Goal: Task Accomplishment & Management: Complete application form

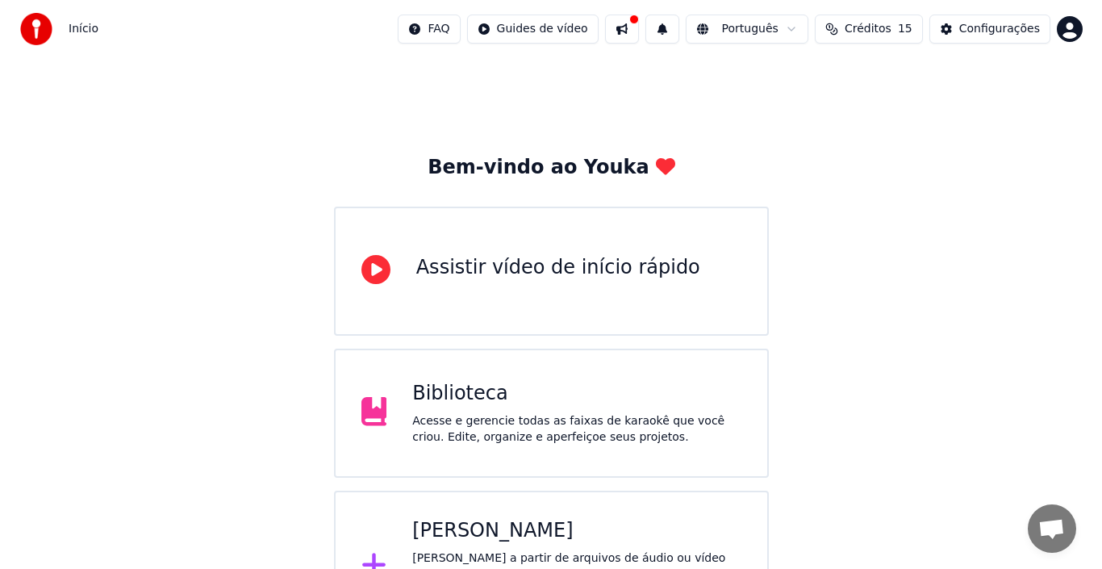
scroll to position [57, 0]
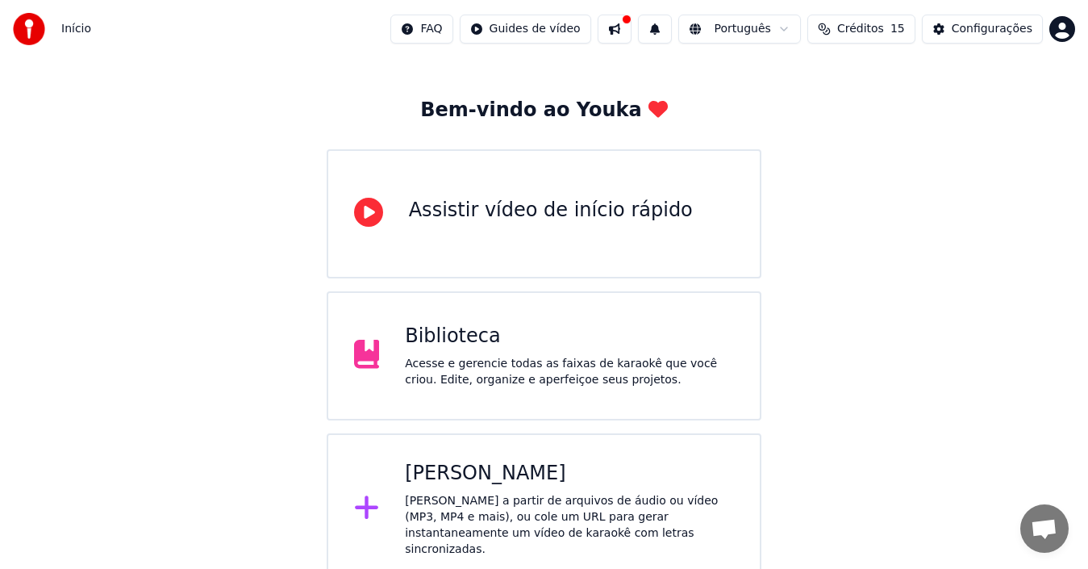
click at [361, 503] on icon at bounding box center [366, 507] width 23 height 23
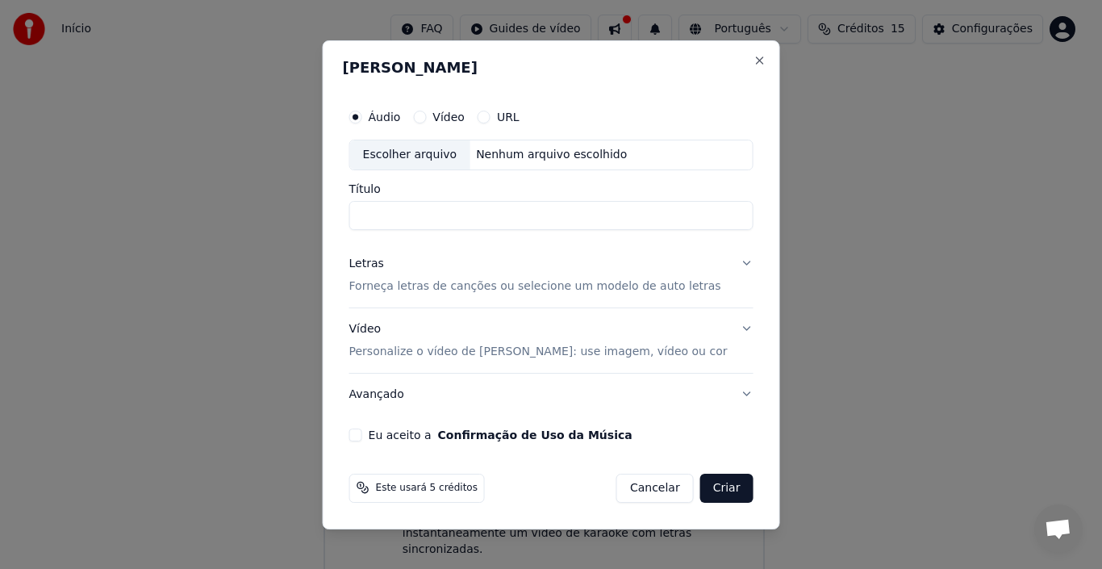
click at [419, 157] on div "Escolher arquivo" at bounding box center [410, 154] width 120 height 29
type input "**********"
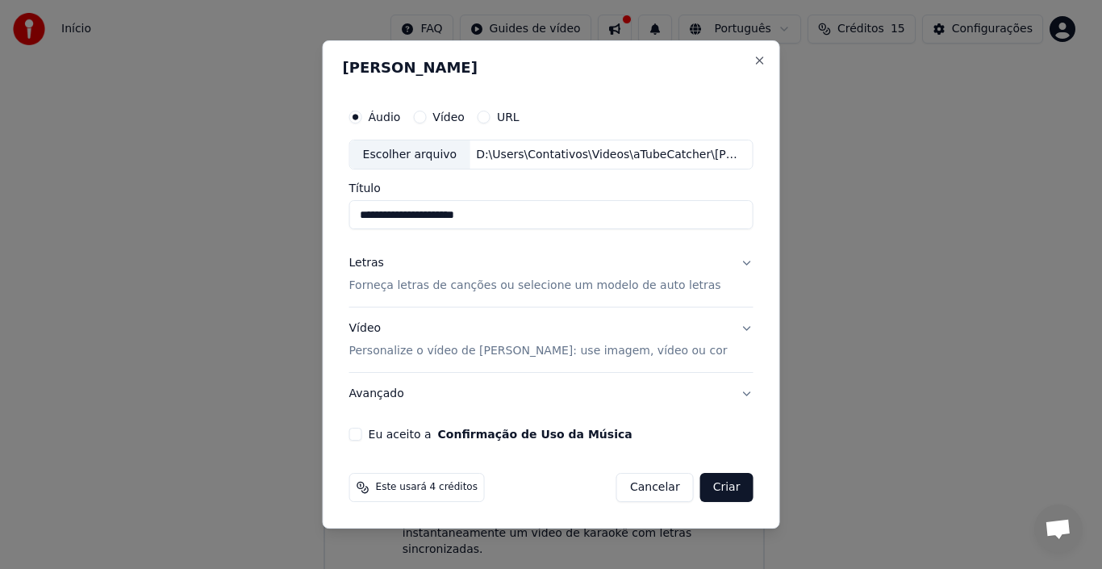
click at [740, 260] on button "Letras Forneça letras de canções ou selecione um modelo de auto letras" at bounding box center [551, 275] width 404 height 65
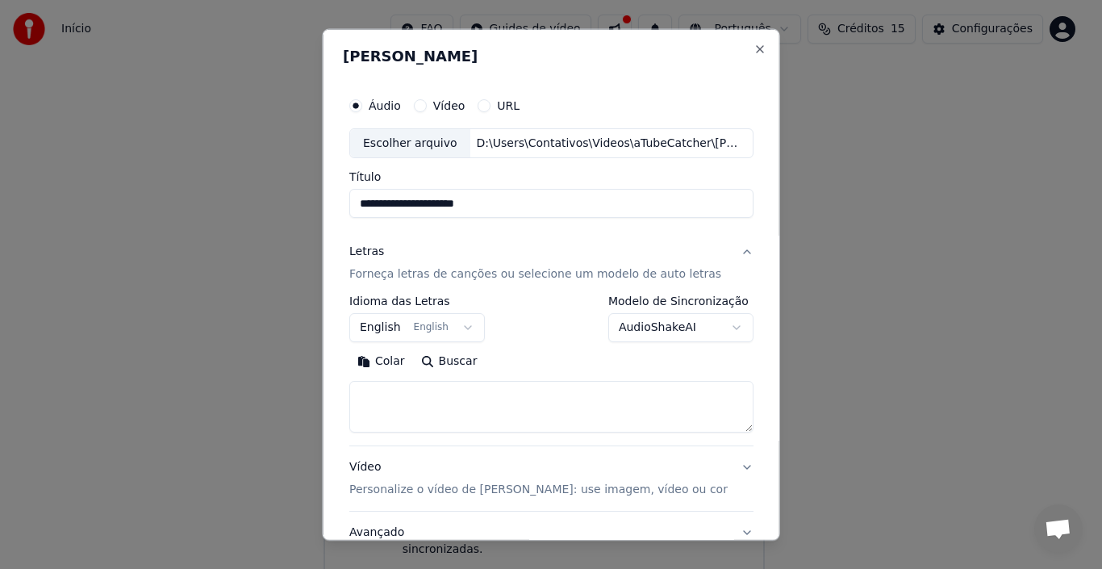
click at [459, 364] on button "Buscar" at bounding box center [448, 361] width 73 height 26
type textarea "**********"
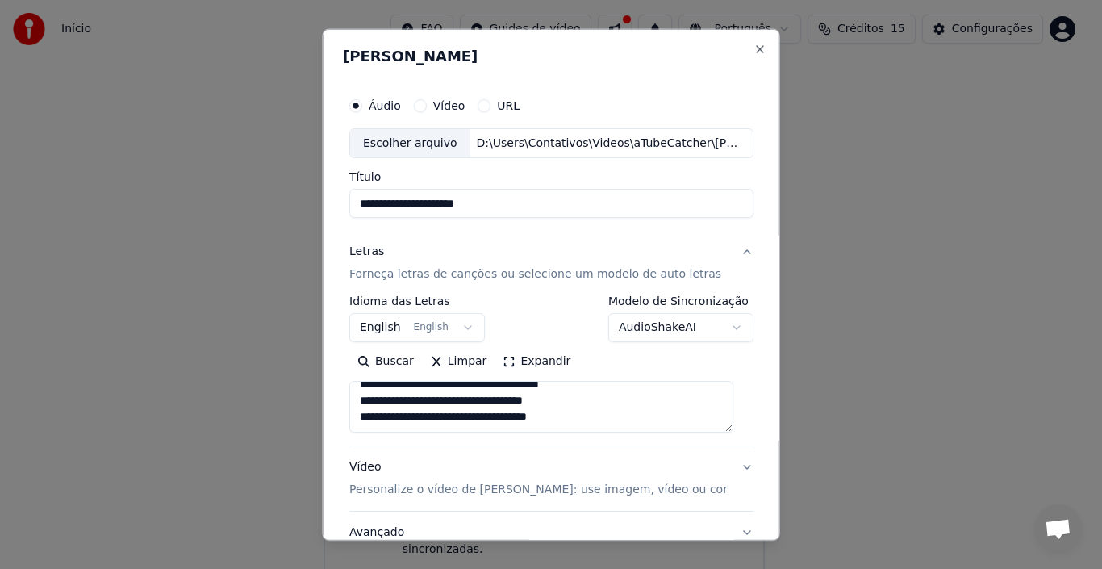
scroll to position [127, 0]
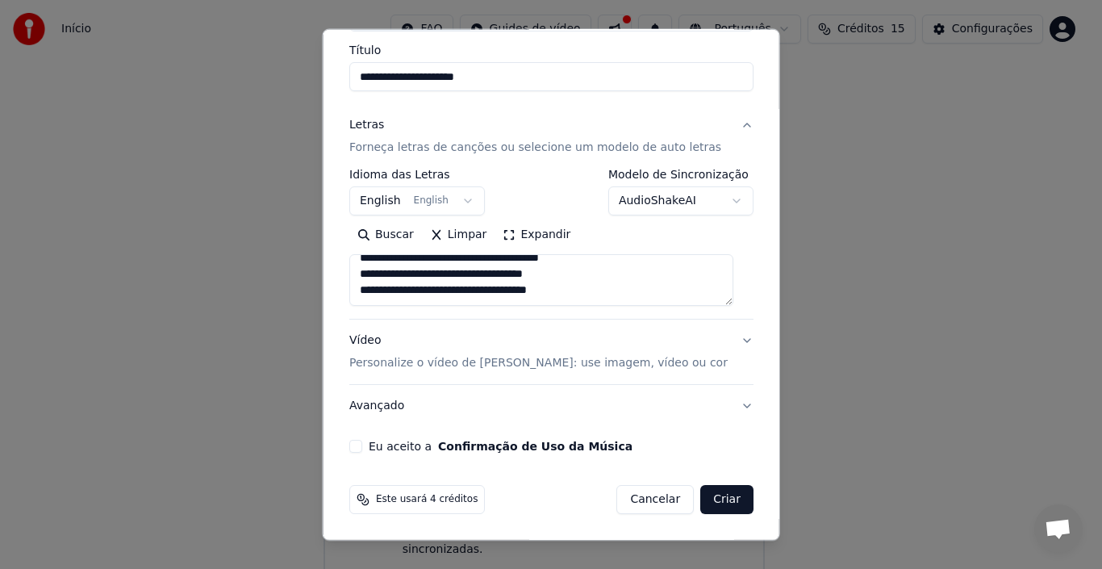
click at [730, 344] on button "Vídeo Personalize o vídeo de karaokê: use imagem, vídeo ou cor" at bounding box center [551, 351] width 404 height 65
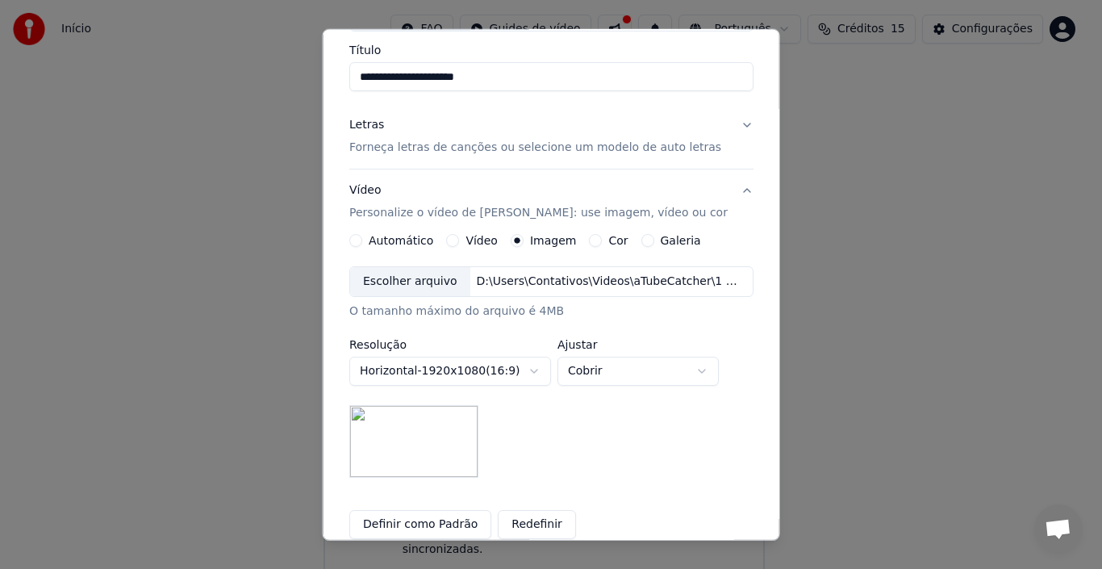
scroll to position [288, 0]
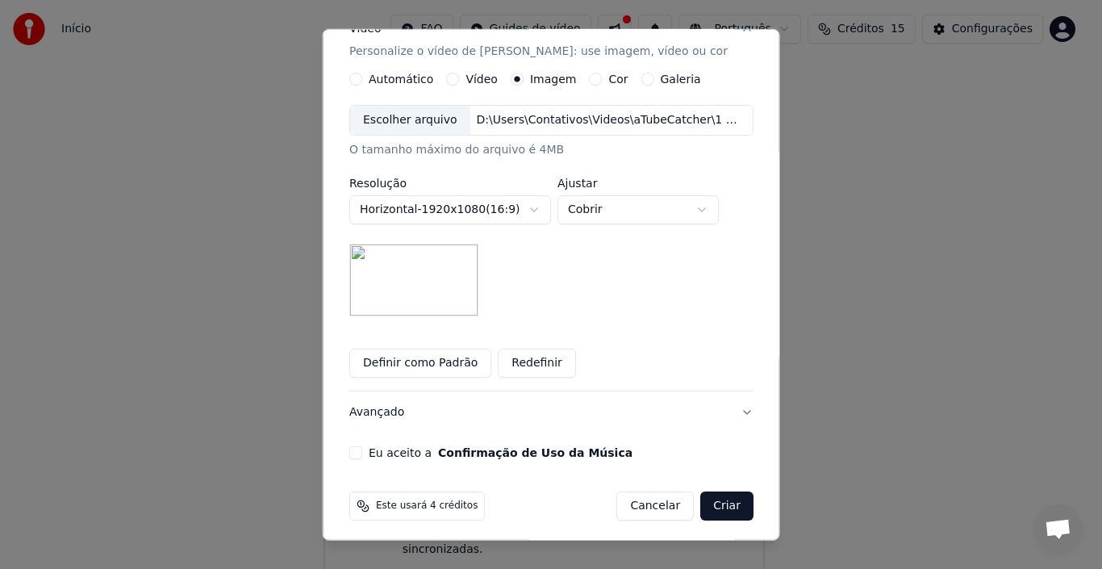
click at [400, 365] on button "Definir como Padrão" at bounding box center [420, 362] width 142 height 29
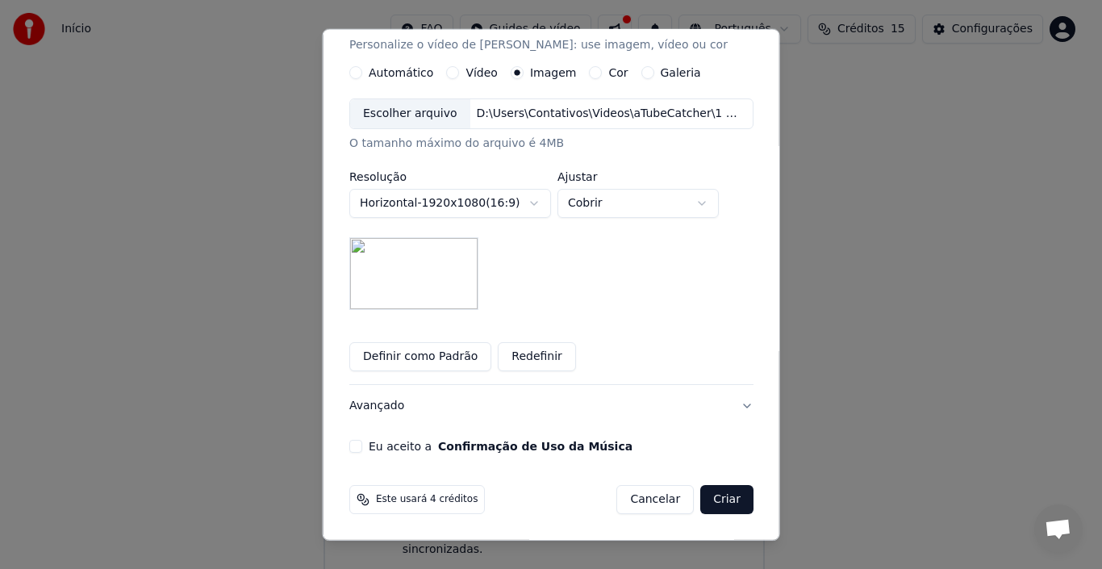
click at [362, 443] on button "Eu aceito a Confirmação de Uso da Música" at bounding box center [355, 446] width 13 height 13
click at [709, 496] on button "Criar" at bounding box center [726, 499] width 53 height 29
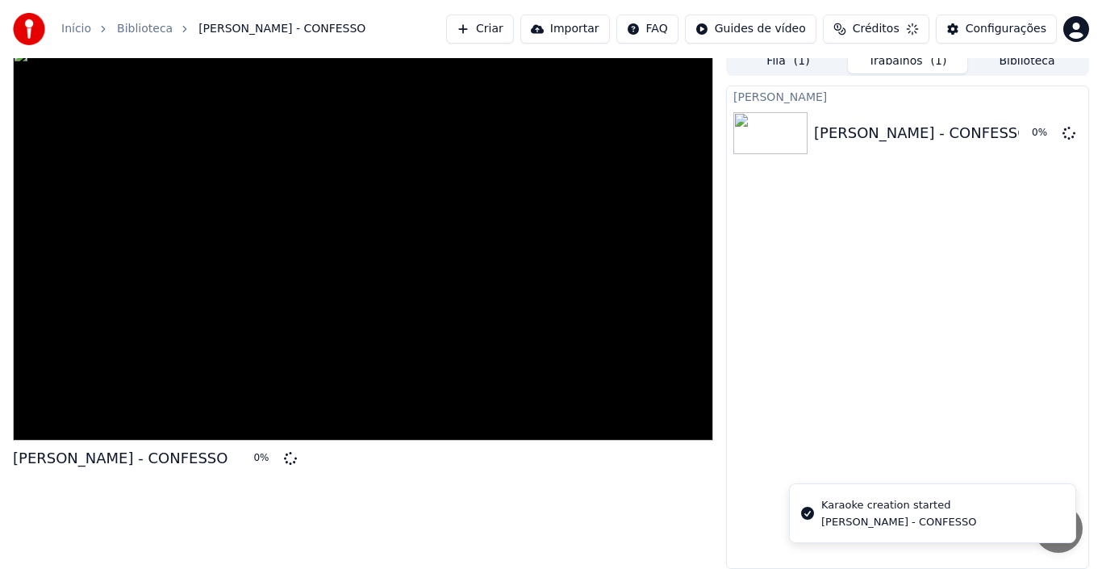
scroll to position [11, 0]
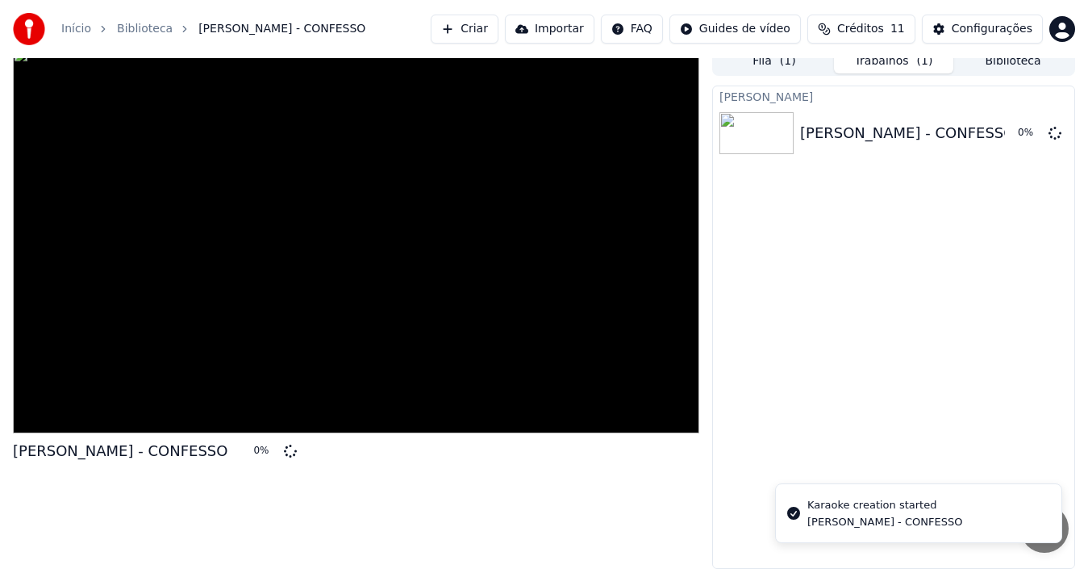
click at [493, 29] on button "Criar" at bounding box center [465, 29] width 68 height 29
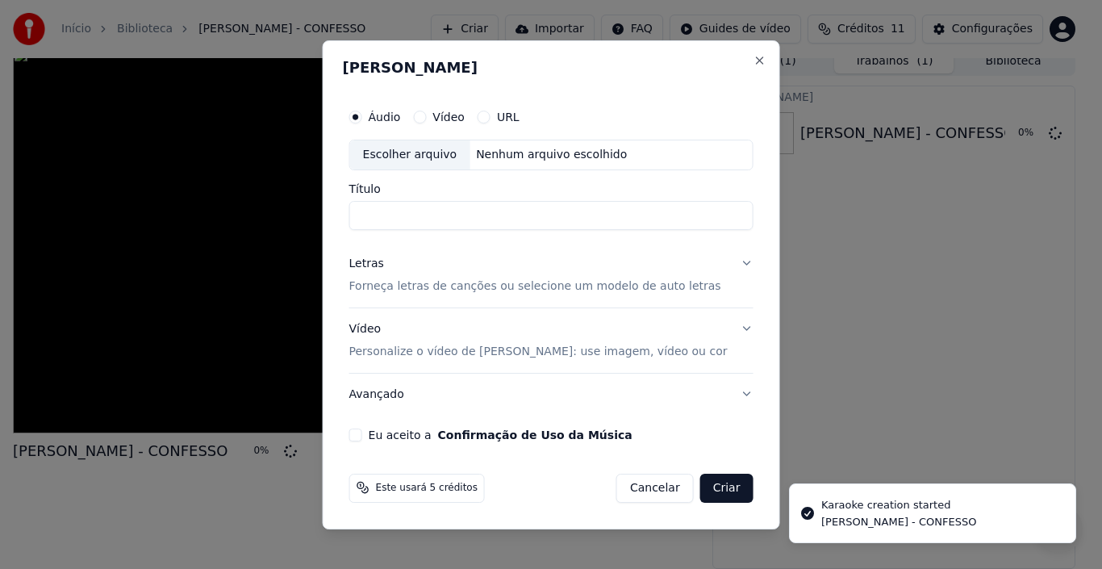
click at [427, 152] on div "Escolher arquivo" at bounding box center [410, 154] width 120 height 29
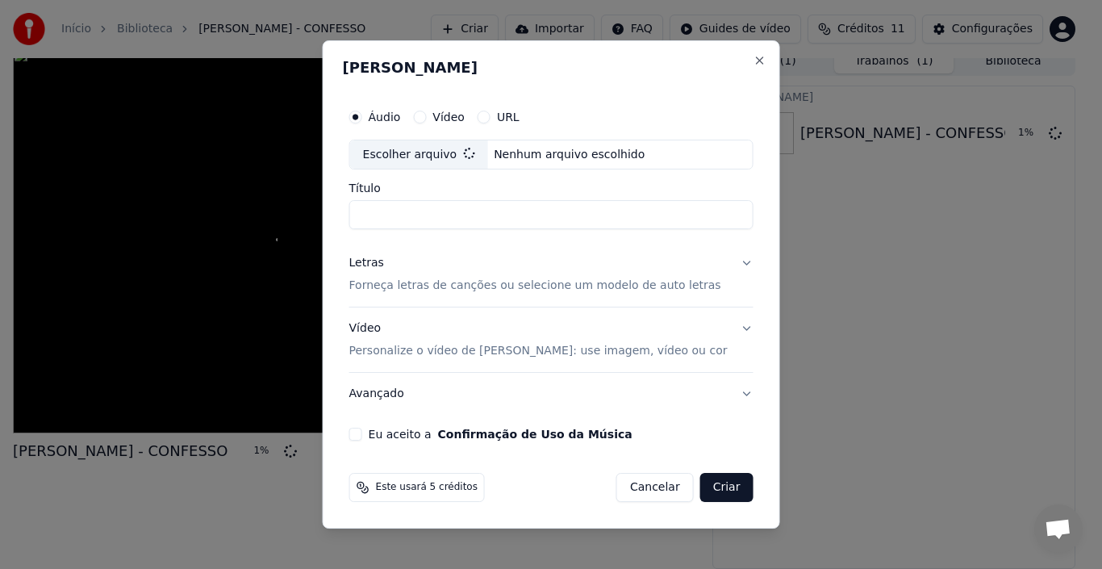
type input "**********"
click at [732, 257] on button "Letras Forneça letras de canções ou selecione um modelo de auto letras" at bounding box center [551, 275] width 404 height 65
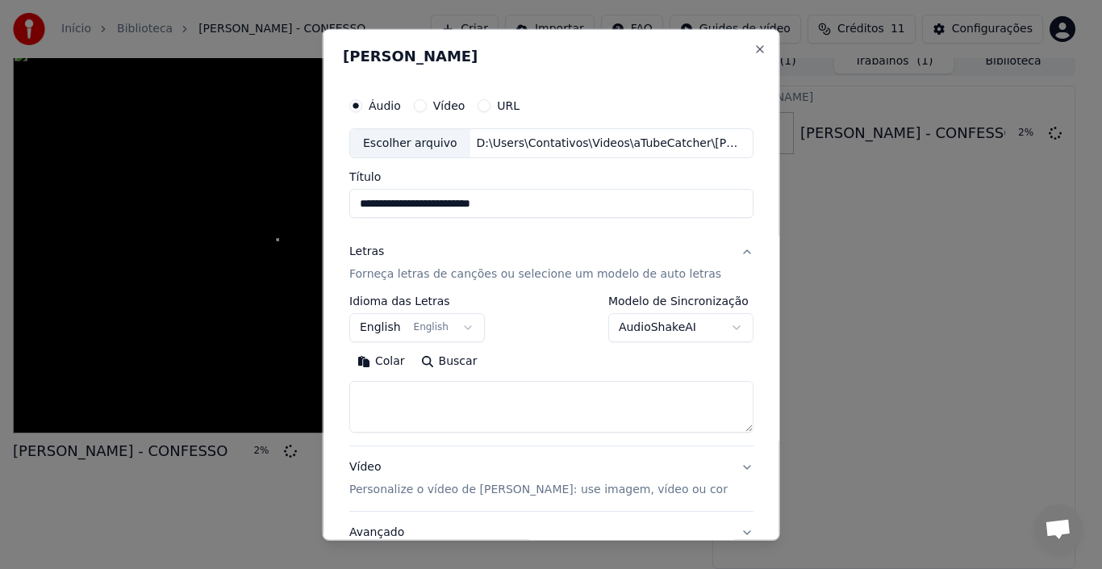
click at [448, 359] on button "Buscar" at bounding box center [448, 361] width 73 height 26
type textarea "**********"
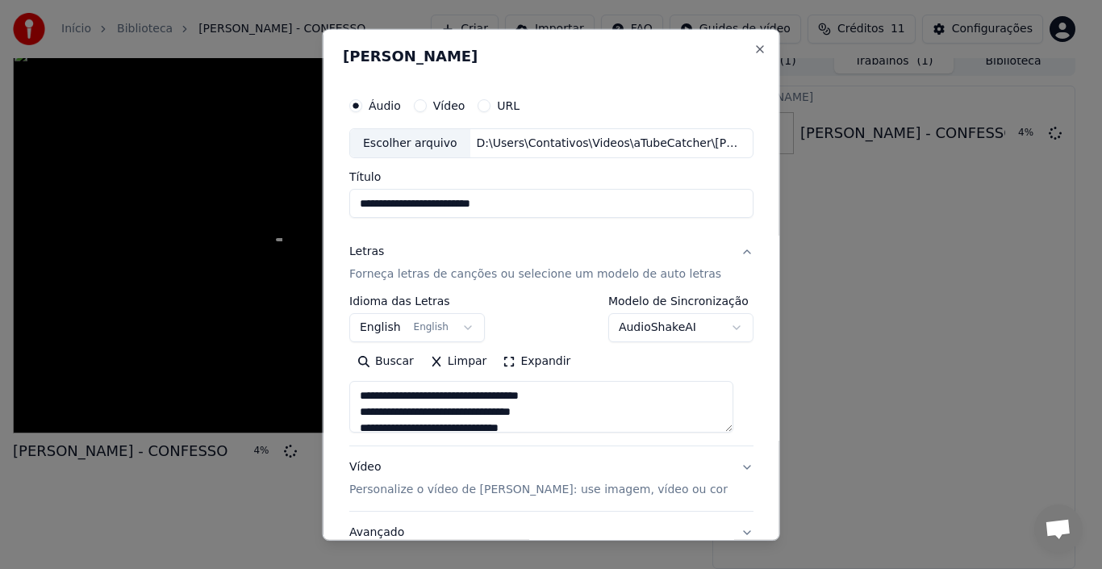
scroll to position [81, 0]
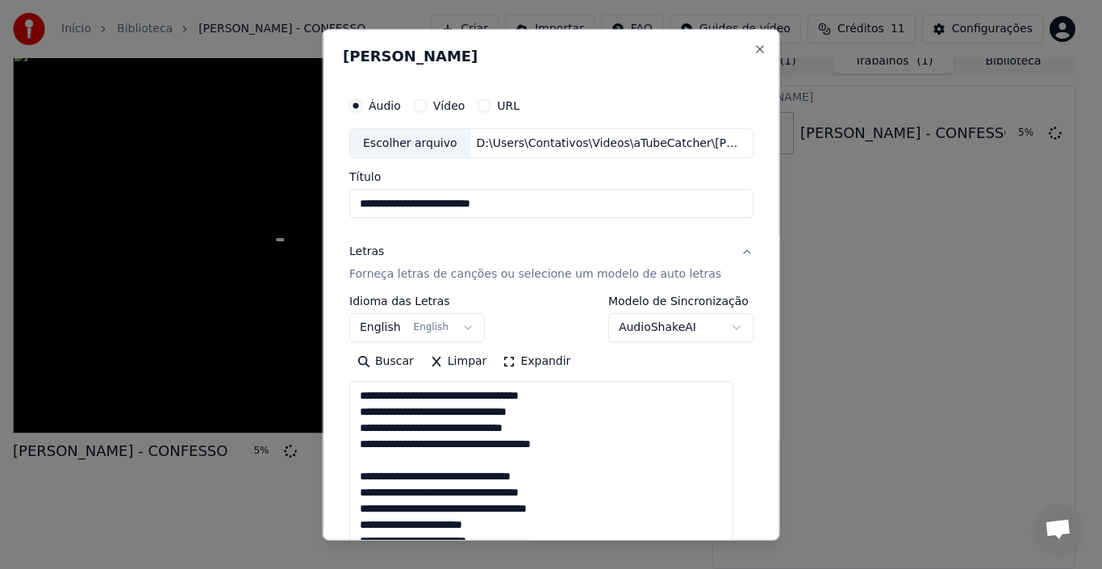
drag, startPoint x: 732, startPoint y: 430, endPoint x: 702, endPoint y: 547, distance: 120.7
click at [711, 557] on body "**********" at bounding box center [544, 273] width 1088 height 569
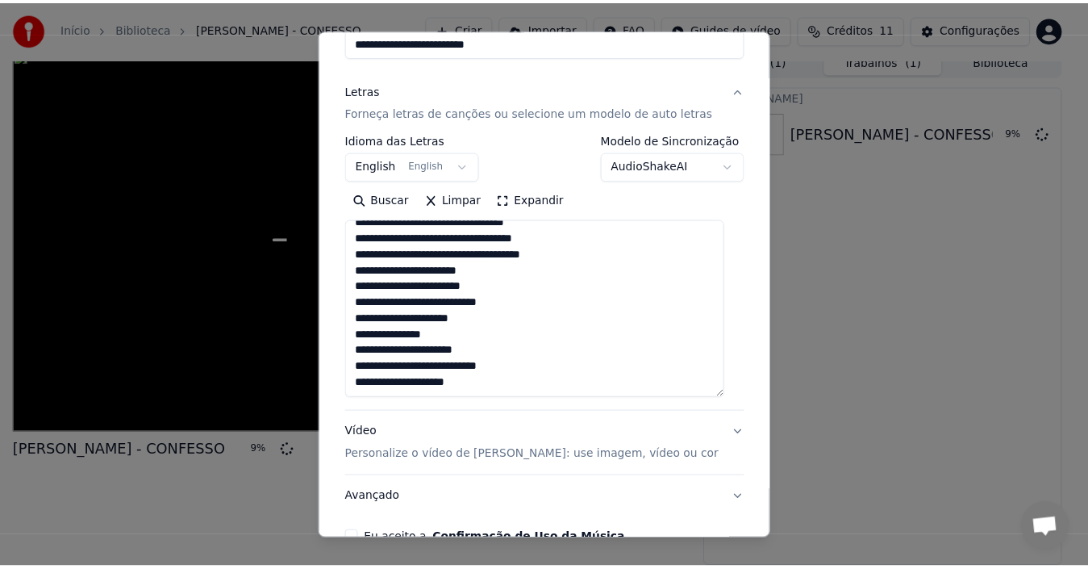
scroll to position [254, 0]
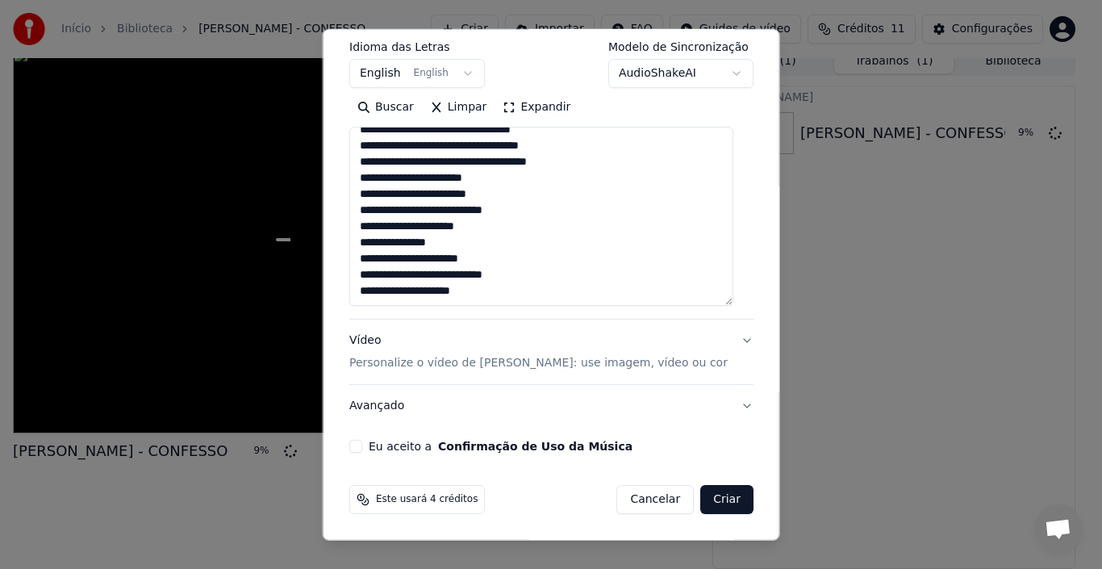
click at [359, 445] on button "Eu aceito a Confirmação de Uso da Música" at bounding box center [355, 446] width 13 height 13
click at [700, 496] on button "Criar" at bounding box center [726, 499] width 53 height 29
select select "**"
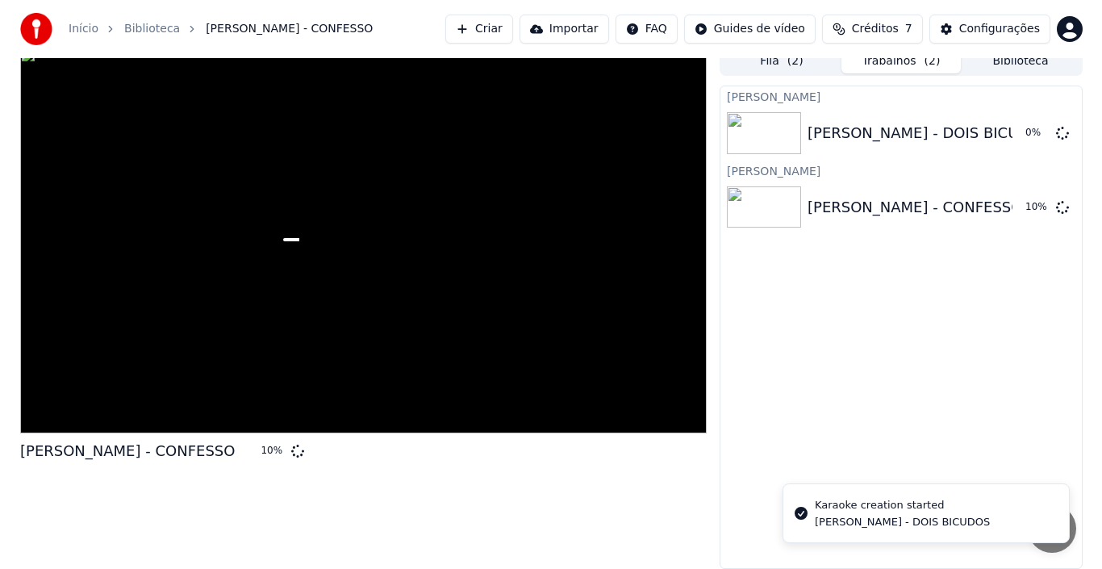
scroll to position [0, 0]
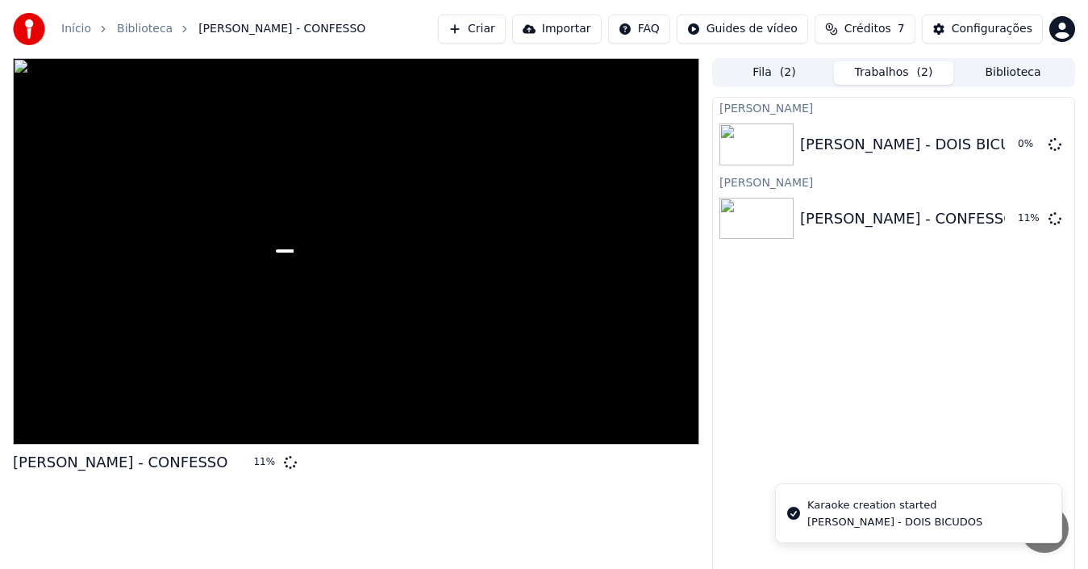
click at [502, 29] on button "Criar" at bounding box center [472, 29] width 68 height 29
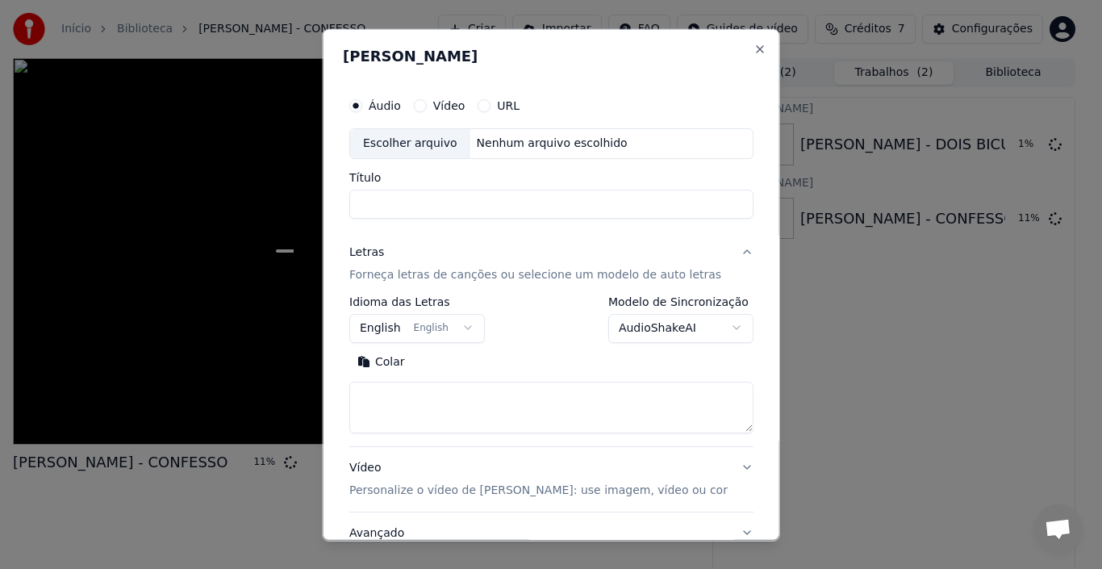
click at [431, 138] on div "Escolher arquivo" at bounding box center [410, 142] width 120 height 29
type input "**********"
click at [458, 367] on button "Buscar" at bounding box center [448, 361] width 73 height 26
type textarea "**********"
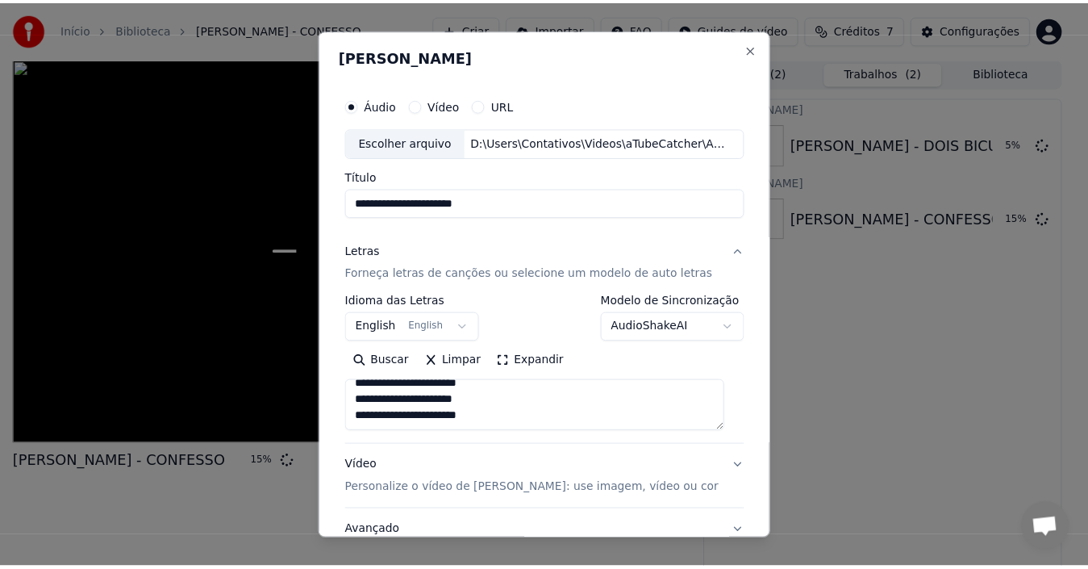
scroll to position [127, 0]
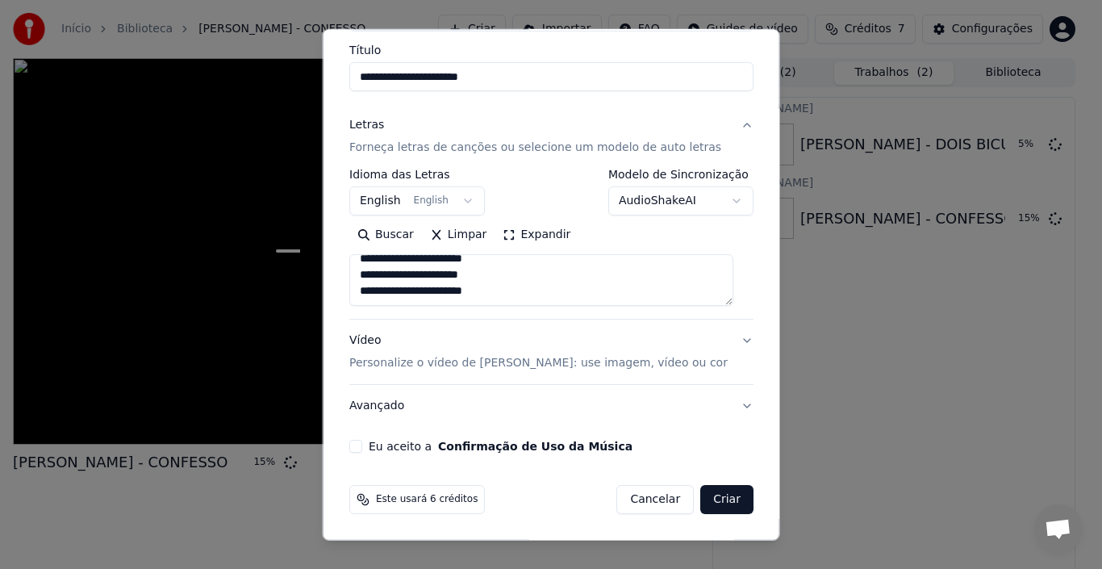
click at [362, 447] on button "Eu aceito a Confirmação de Uso da Música" at bounding box center [355, 446] width 13 height 13
click at [707, 501] on button "Criar" at bounding box center [726, 499] width 53 height 29
select select "**"
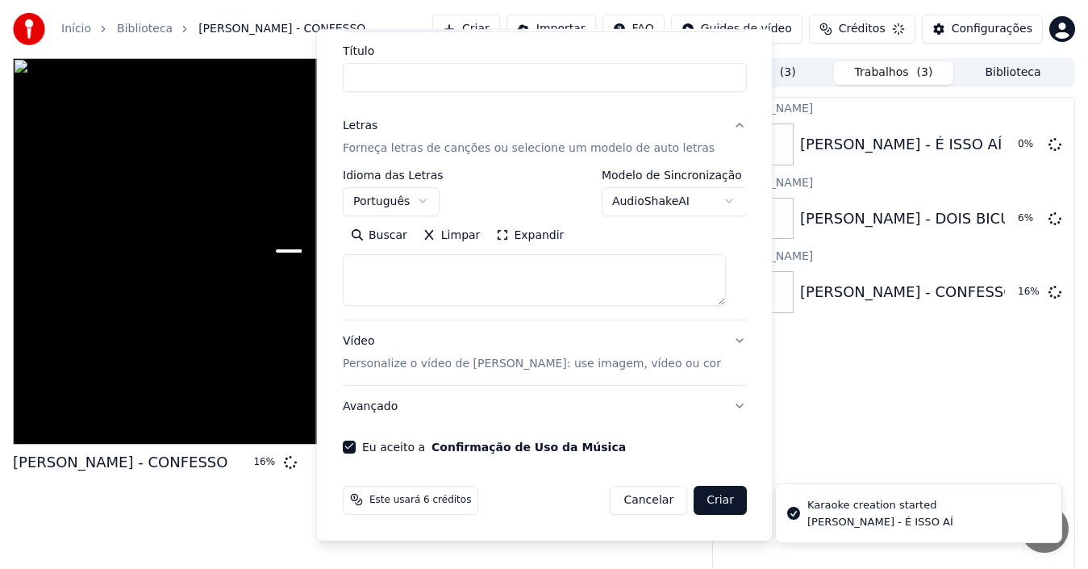
scroll to position [0, 0]
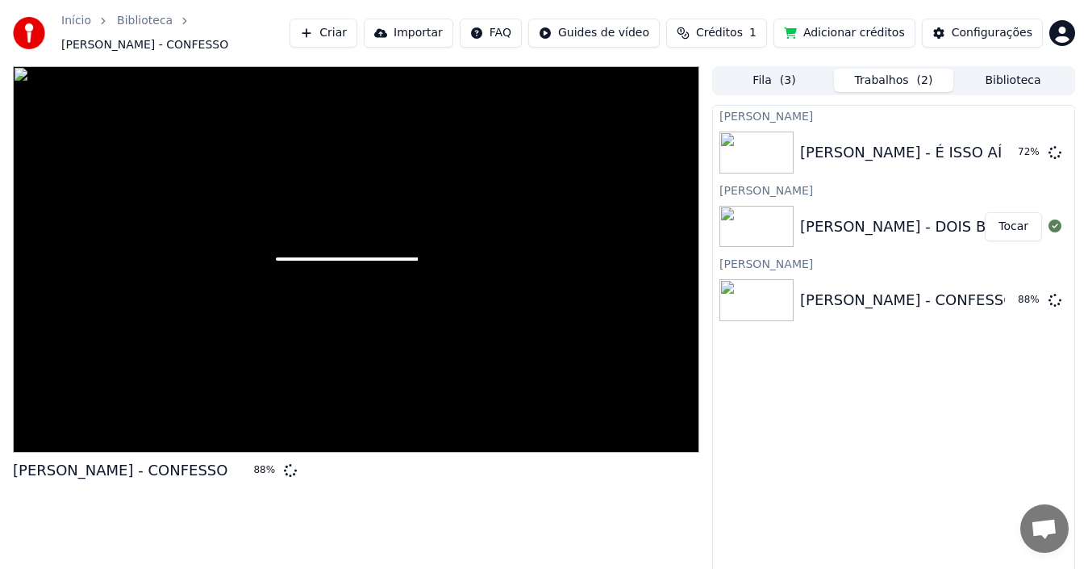
click at [1007, 230] on button "Tocar" at bounding box center [1013, 226] width 57 height 29
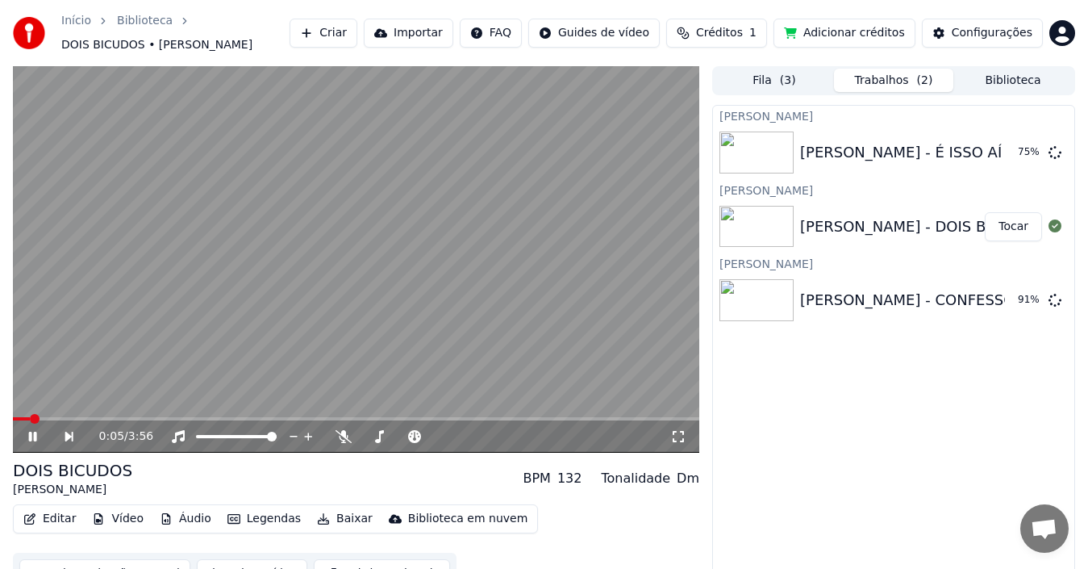
scroll to position [26, 0]
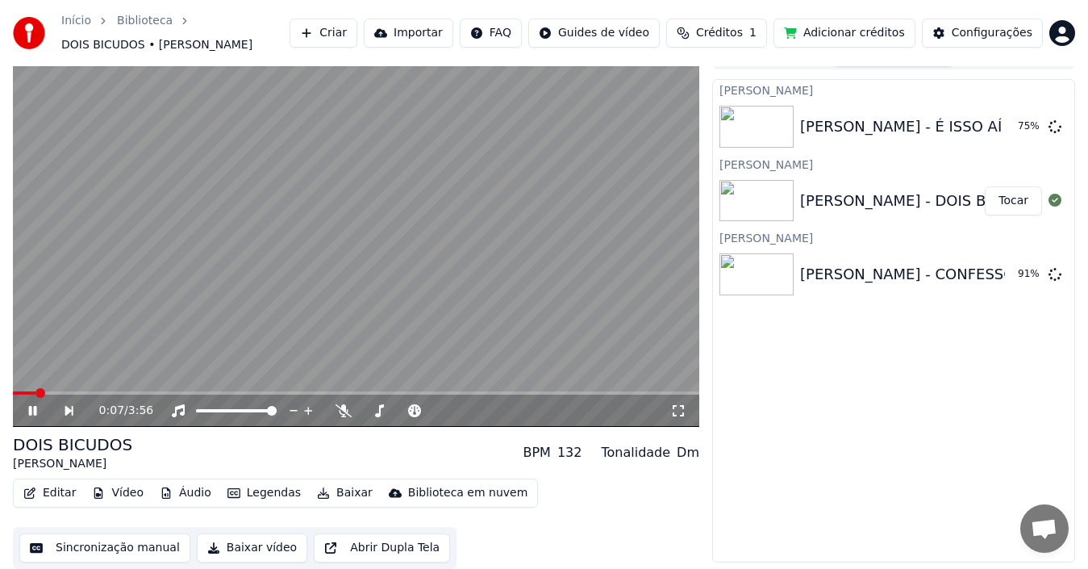
click at [215, 544] on button "Baixar vídeo" at bounding box center [252, 547] width 110 height 29
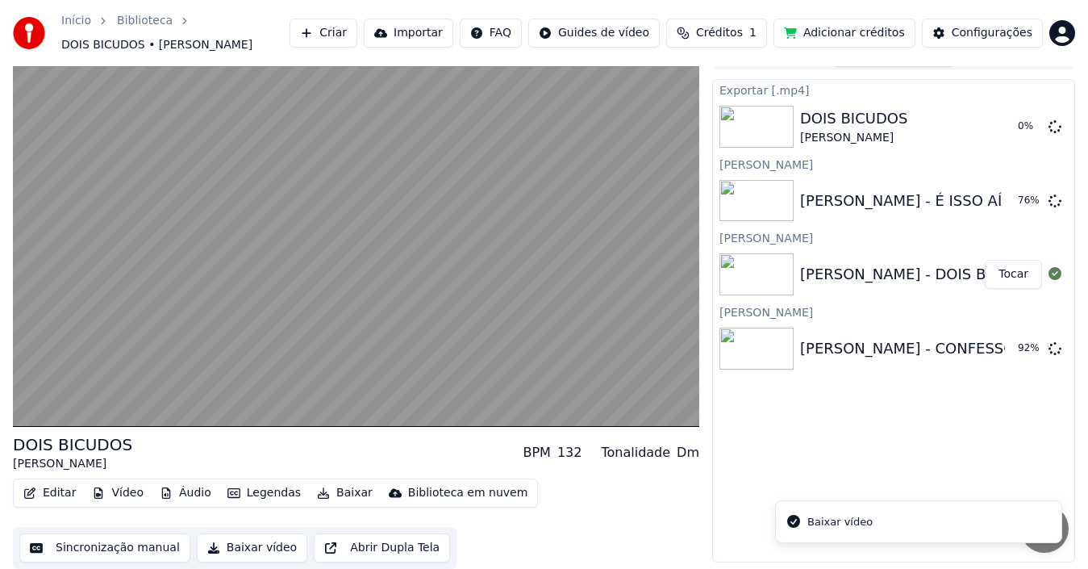
click at [842, 281] on div "[PERSON_NAME] - DOIS BICUDOS" at bounding box center [921, 274] width 243 height 23
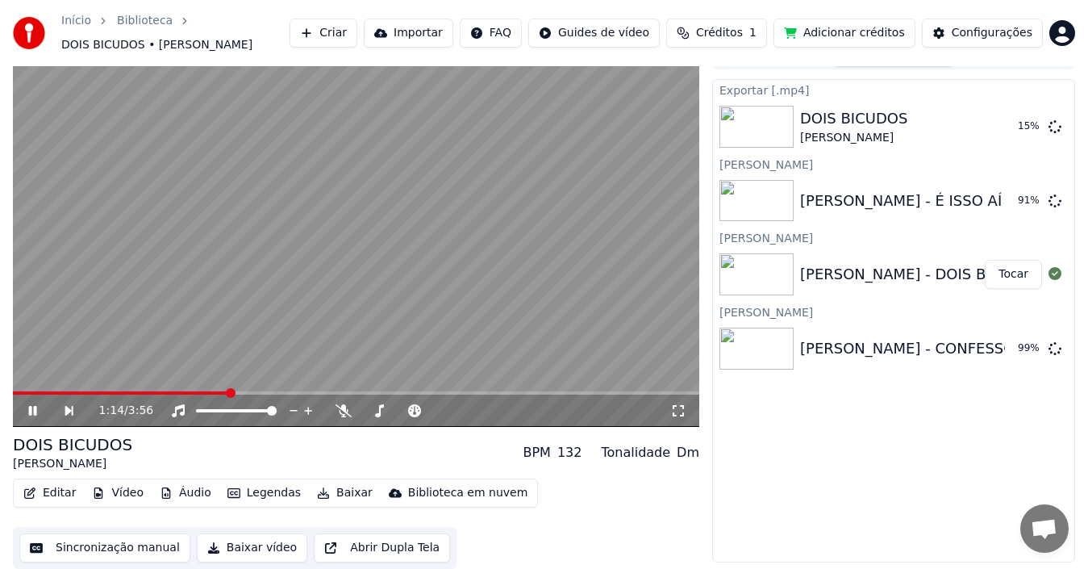
click at [32, 407] on icon at bounding box center [44, 410] width 36 height 13
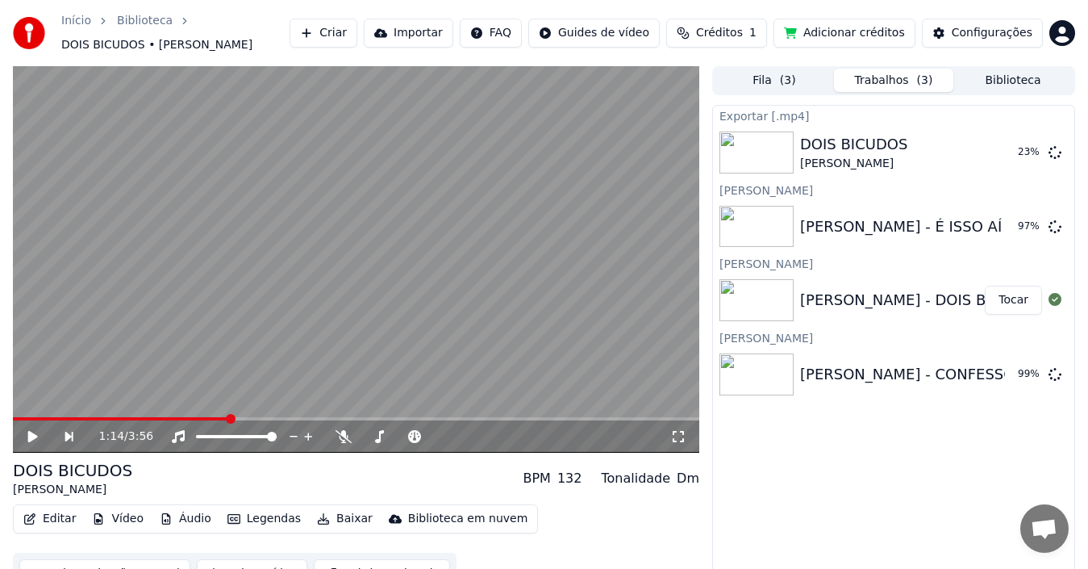
click at [999, 78] on button "Biblioteca" at bounding box center [1012, 80] width 119 height 23
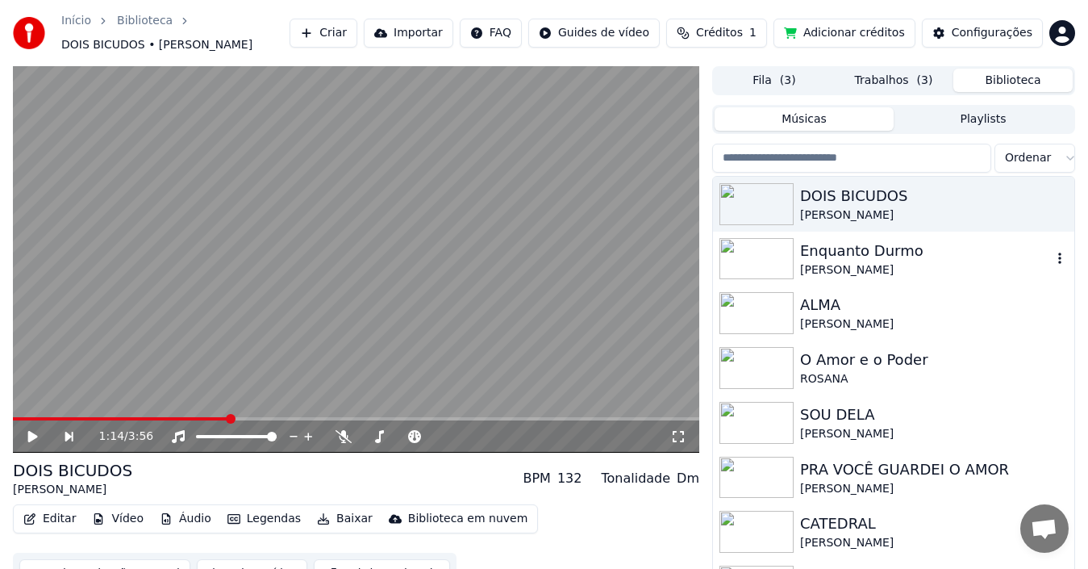
click at [1058, 256] on icon "button" at bounding box center [1059, 257] width 3 height 11
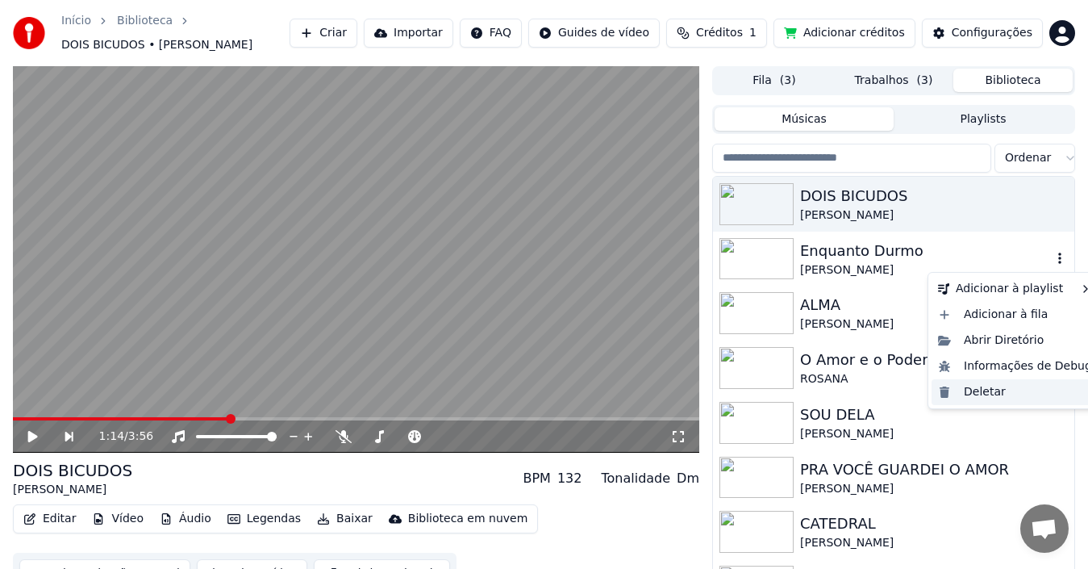
click at [1003, 394] on div "Deletar" at bounding box center [1015, 392] width 167 height 26
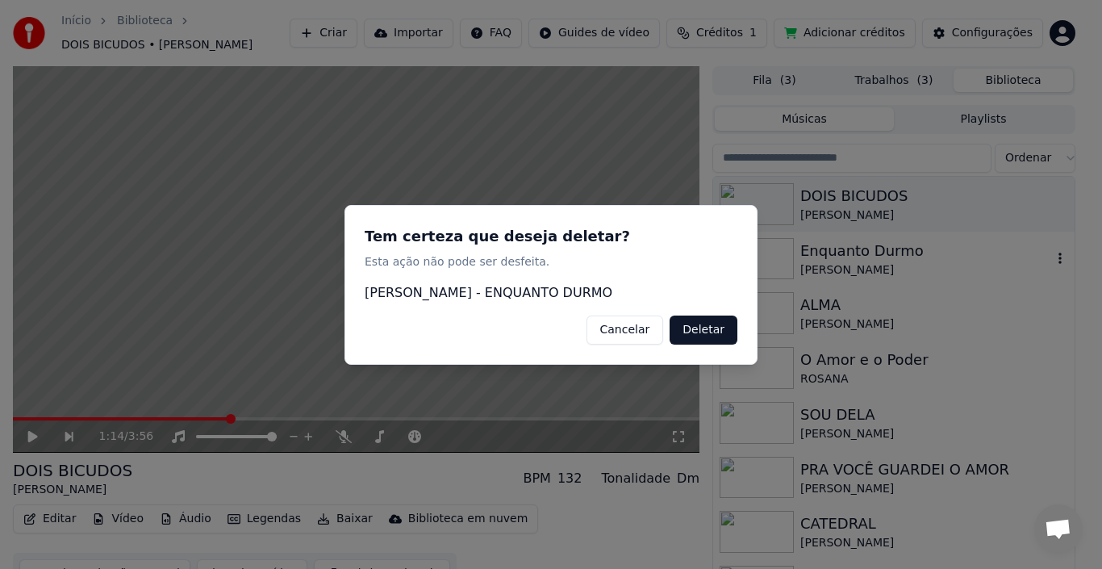
click at [720, 333] on button "Deletar" at bounding box center [703, 329] width 68 height 29
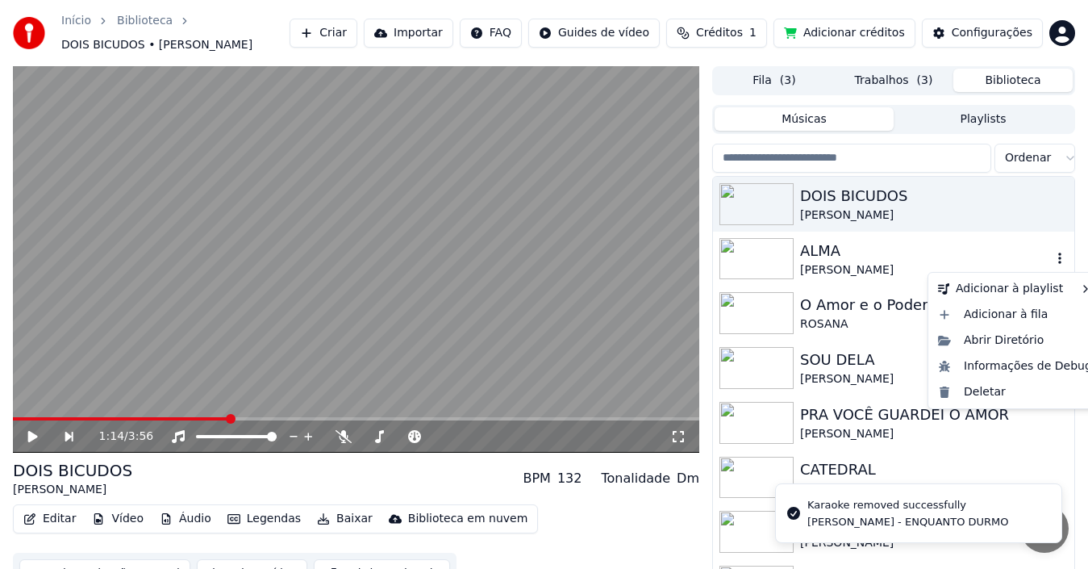
click at [1052, 259] on icon "button" at bounding box center [1060, 258] width 16 height 13
click at [1009, 387] on div "Deletar" at bounding box center [1015, 392] width 167 height 26
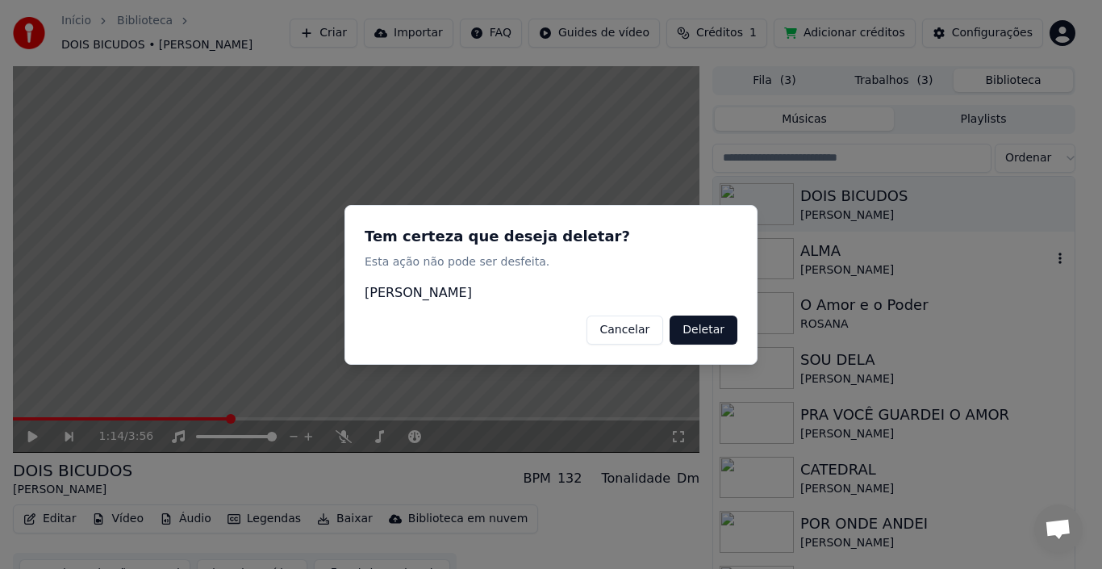
click at [586, 315] on button "Cancelar" at bounding box center [624, 329] width 77 height 29
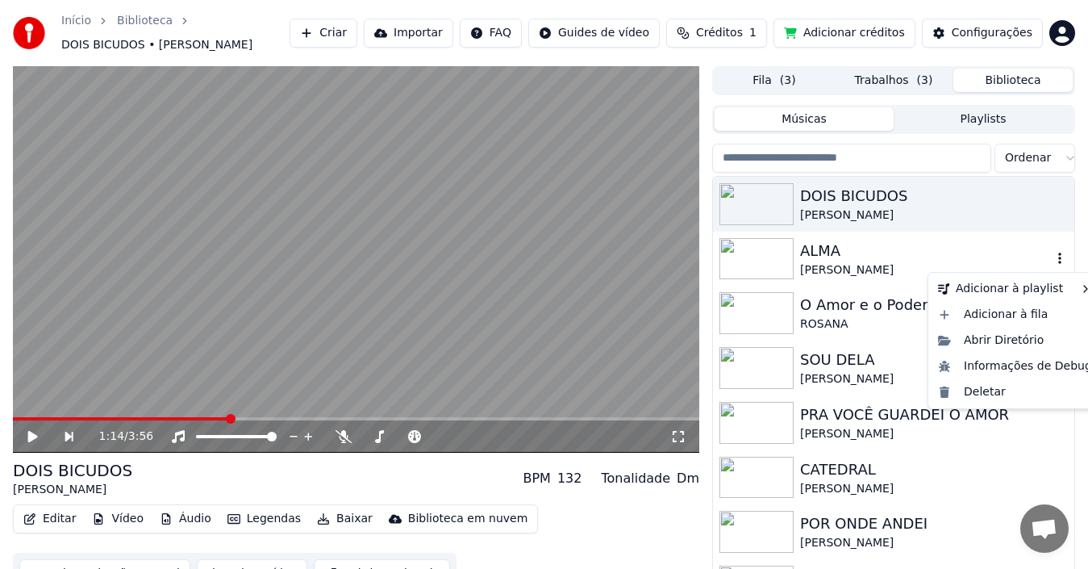
click at [1052, 265] on button "button" at bounding box center [1060, 258] width 16 height 19
click at [1010, 387] on div "Deletar" at bounding box center [1015, 392] width 167 height 26
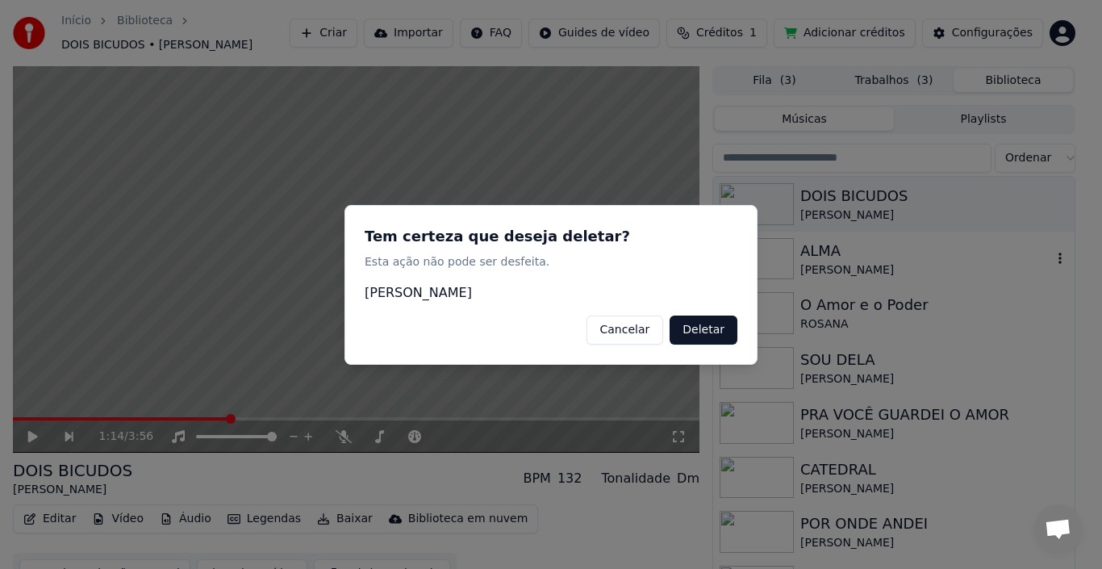
click at [586, 315] on button "Cancelar" at bounding box center [624, 329] width 77 height 29
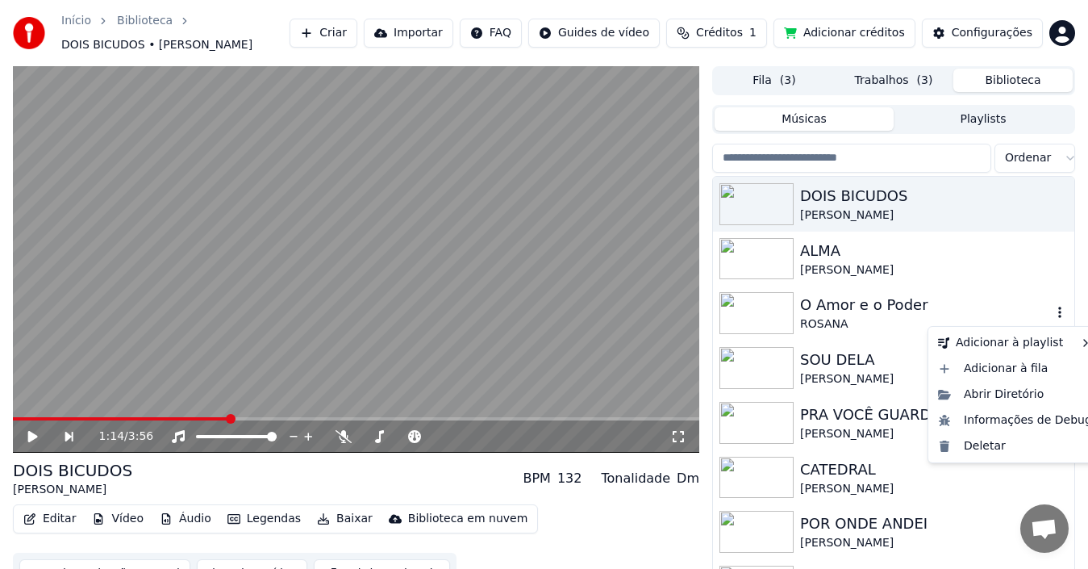
click at [1052, 315] on icon "button" at bounding box center [1060, 312] width 16 height 13
click at [1010, 442] on div "Deletar" at bounding box center [1015, 446] width 167 height 26
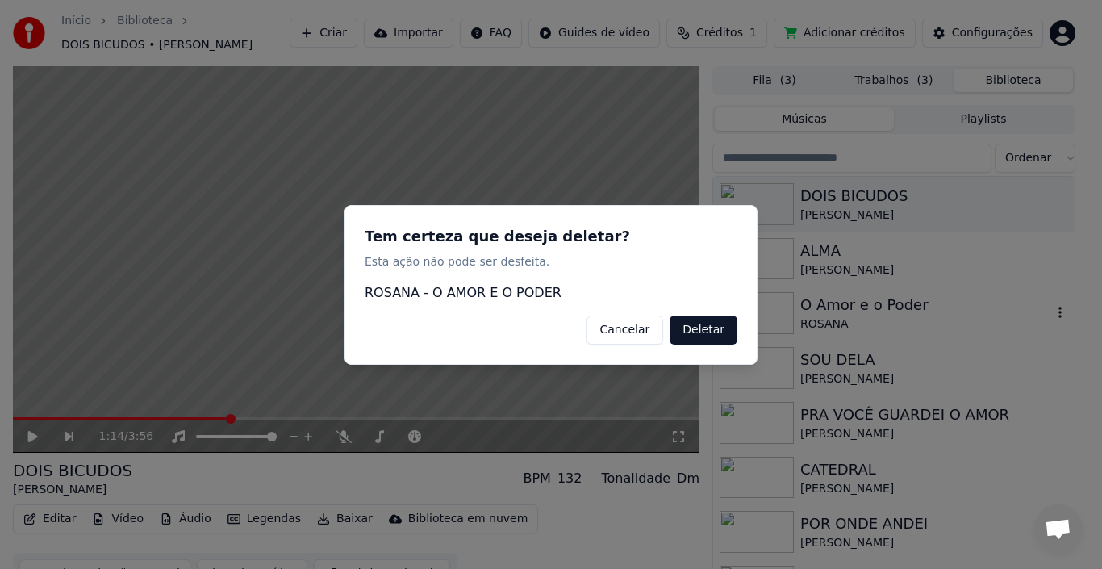
click at [586, 315] on button "Cancelar" at bounding box center [624, 329] width 77 height 29
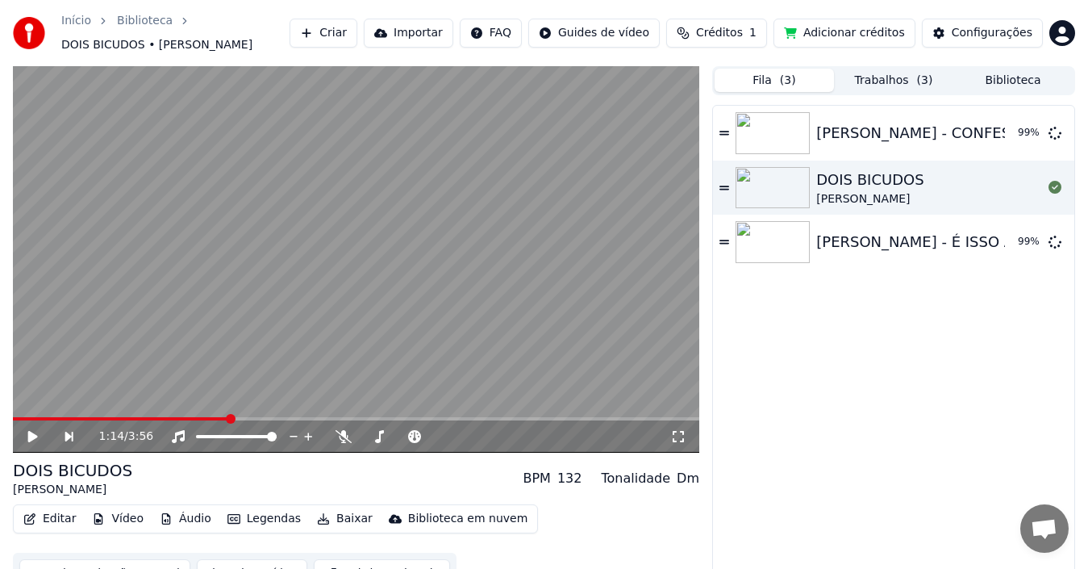
click at [777, 80] on button "Fila ( 3 )" at bounding box center [774, 80] width 119 height 23
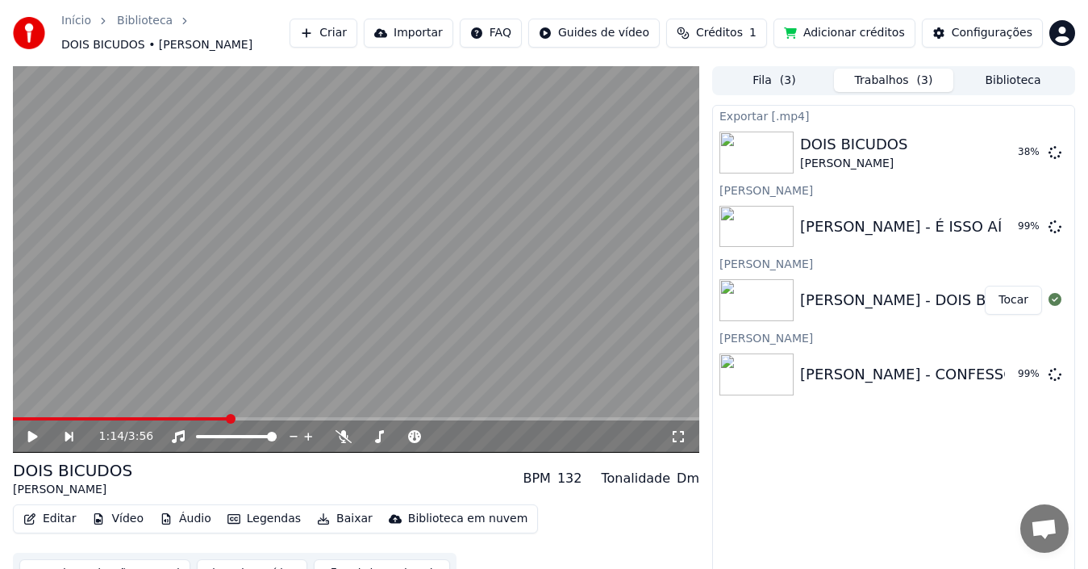
click at [894, 89] on button "Trabalhos ( 3 )" at bounding box center [893, 80] width 119 height 23
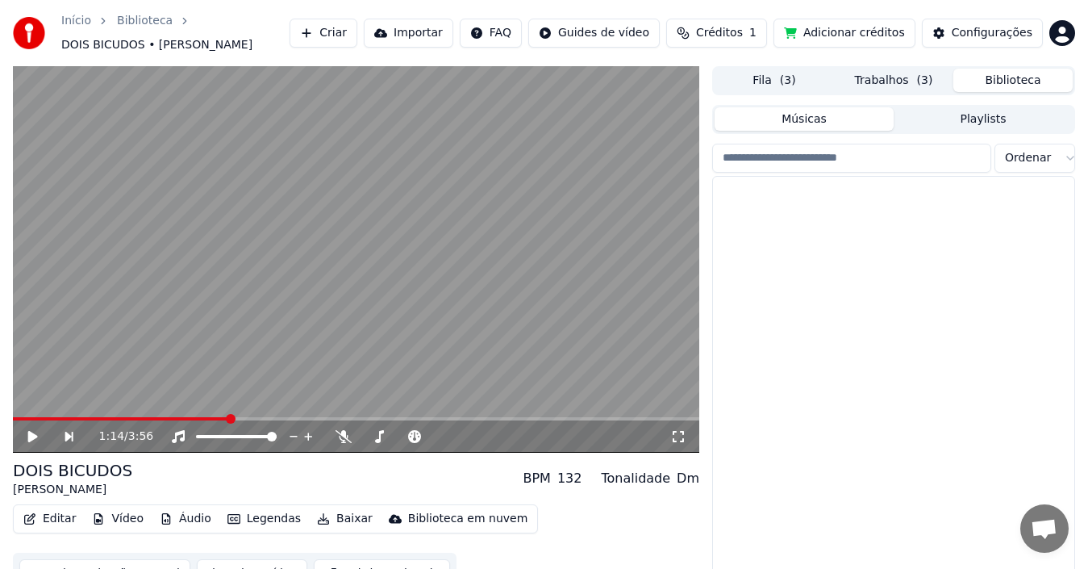
click at [998, 78] on button "Biblioteca" at bounding box center [1012, 80] width 119 height 23
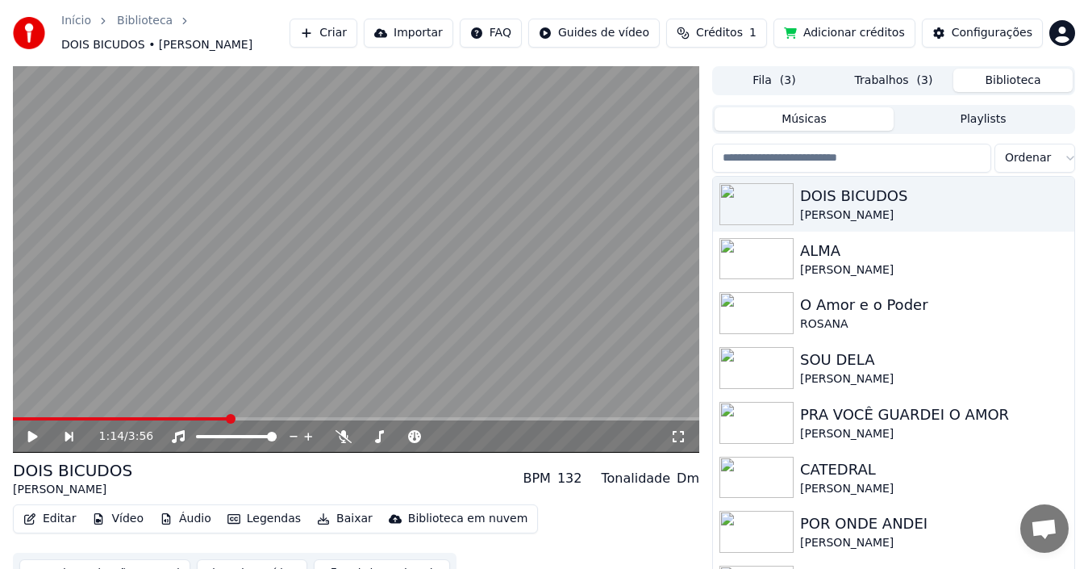
click at [944, 118] on button "Playlists" at bounding box center [983, 118] width 179 height 23
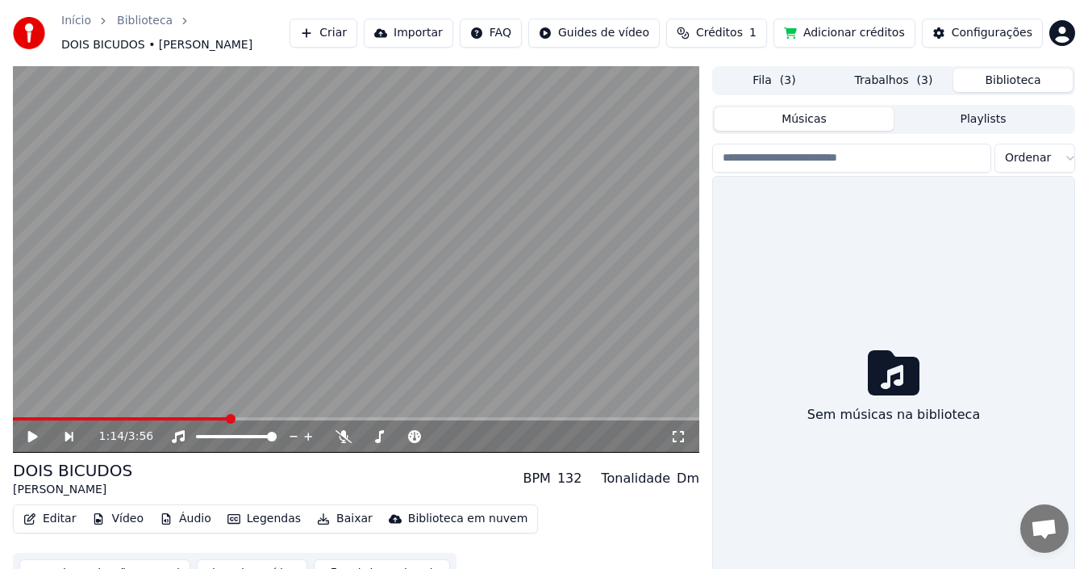
click at [834, 119] on button "Músicas" at bounding box center [804, 118] width 179 height 23
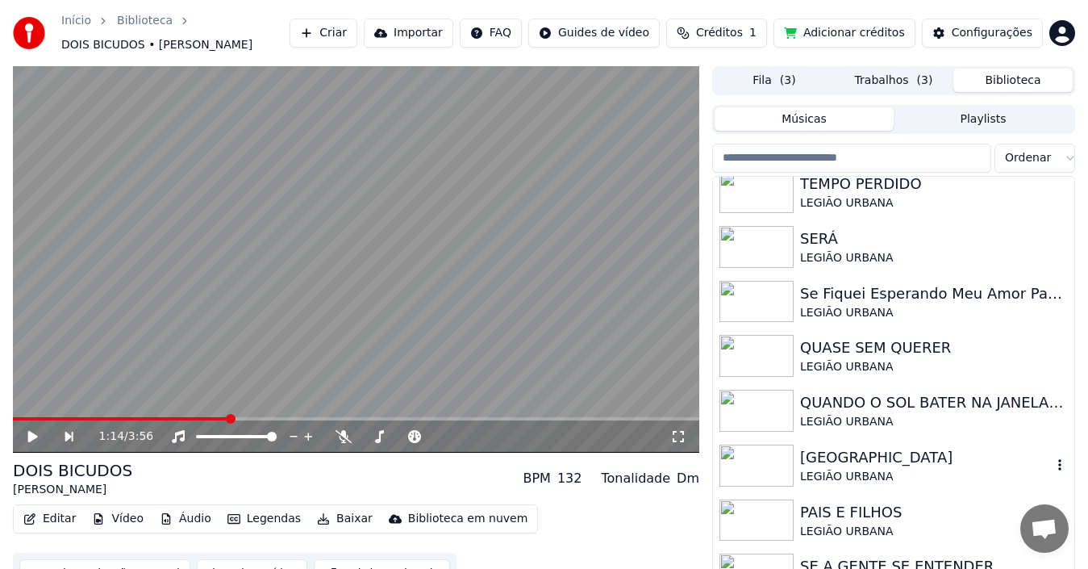
scroll to position [34, 0]
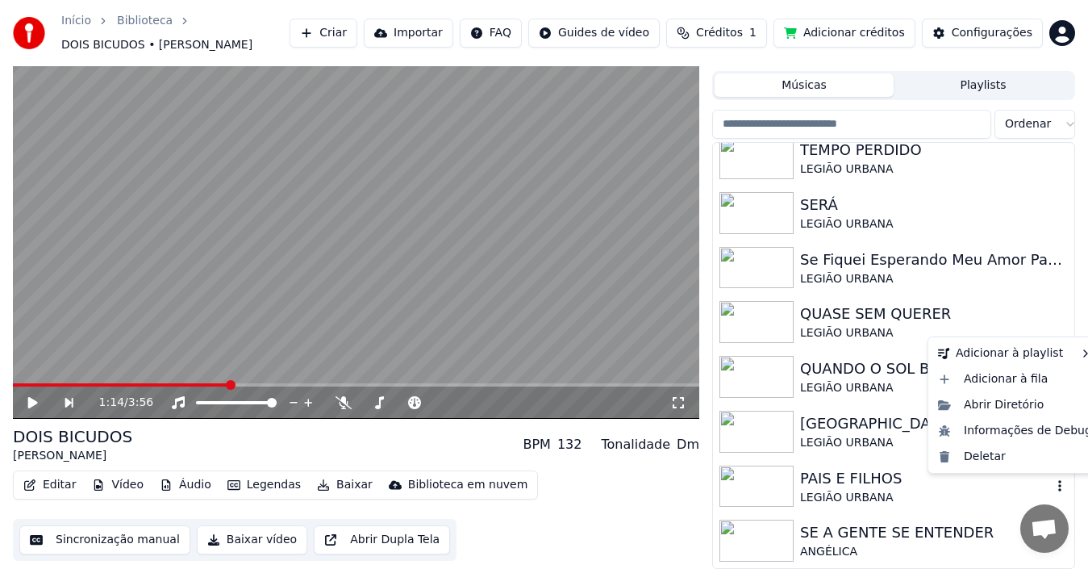
click at [1058, 486] on icon "button" at bounding box center [1059, 485] width 3 height 11
click at [996, 461] on div "Deletar" at bounding box center [1015, 457] width 167 height 26
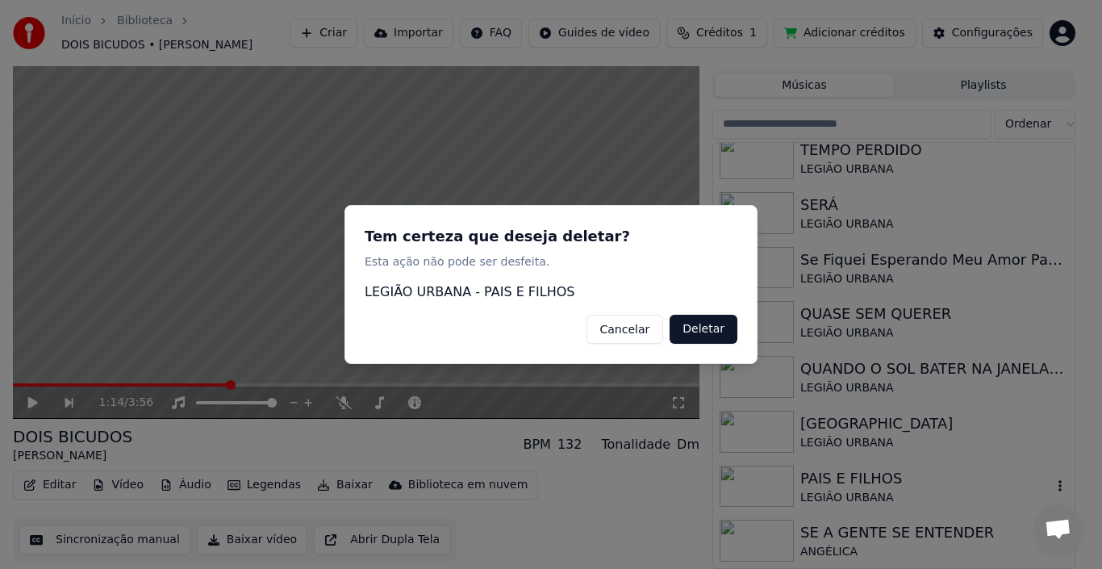
click at [696, 328] on button "Deletar" at bounding box center [703, 329] width 68 height 29
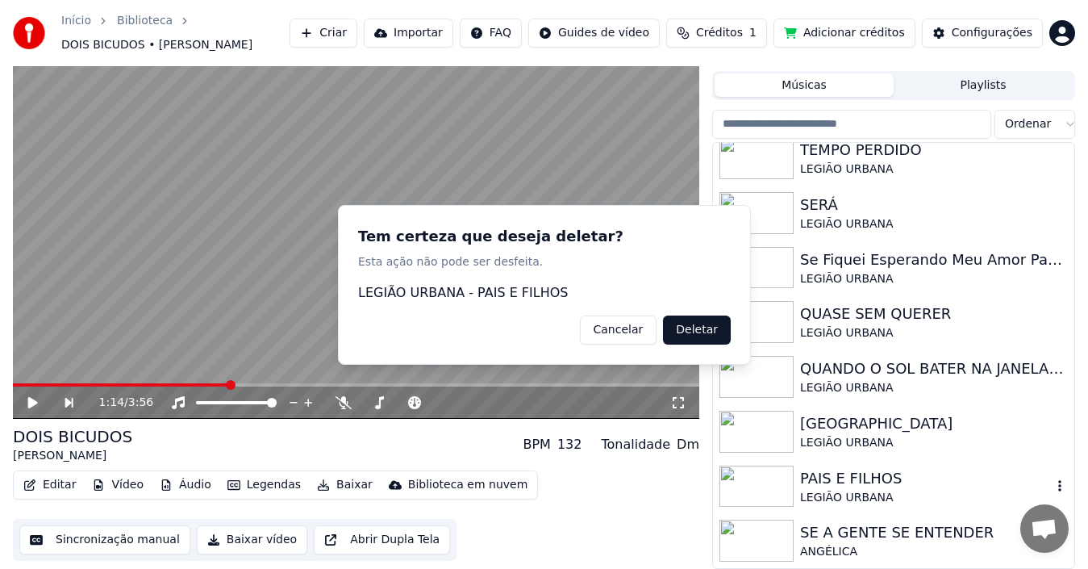
scroll to position [998, 0]
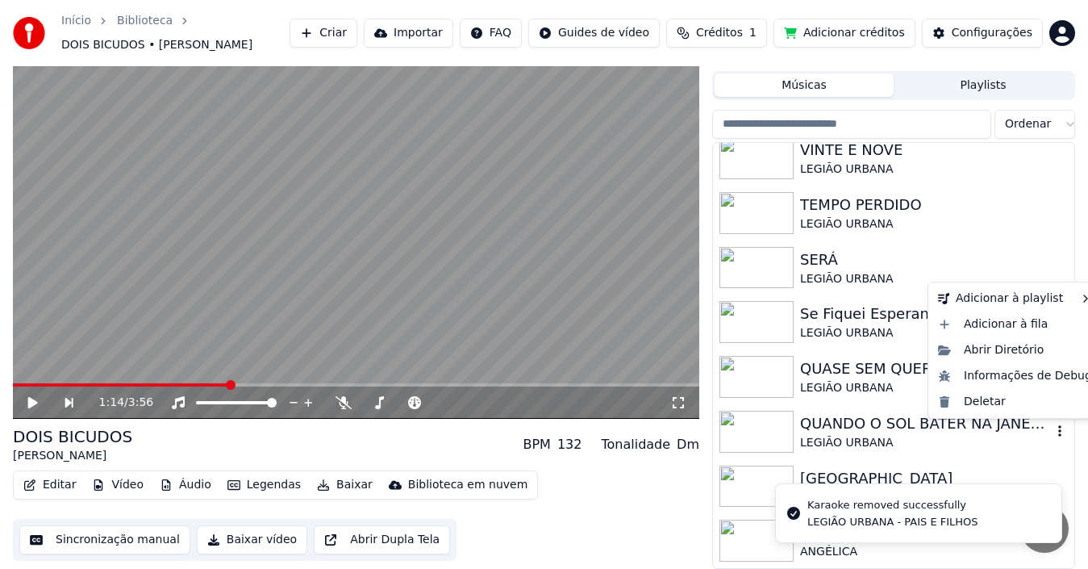
click at [1058, 428] on icon "button" at bounding box center [1059, 430] width 3 height 11
click at [973, 398] on div "Deletar" at bounding box center [1015, 402] width 167 height 26
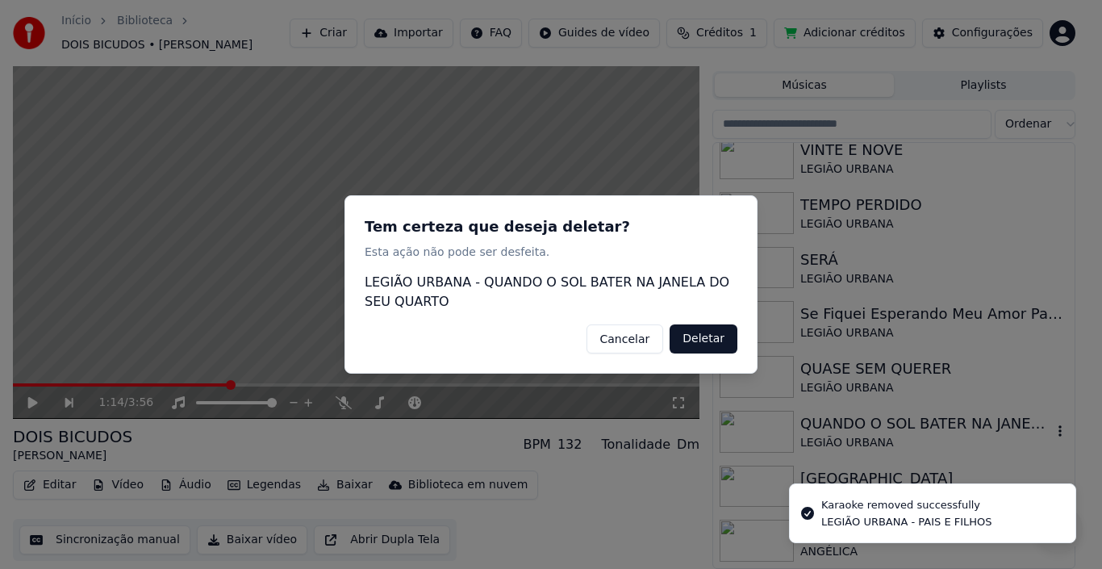
click at [723, 336] on button "Deletar" at bounding box center [703, 338] width 68 height 29
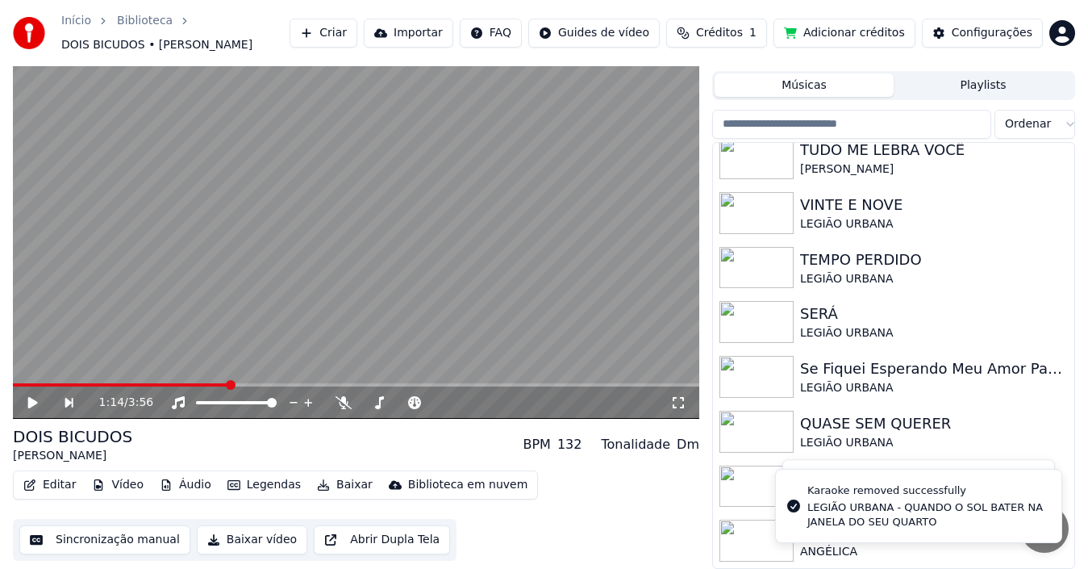
scroll to position [944, 0]
click at [1052, 427] on icon "button" at bounding box center [1060, 430] width 16 height 13
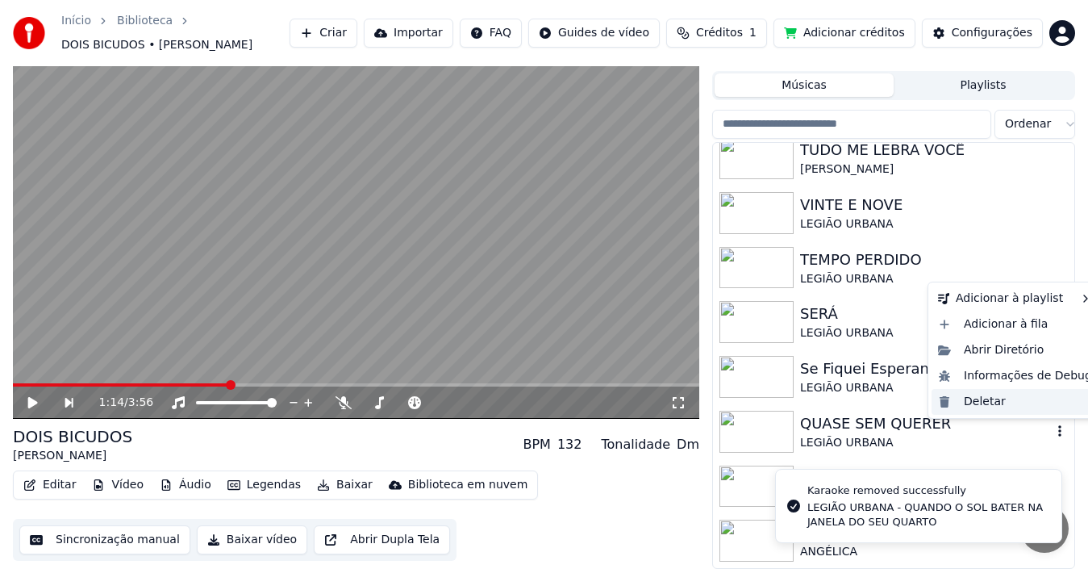
click at [982, 399] on div "Deletar" at bounding box center [1015, 402] width 167 height 26
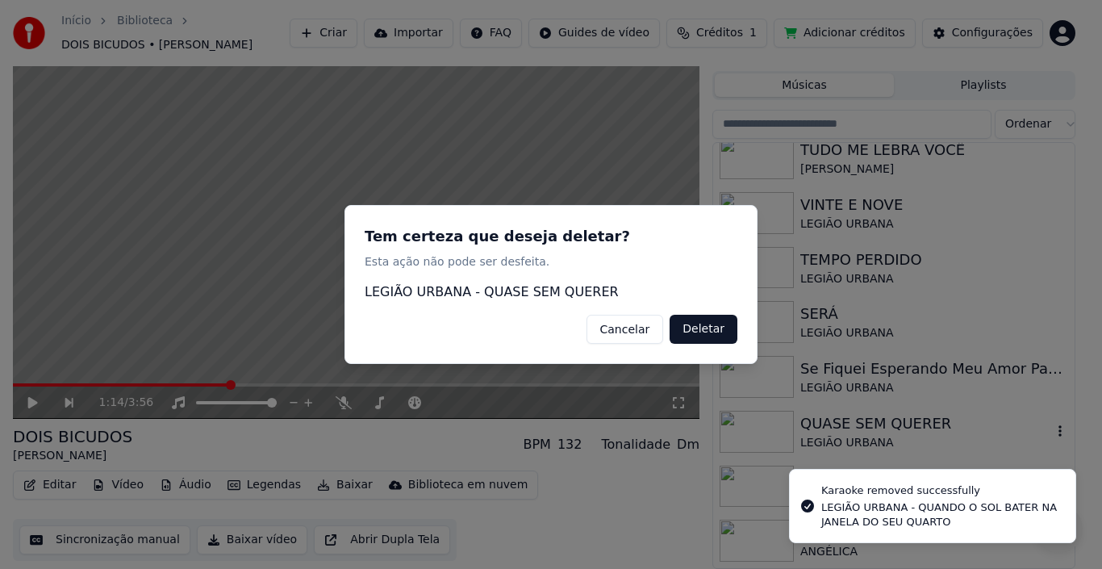
click at [698, 336] on button "Deletar" at bounding box center [703, 329] width 68 height 29
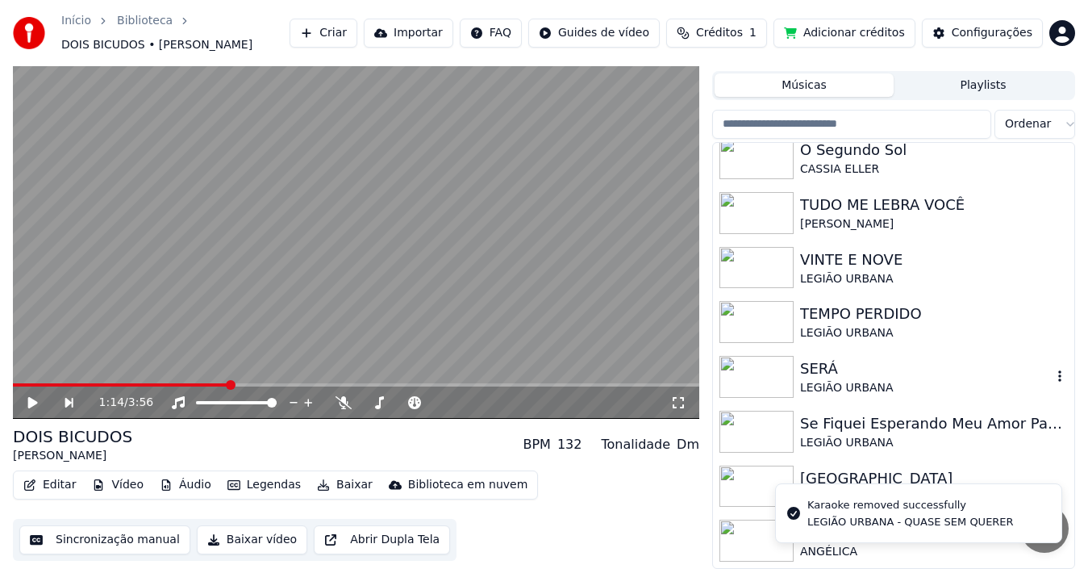
scroll to position [889, 0]
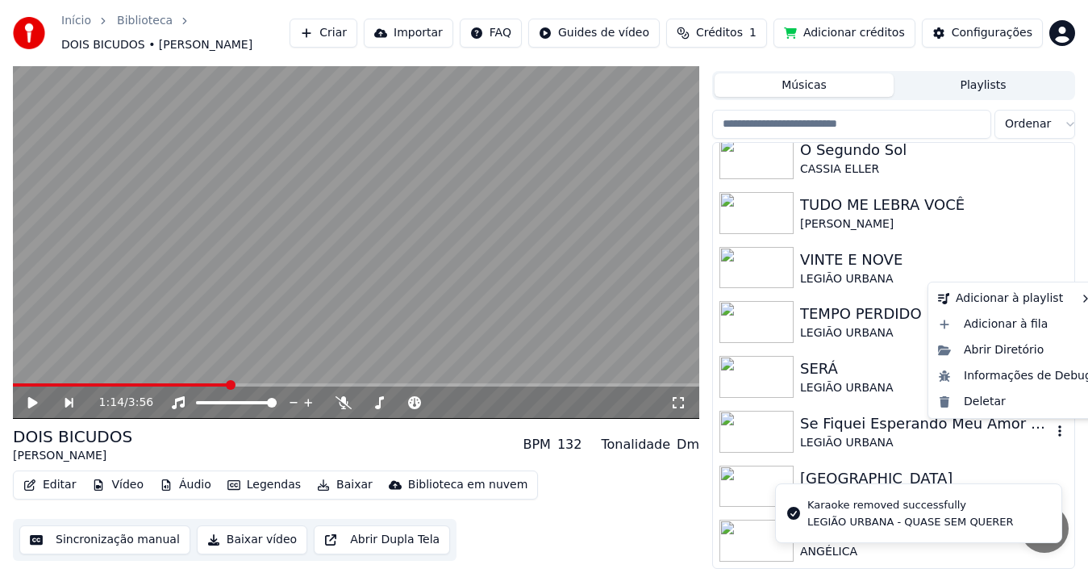
click at [1052, 429] on icon "button" at bounding box center [1060, 430] width 16 height 13
click at [973, 402] on div "Deletar" at bounding box center [1015, 402] width 167 height 26
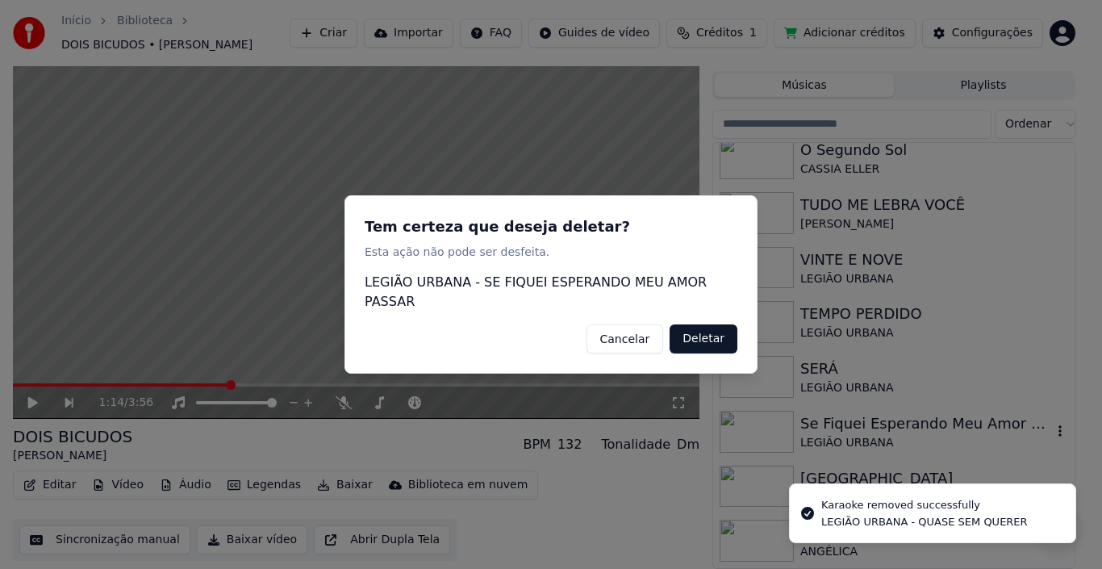
click at [707, 327] on button "Deletar" at bounding box center [703, 338] width 68 height 29
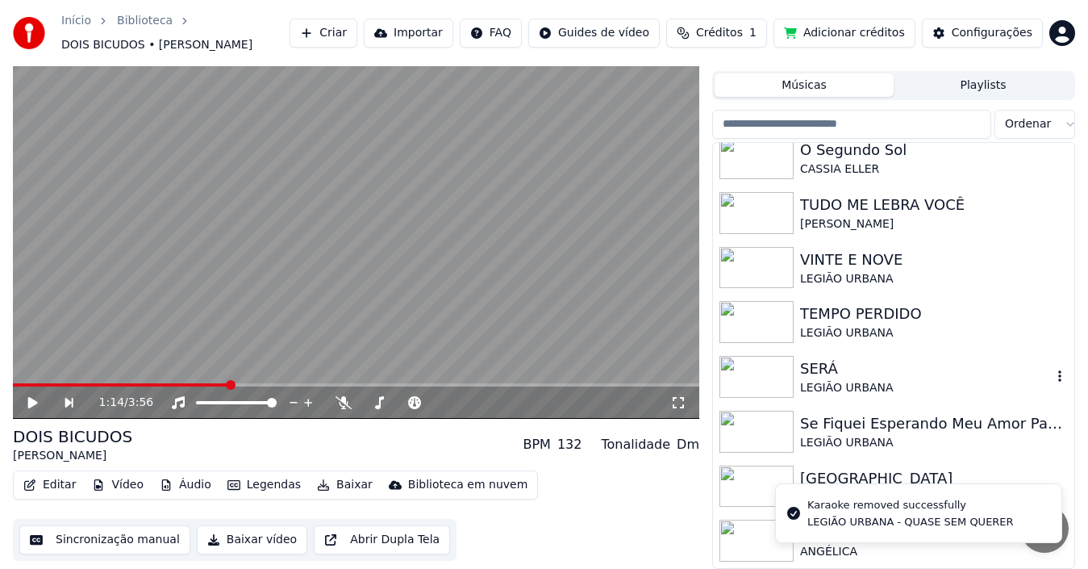
scroll to position [834, 0]
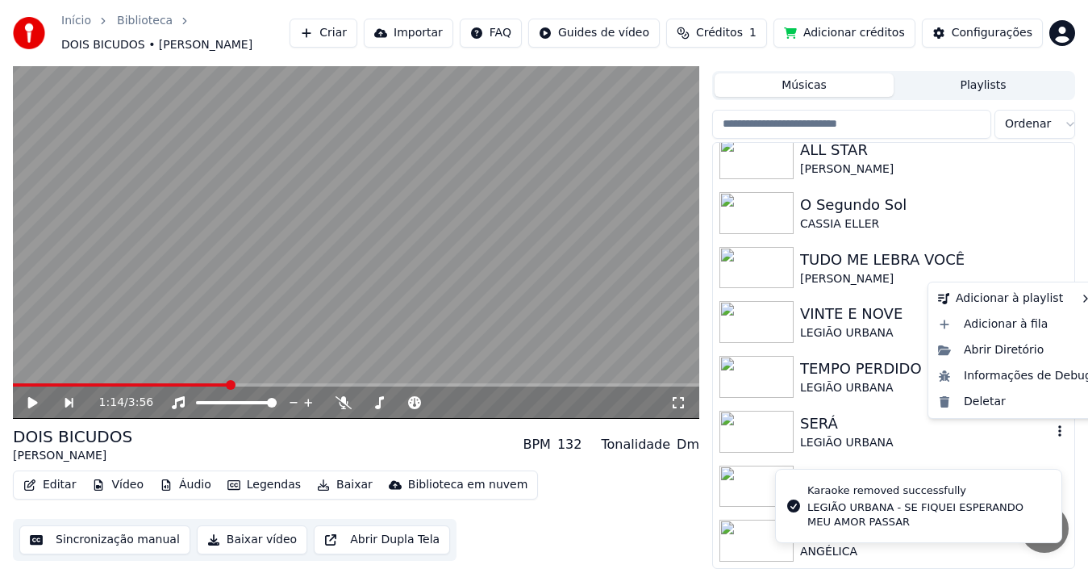
click at [1052, 437] on icon "button" at bounding box center [1060, 430] width 16 height 13
click at [983, 398] on div "Deletar" at bounding box center [1015, 402] width 167 height 26
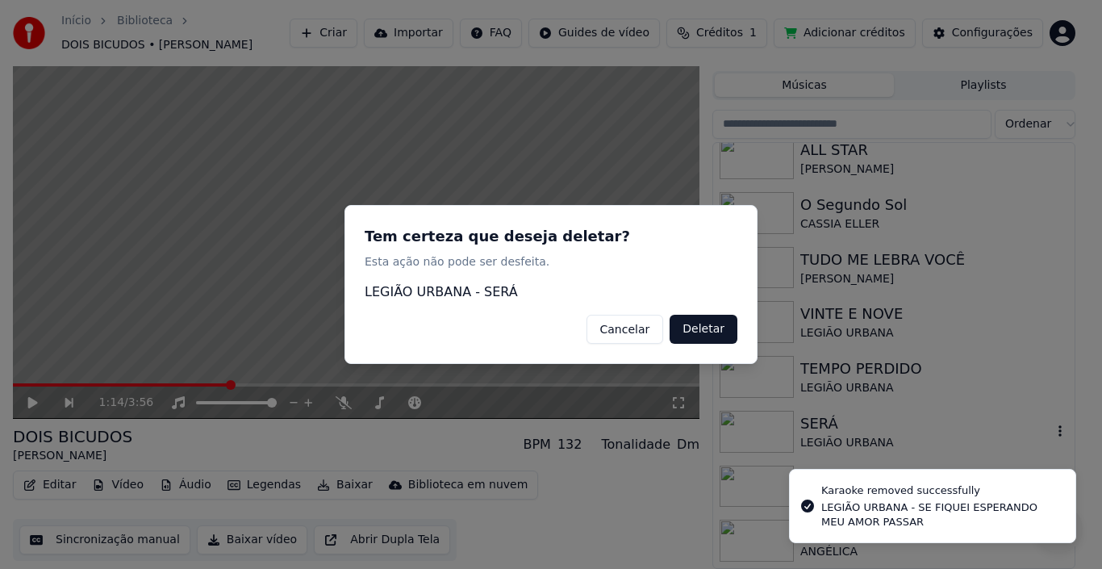
click at [719, 338] on button "Deletar" at bounding box center [703, 329] width 68 height 29
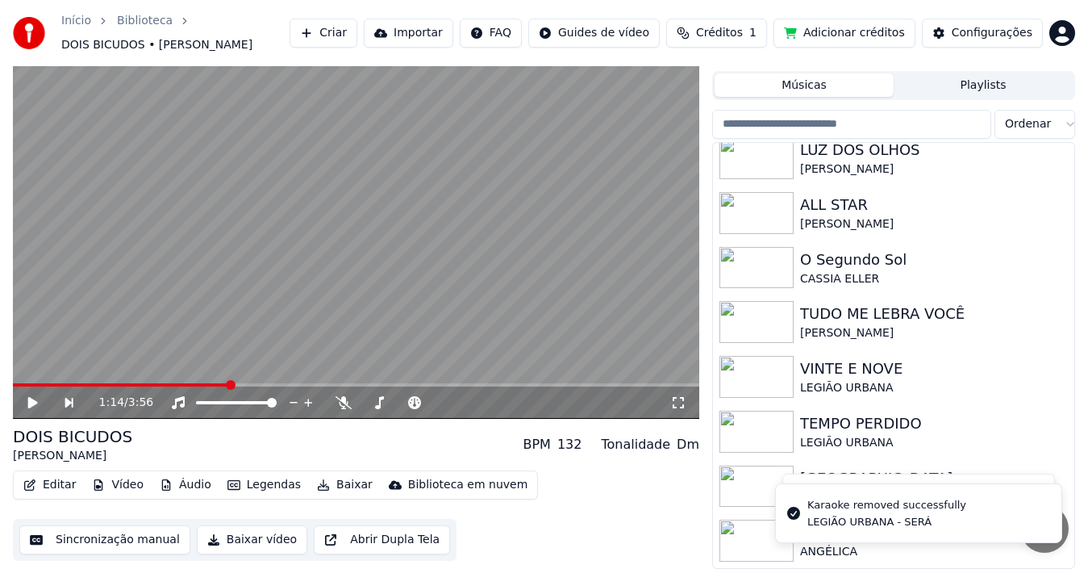
scroll to position [779, 0]
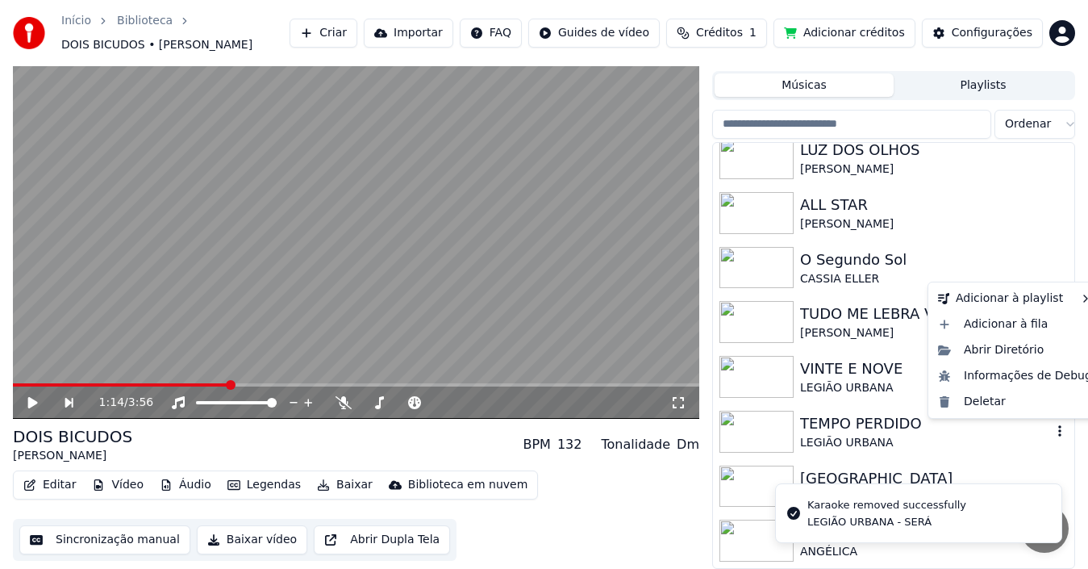
click at [1052, 434] on icon "button" at bounding box center [1060, 430] width 16 height 13
click at [978, 402] on div "Deletar" at bounding box center [1015, 402] width 167 height 26
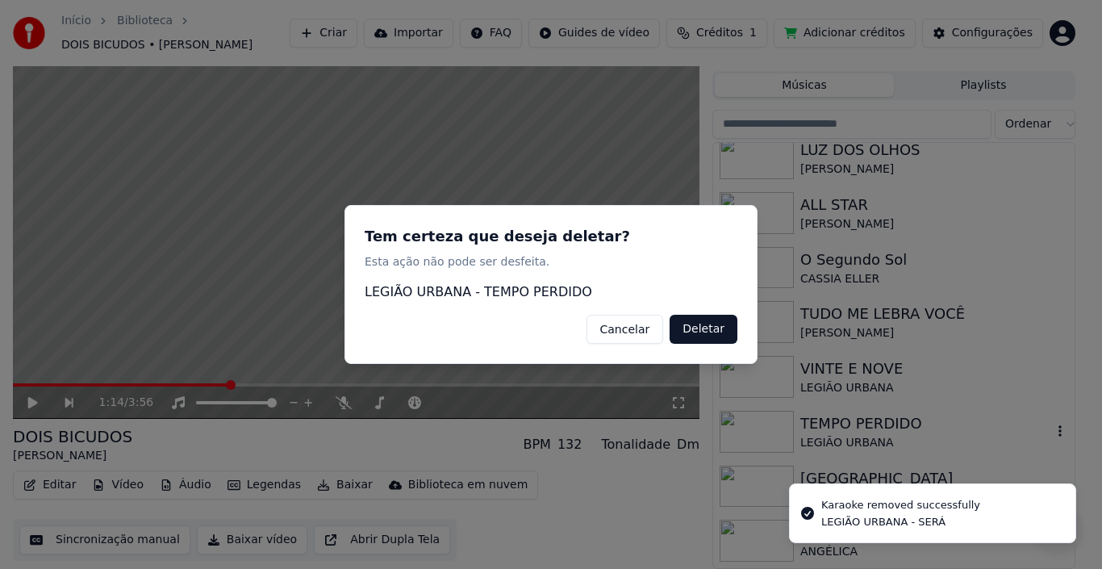
click at [730, 340] on button "Deletar" at bounding box center [703, 329] width 68 height 29
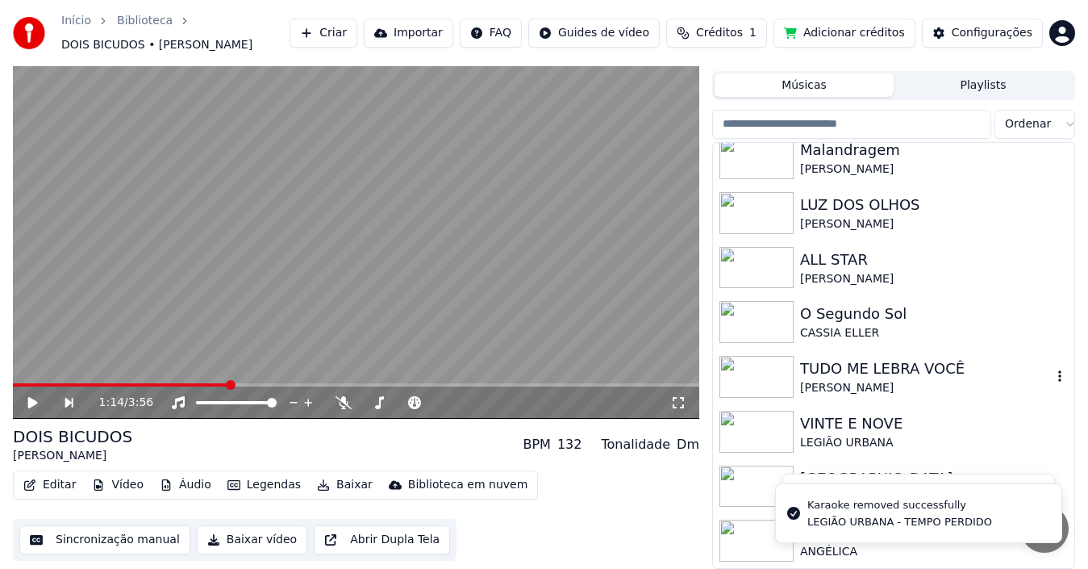
scroll to position [724, 0]
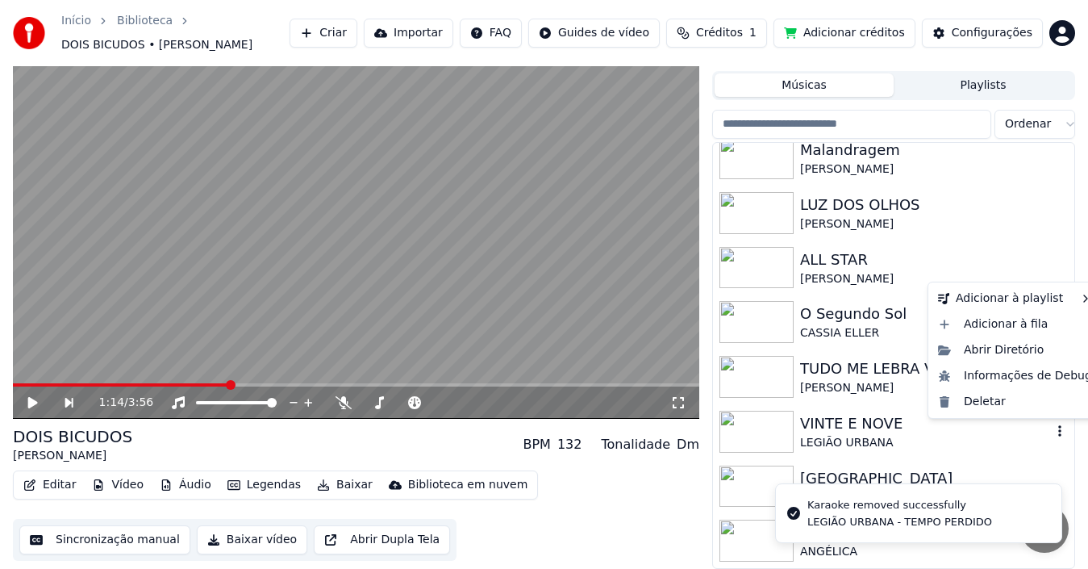
click at [1052, 424] on icon "button" at bounding box center [1060, 430] width 16 height 13
click at [973, 398] on div "Deletar" at bounding box center [1015, 402] width 167 height 26
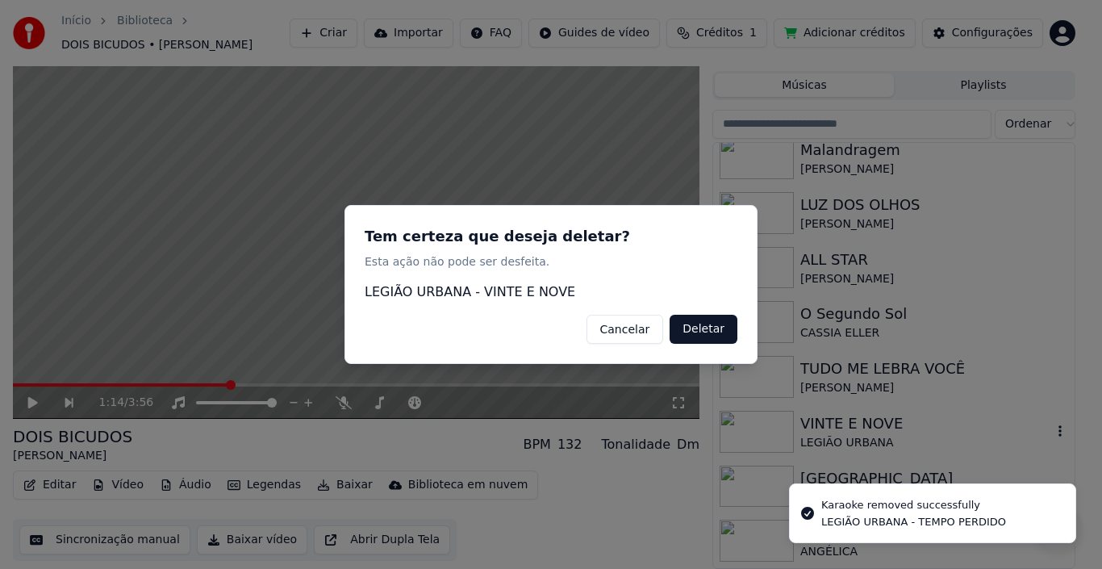
click at [691, 324] on button "Deletar" at bounding box center [703, 329] width 68 height 29
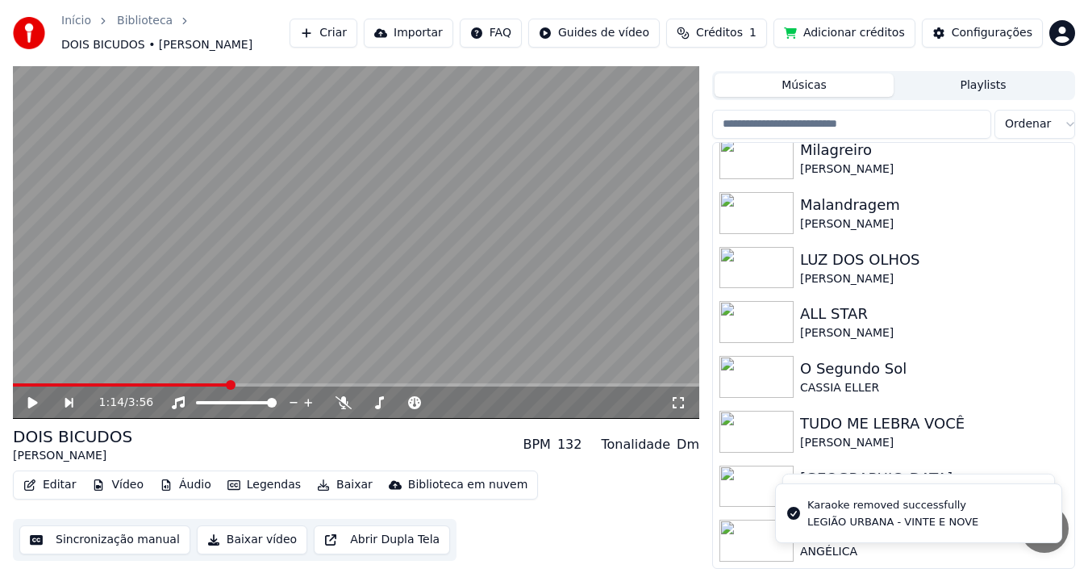
scroll to position [669, 0]
click at [1058, 432] on icon "button" at bounding box center [1059, 430] width 3 height 11
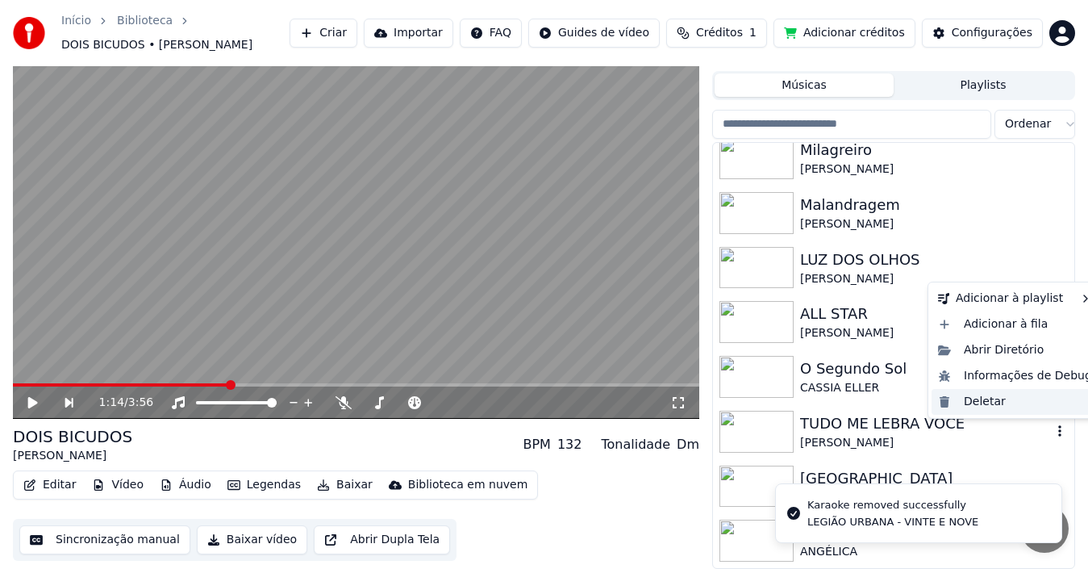
click at [990, 406] on div "Deletar" at bounding box center [1015, 402] width 167 height 26
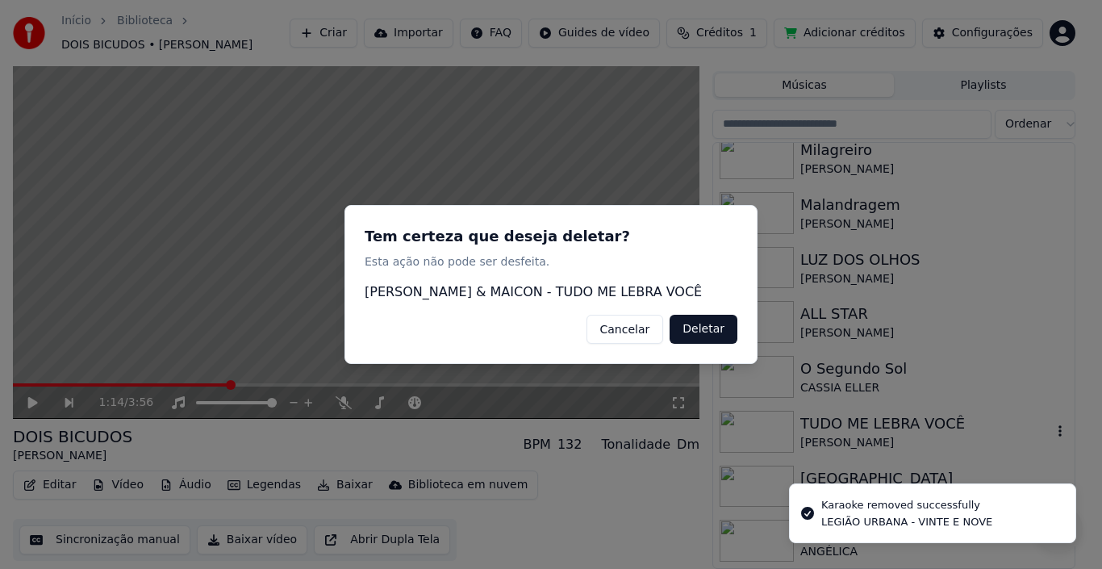
click at [719, 335] on button "Deletar" at bounding box center [703, 329] width 68 height 29
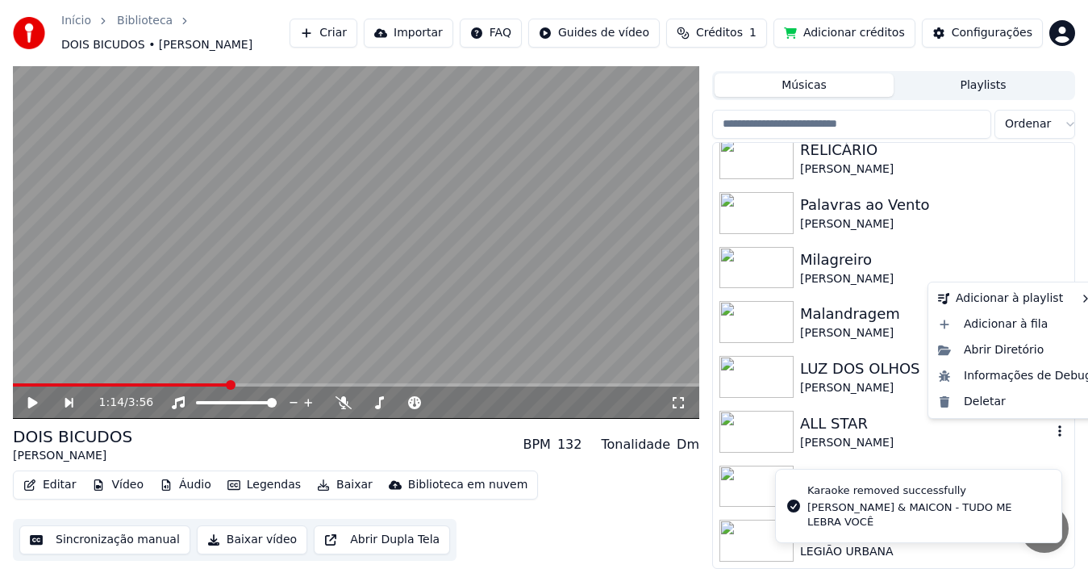
click at [1052, 429] on icon "button" at bounding box center [1060, 430] width 16 height 13
click at [990, 399] on div "Deletar" at bounding box center [1015, 402] width 167 height 26
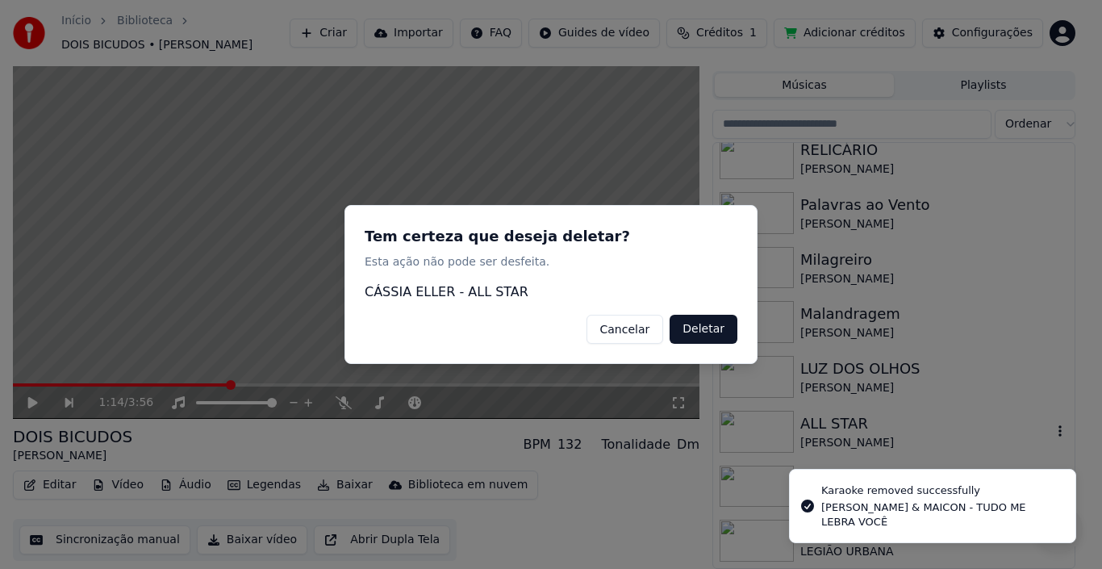
click at [723, 339] on button "Deletar" at bounding box center [703, 329] width 68 height 29
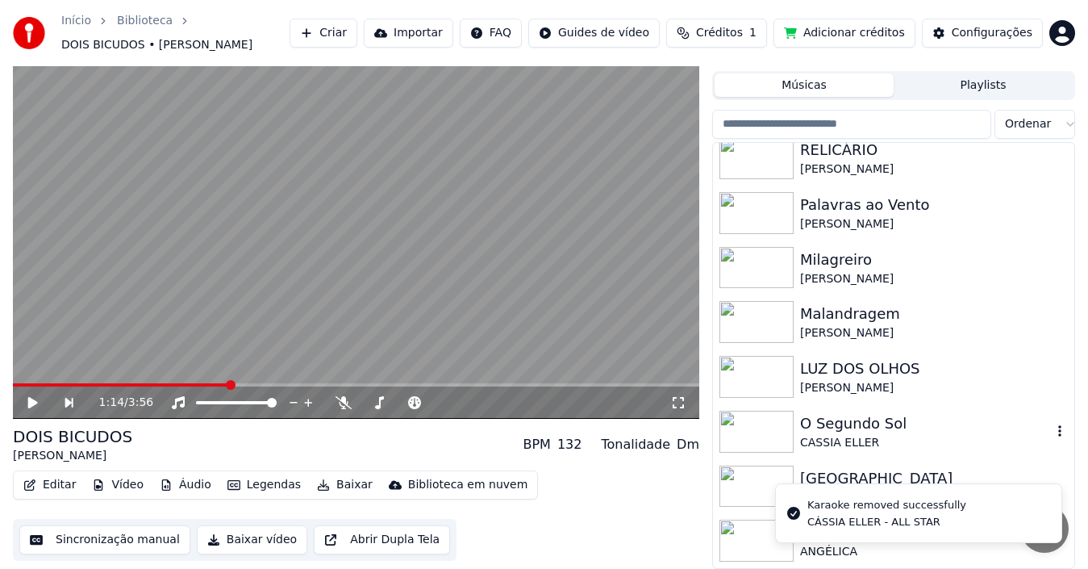
click at [1052, 434] on icon "button" at bounding box center [1060, 430] width 16 height 13
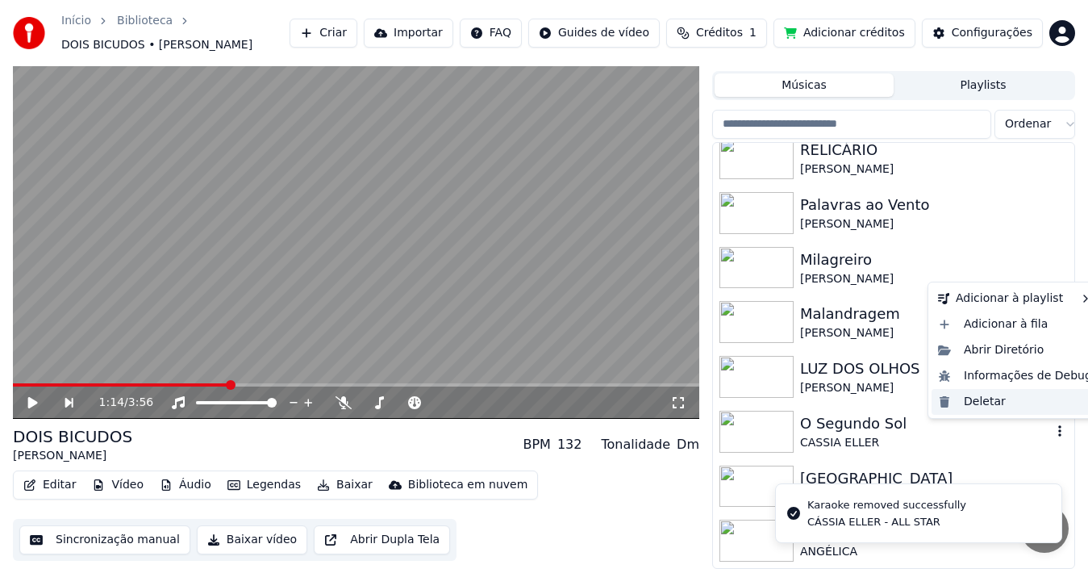
click at [992, 406] on div "Deletar" at bounding box center [1015, 402] width 167 height 26
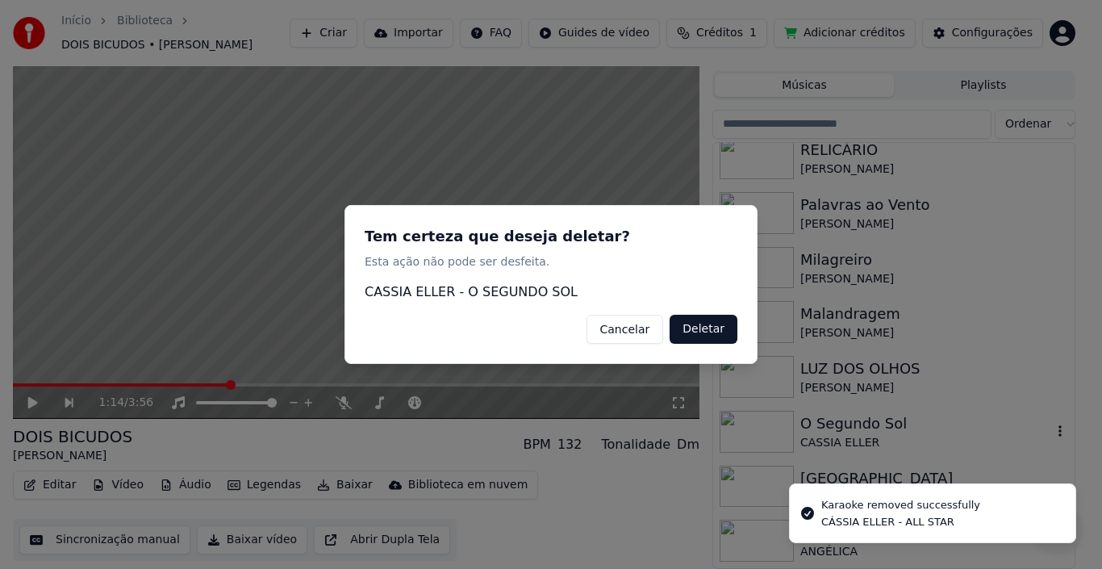
click at [711, 339] on button "Deletar" at bounding box center [703, 329] width 68 height 29
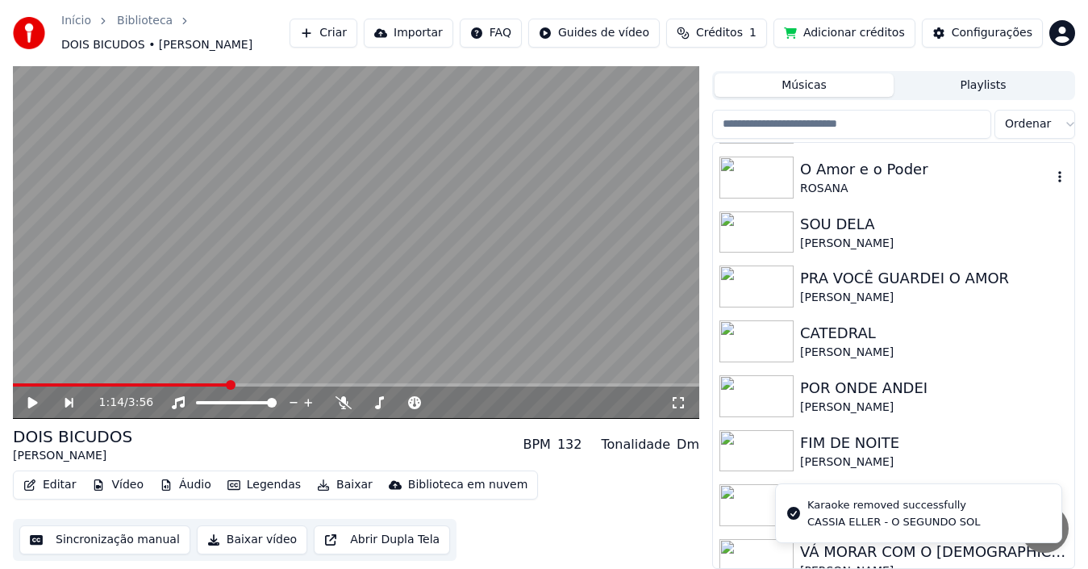
scroll to position [0, 0]
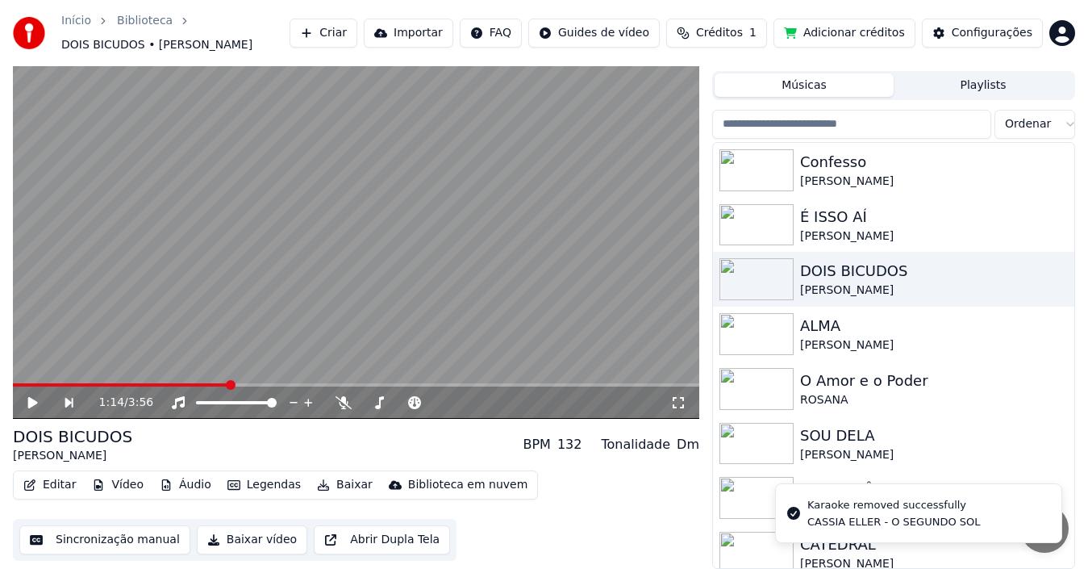
click at [765, 89] on button "Músicas" at bounding box center [804, 84] width 179 height 23
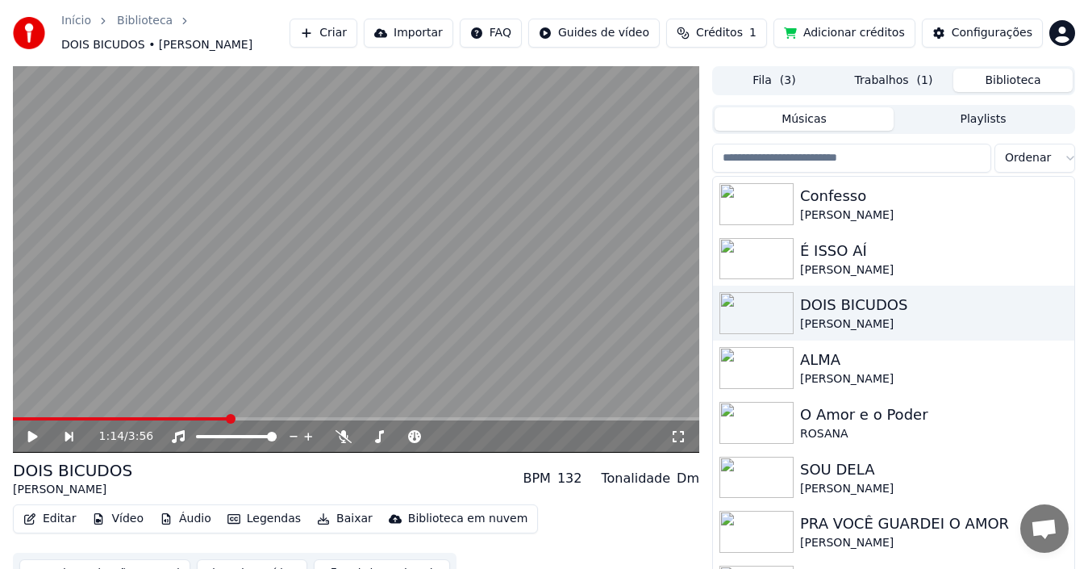
click at [786, 85] on span "( 3 )" at bounding box center [788, 81] width 16 height 16
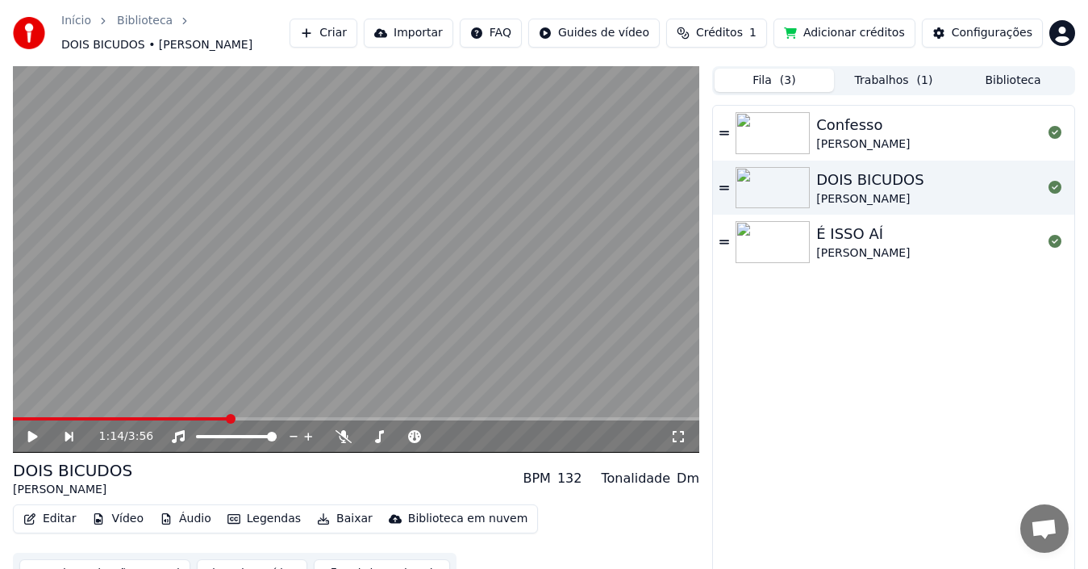
click at [869, 84] on button "Trabalhos ( 1 )" at bounding box center [893, 80] width 119 height 23
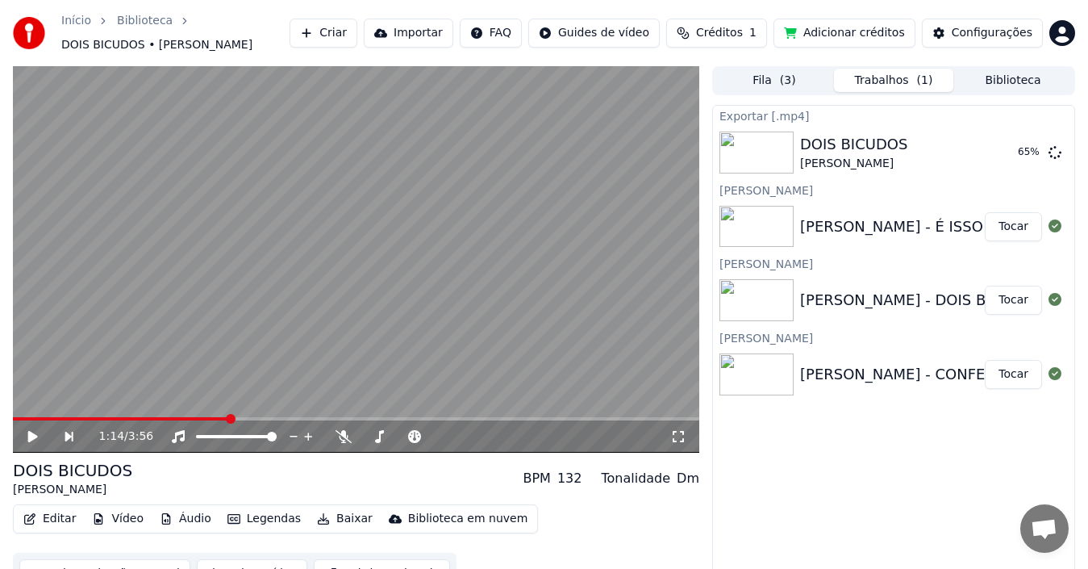
click at [1011, 232] on button "Tocar" at bounding box center [1013, 226] width 57 height 29
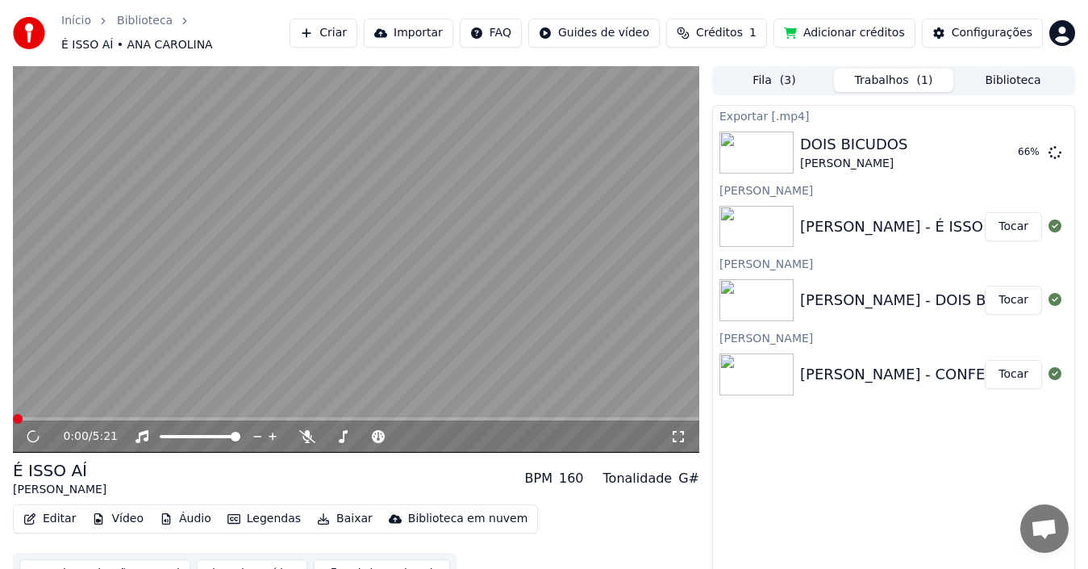
scroll to position [18, 0]
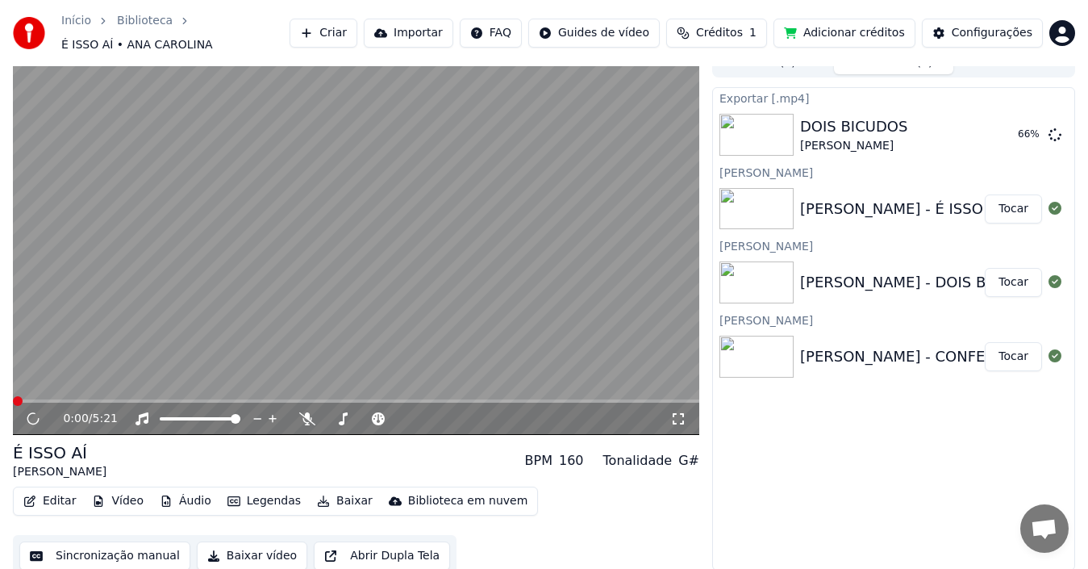
click at [223, 547] on button "Baixar vídeo" at bounding box center [252, 555] width 110 height 29
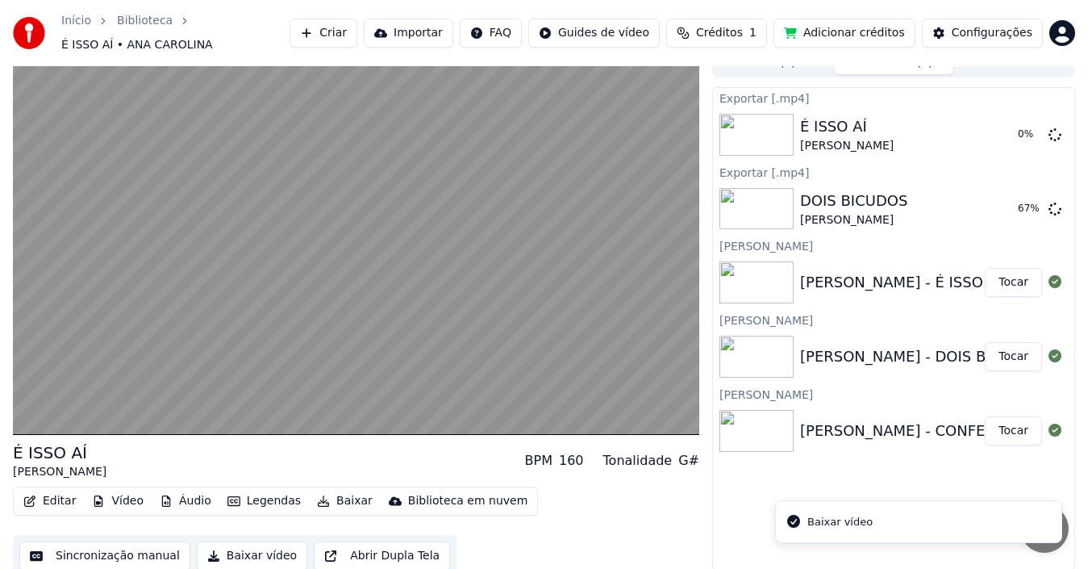
click at [1009, 420] on button "Tocar" at bounding box center [1013, 430] width 57 height 29
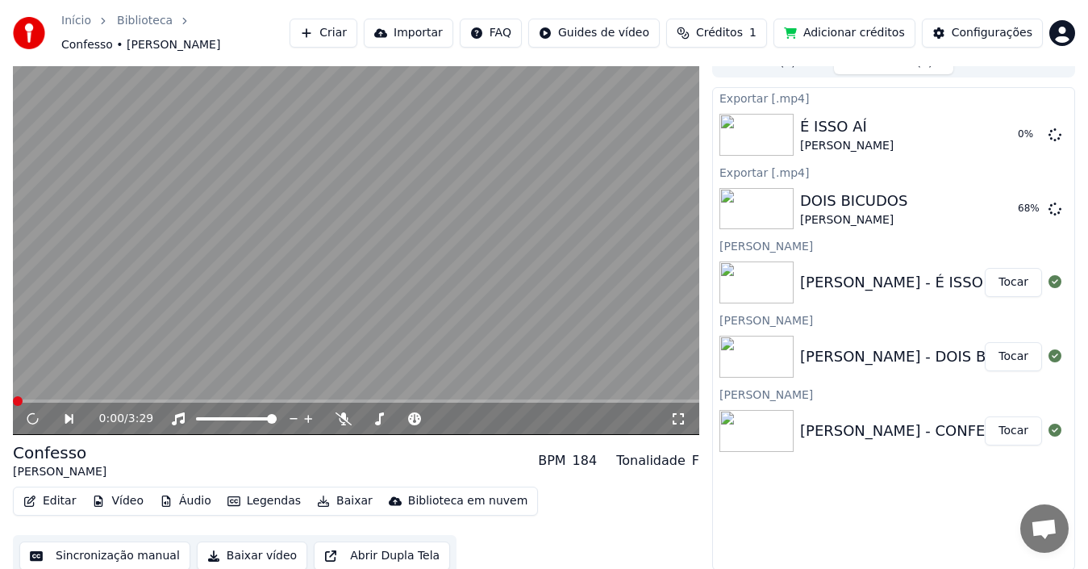
click at [249, 550] on button "Baixar vídeo" at bounding box center [252, 555] width 110 height 29
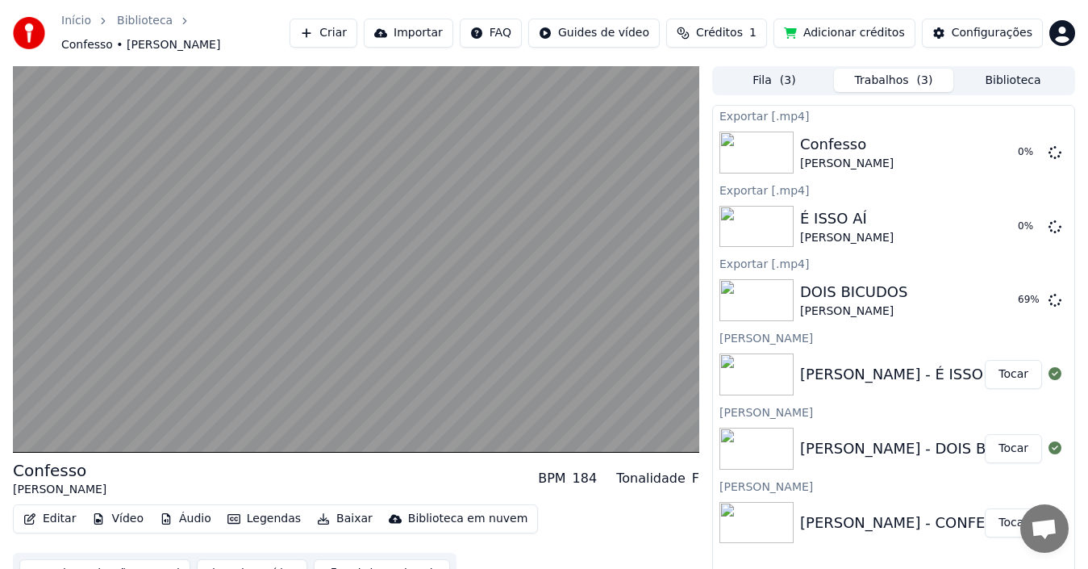
click at [1002, 72] on button "Biblioteca" at bounding box center [1012, 80] width 119 height 23
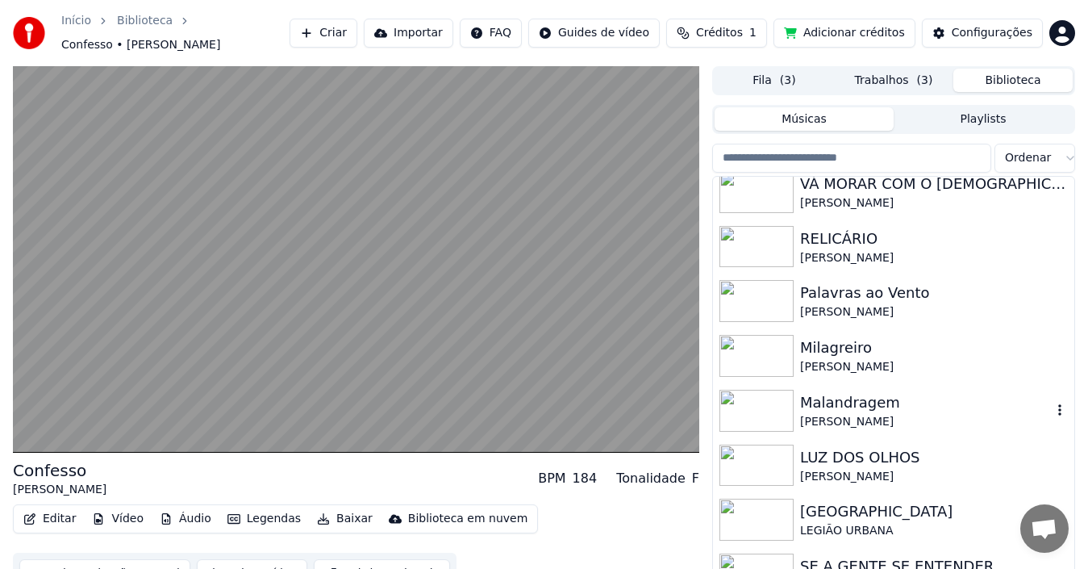
scroll to position [26, 0]
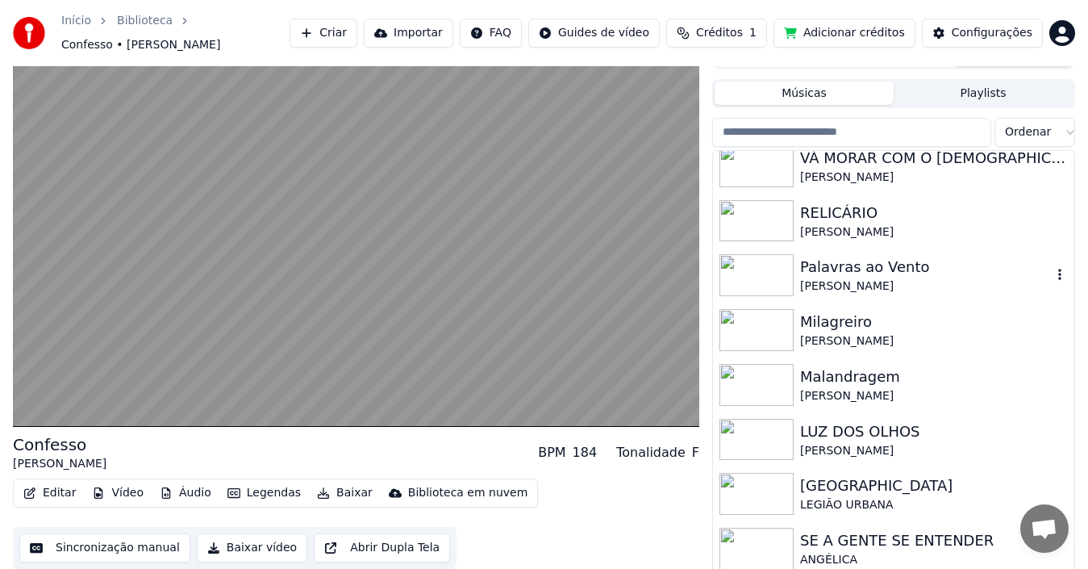
click at [1058, 269] on icon "button" at bounding box center [1059, 274] width 3 height 11
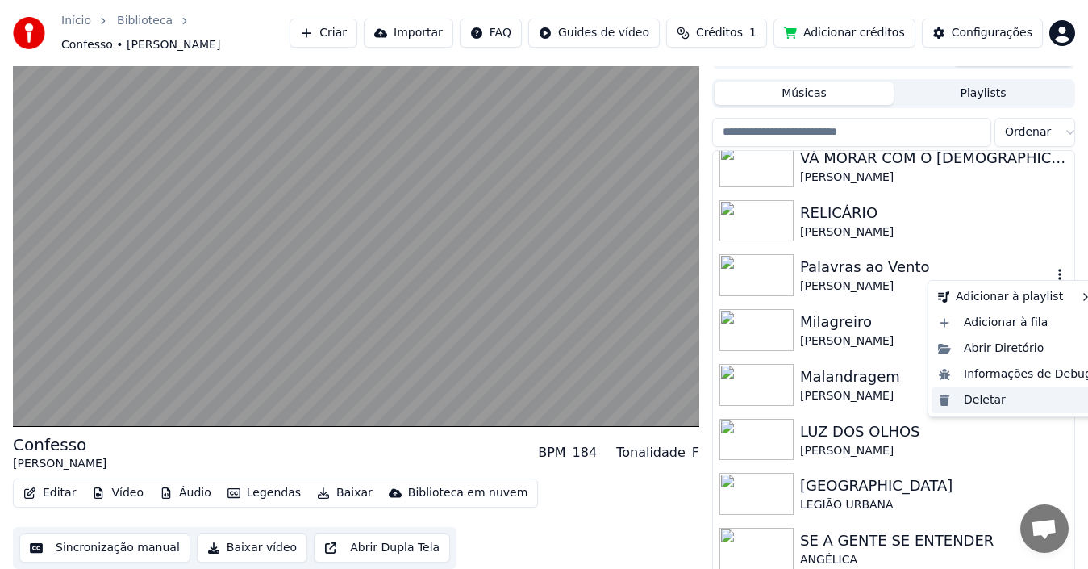
click at [1011, 398] on div "Deletar" at bounding box center [1015, 400] width 167 height 26
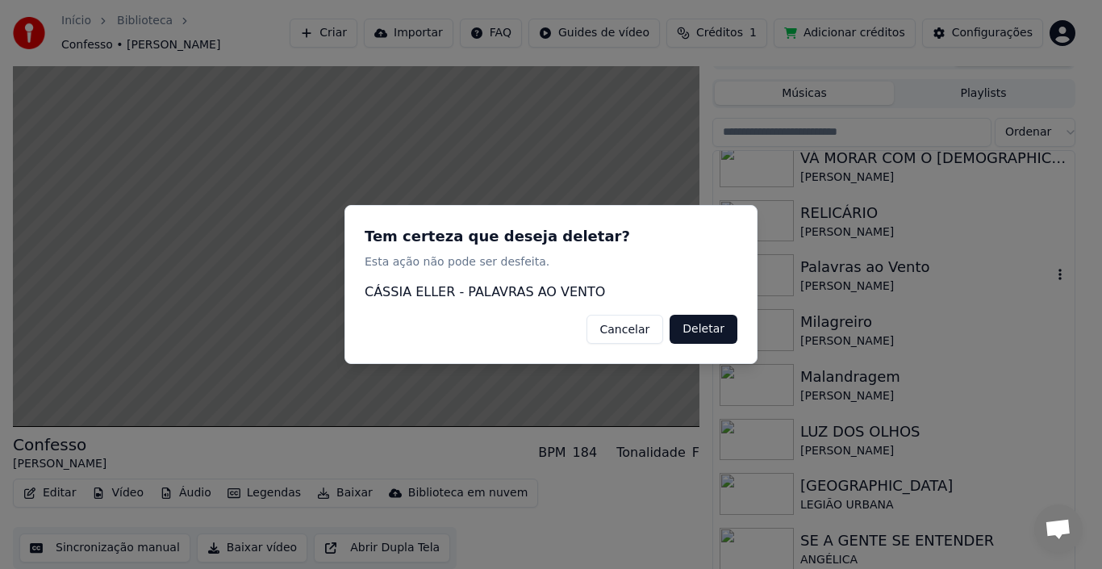
click at [694, 329] on button "Deletar" at bounding box center [703, 329] width 68 height 29
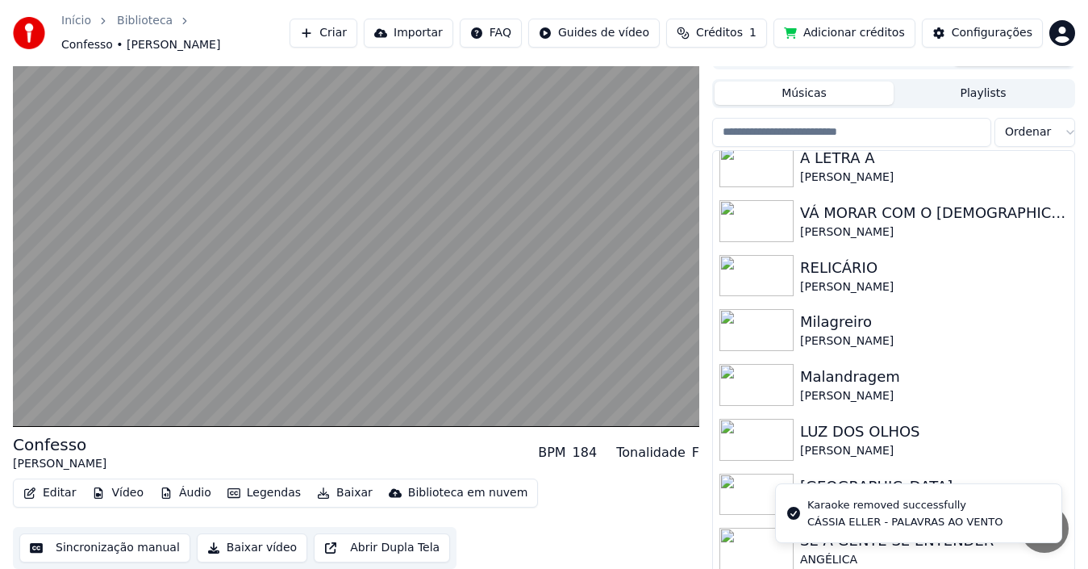
scroll to position [560, 0]
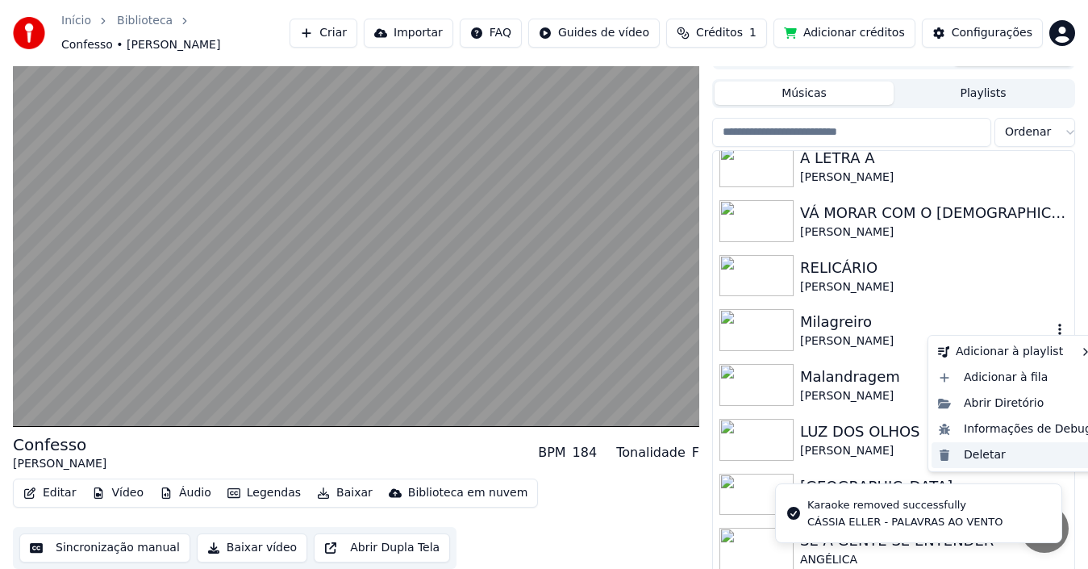
click at [987, 452] on div "Deletar" at bounding box center [1015, 455] width 167 height 26
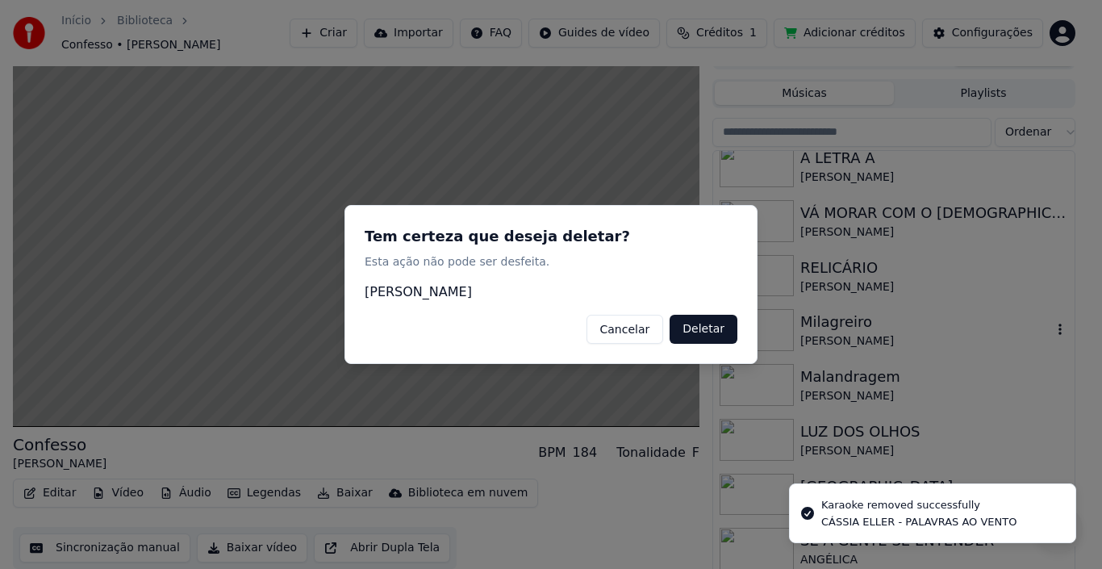
drag, startPoint x: 711, startPoint y: 336, endPoint x: 740, endPoint y: 336, distance: 29.0
click at [710, 335] on button "Deletar" at bounding box center [703, 329] width 68 height 29
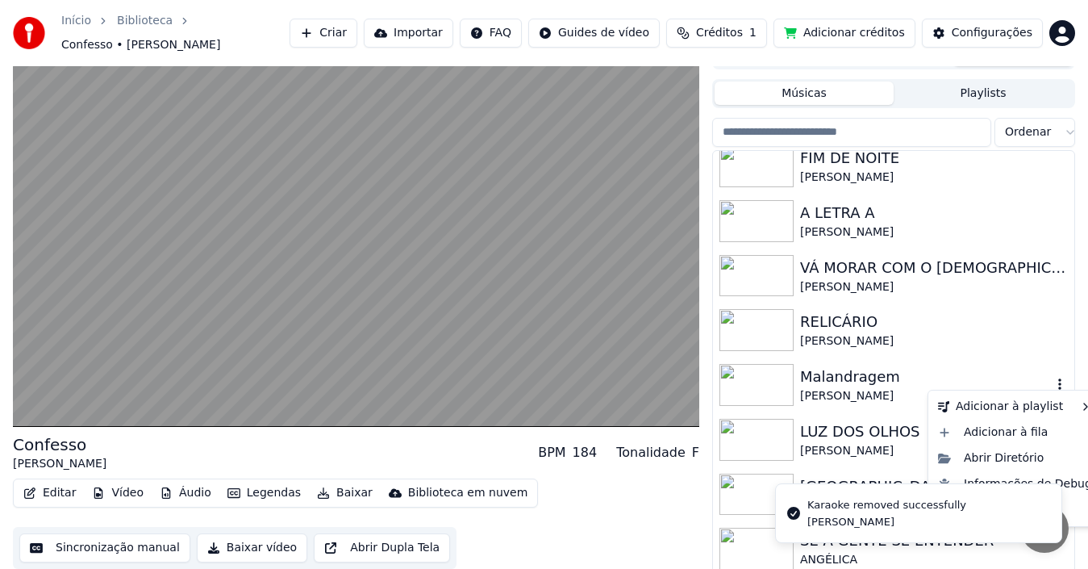
scroll to position [505, 0]
click at [1052, 381] on icon "button" at bounding box center [1060, 383] width 16 height 13
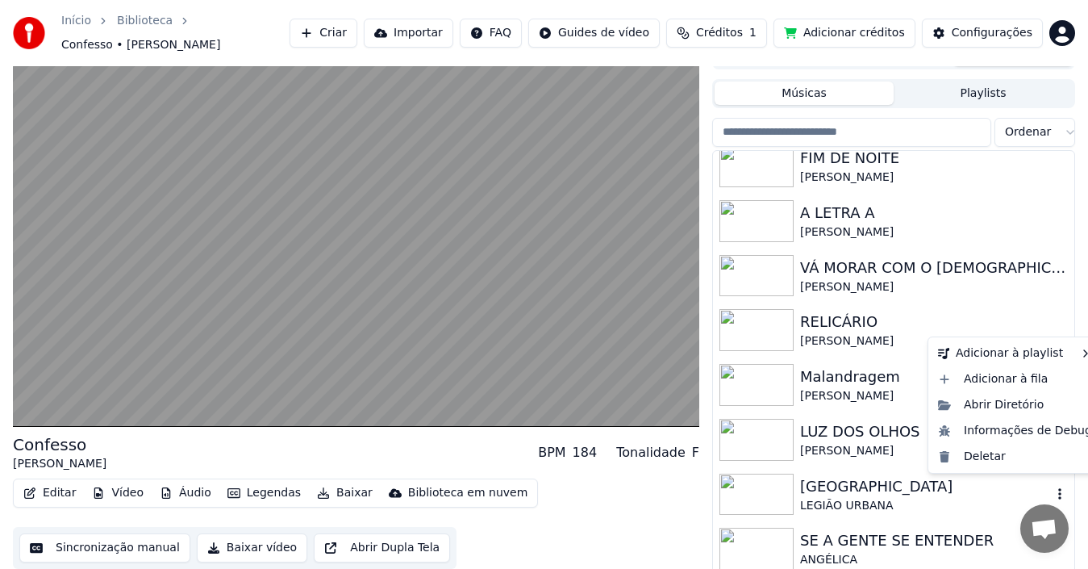
click at [1058, 488] on icon "button" at bounding box center [1059, 493] width 3 height 11
click at [998, 458] on div "Deletar" at bounding box center [1015, 457] width 167 height 26
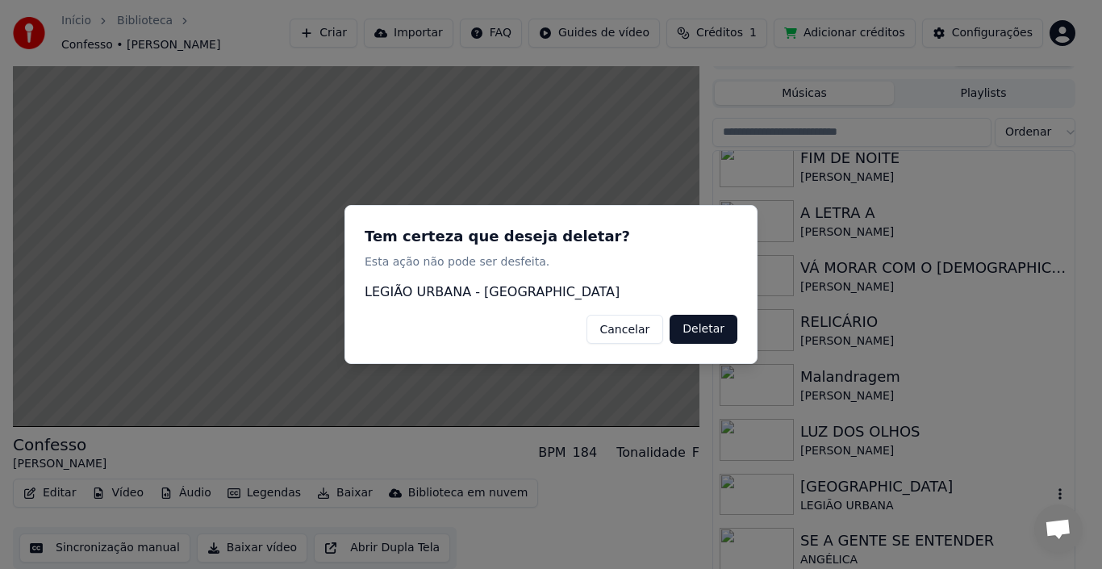
click at [720, 335] on button "Deletar" at bounding box center [703, 329] width 68 height 29
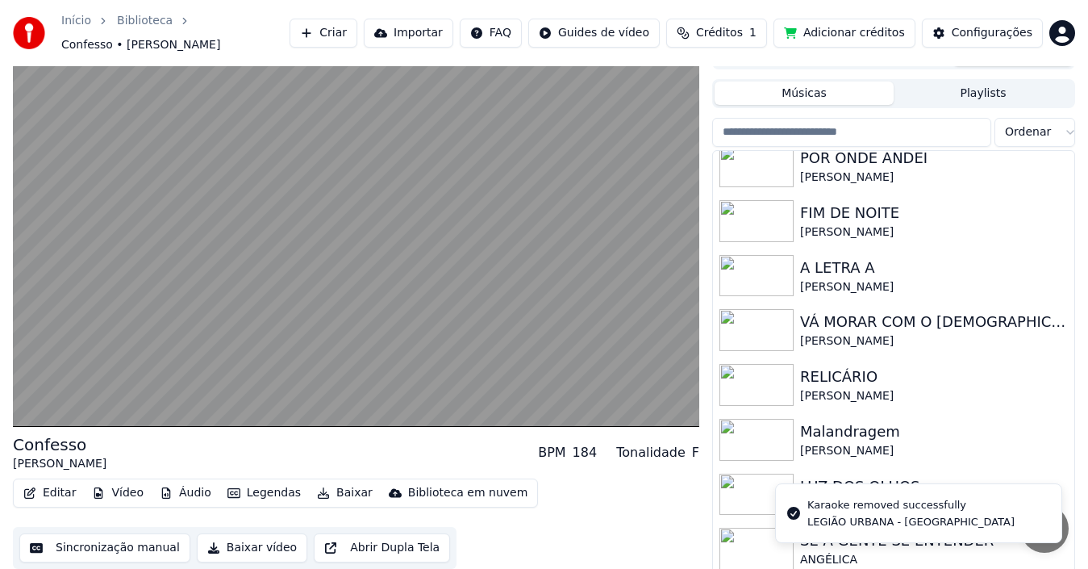
scroll to position [450, 0]
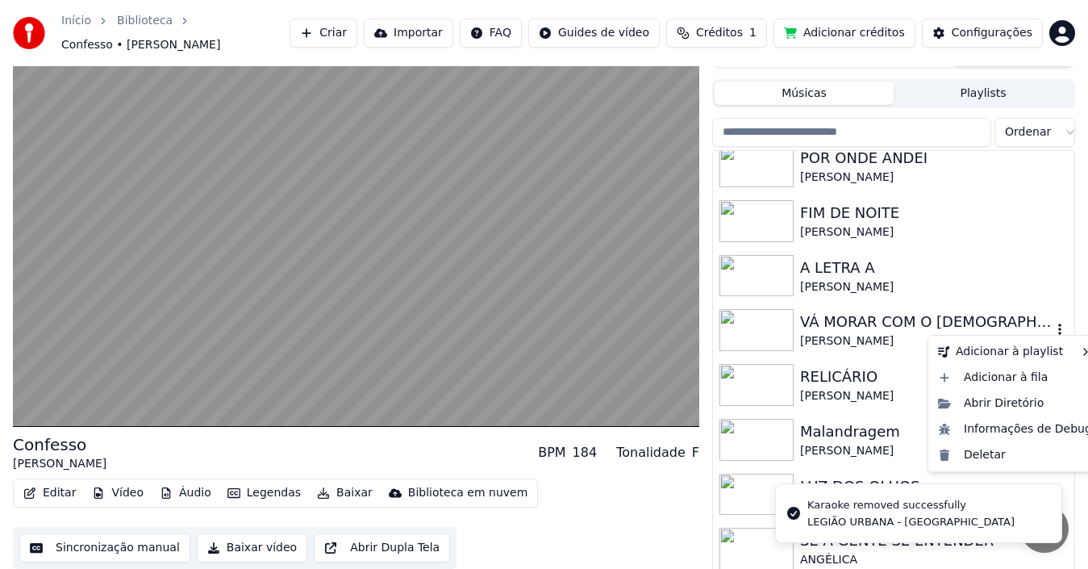
click at [1052, 323] on icon "button" at bounding box center [1060, 329] width 16 height 13
click at [1003, 452] on div "Deletar" at bounding box center [1015, 455] width 167 height 26
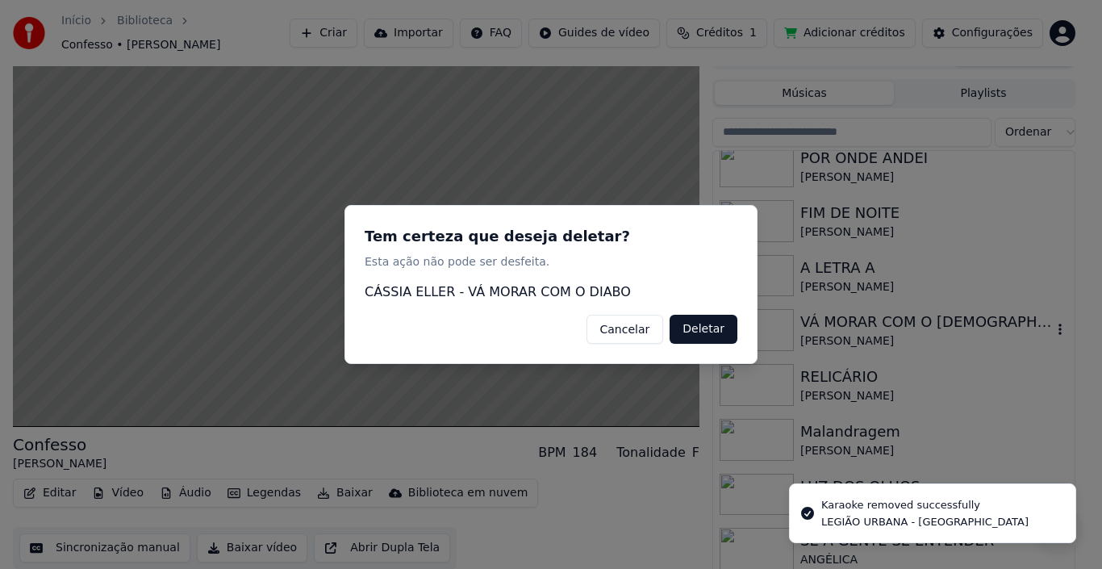
click at [710, 331] on button "Deletar" at bounding box center [703, 329] width 68 height 29
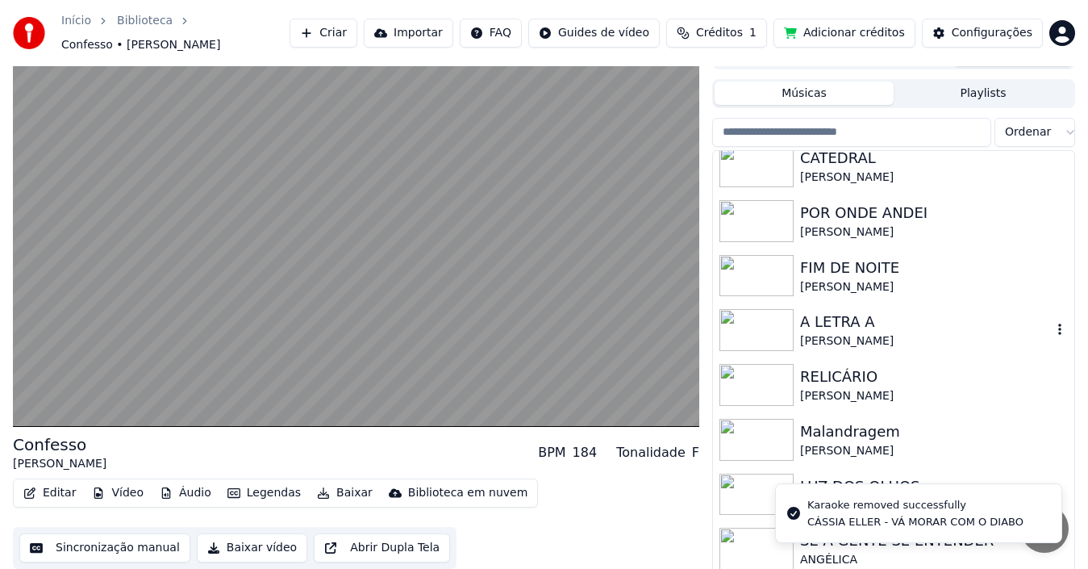
scroll to position [395, 0]
click at [1052, 323] on icon "button" at bounding box center [1060, 329] width 16 height 13
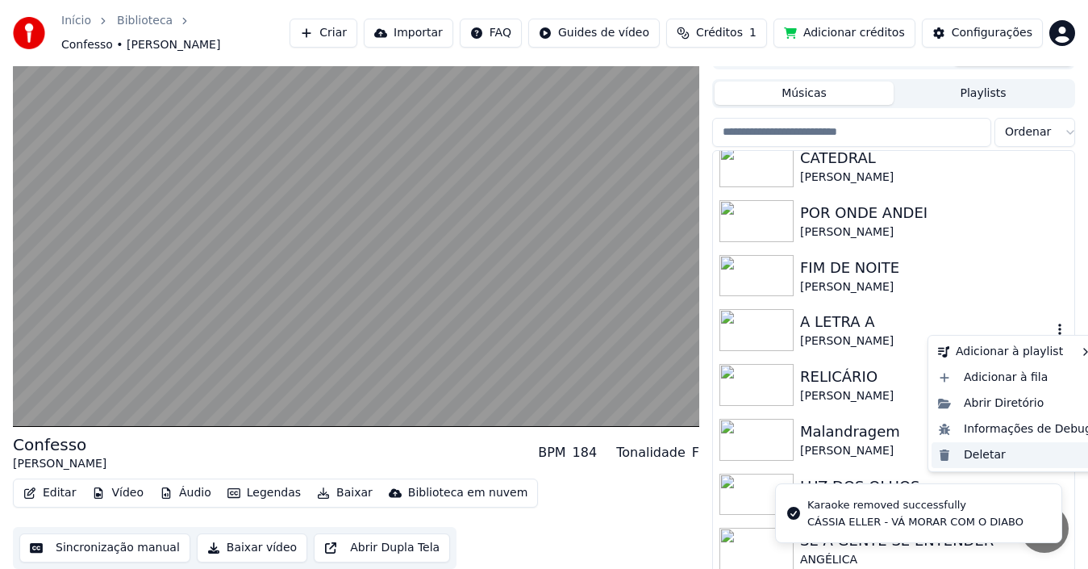
click at [988, 449] on div "Deletar" at bounding box center [1015, 455] width 167 height 26
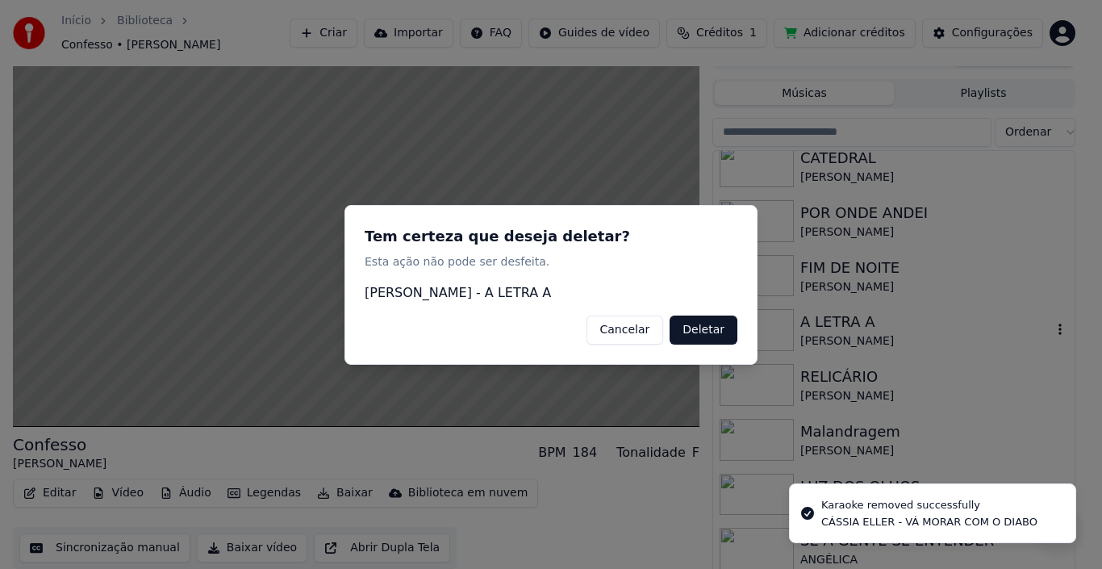
click at [722, 333] on button "Deletar" at bounding box center [703, 329] width 68 height 29
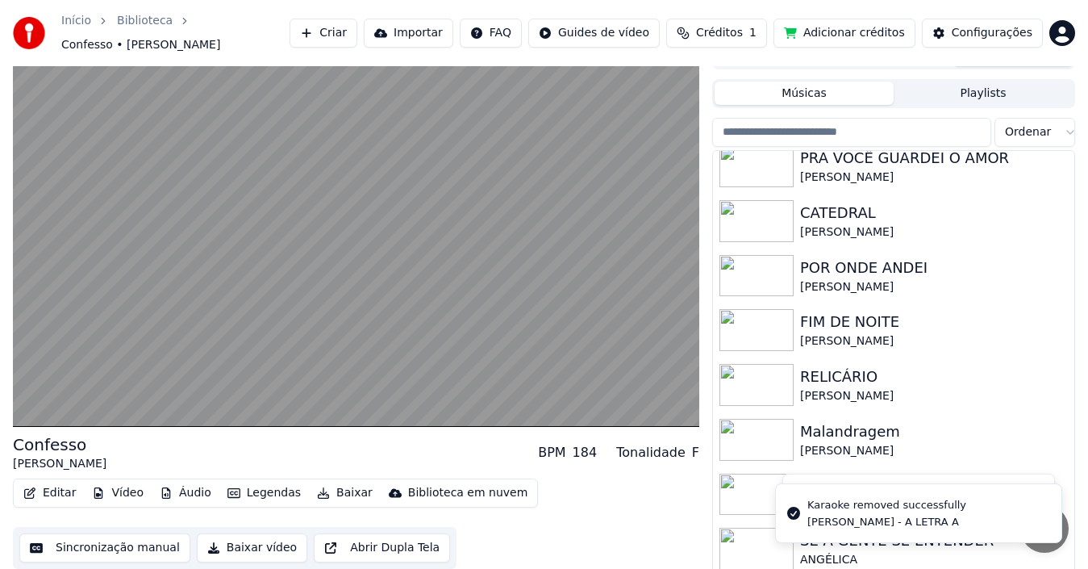
scroll to position [340, 0]
click at [1052, 323] on icon "button" at bounding box center [1060, 329] width 16 height 13
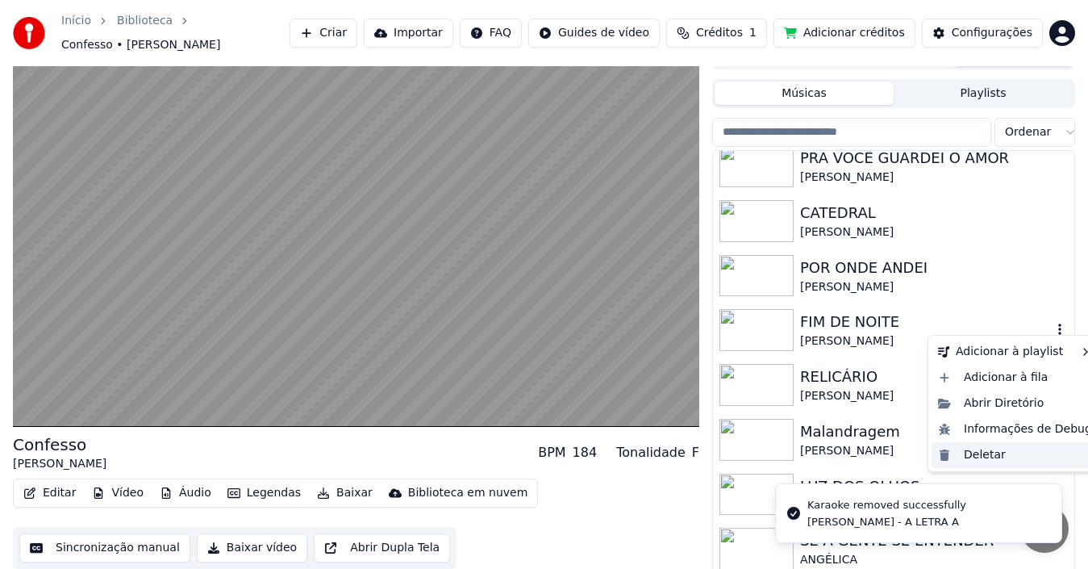
click at [973, 449] on div "Deletar" at bounding box center [1015, 455] width 167 height 26
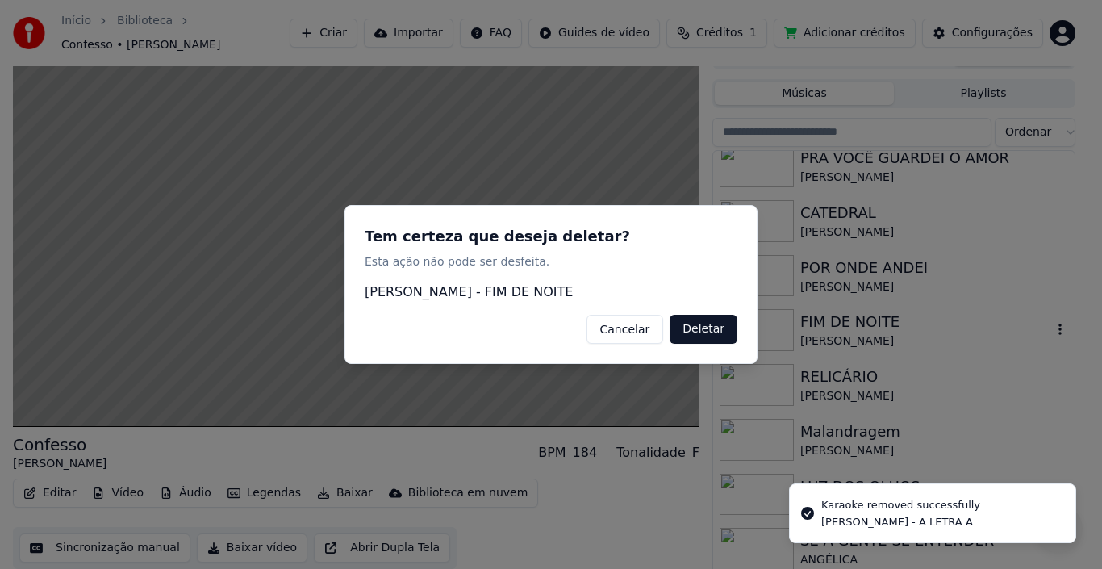
click at [718, 329] on button "Deletar" at bounding box center [703, 329] width 68 height 29
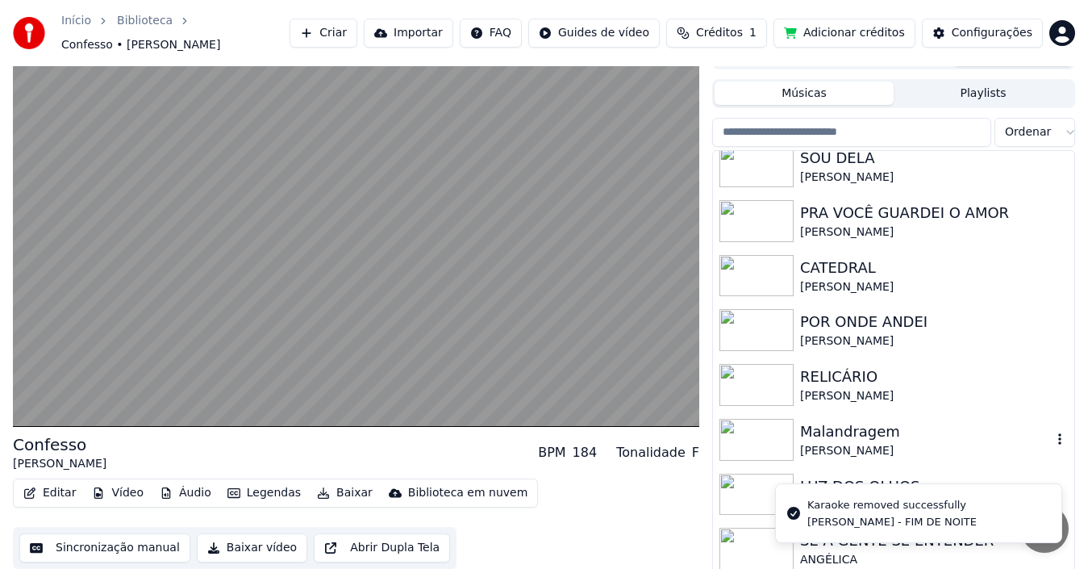
scroll to position [286, 0]
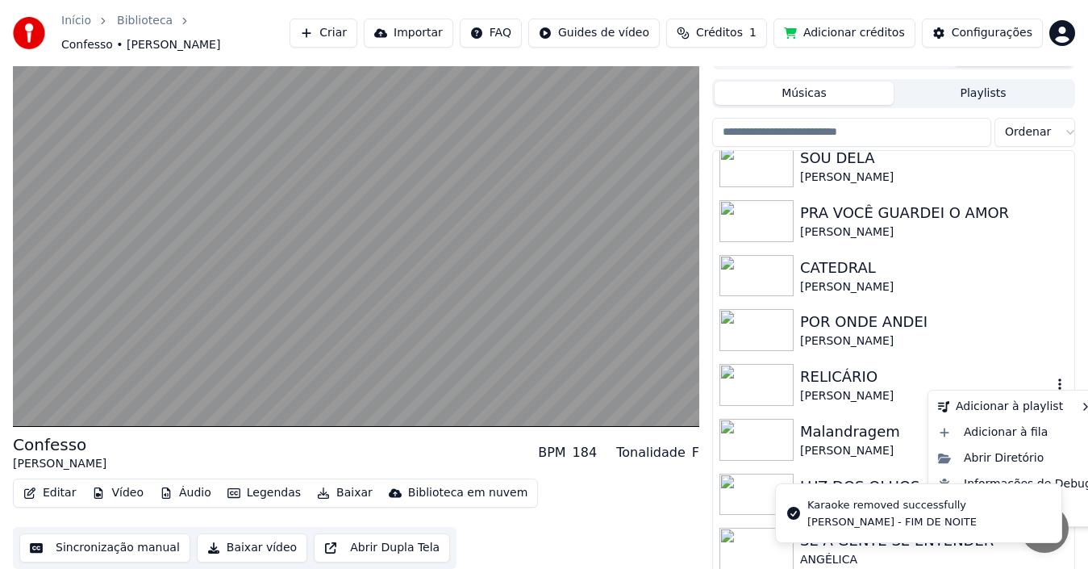
click at [1058, 378] on icon "button" at bounding box center [1059, 383] width 3 height 11
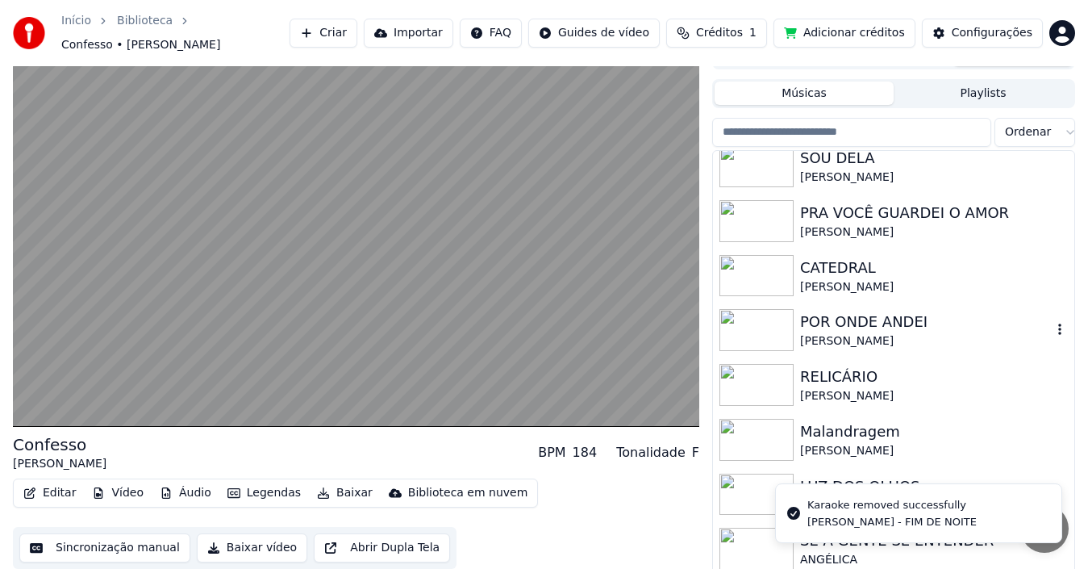
click at [1052, 323] on icon "button" at bounding box center [1060, 329] width 16 height 13
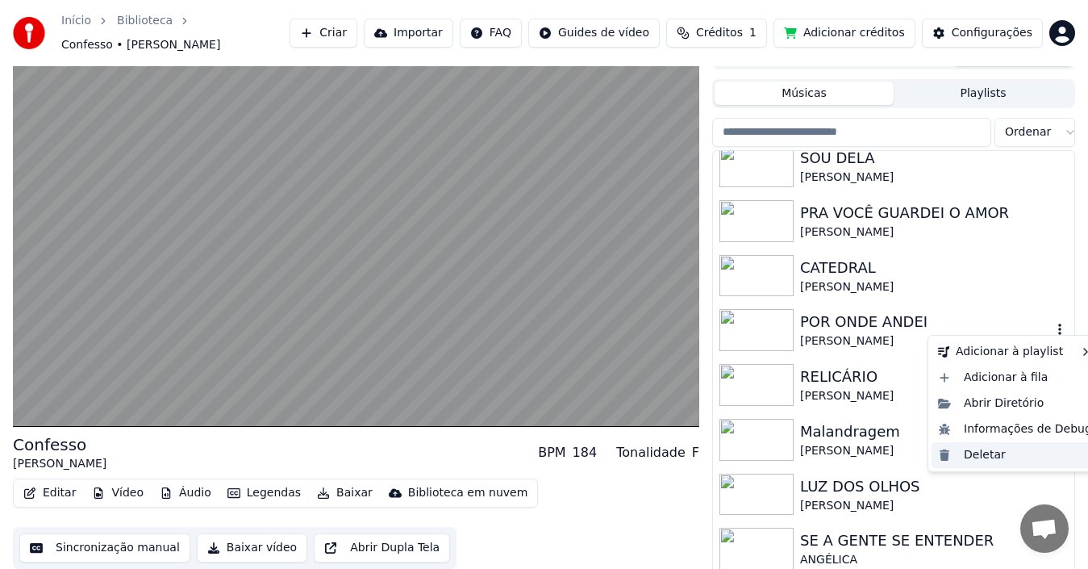
click at [977, 456] on div "Deletar" at bounding box center [1015, 455] width 167 height 26
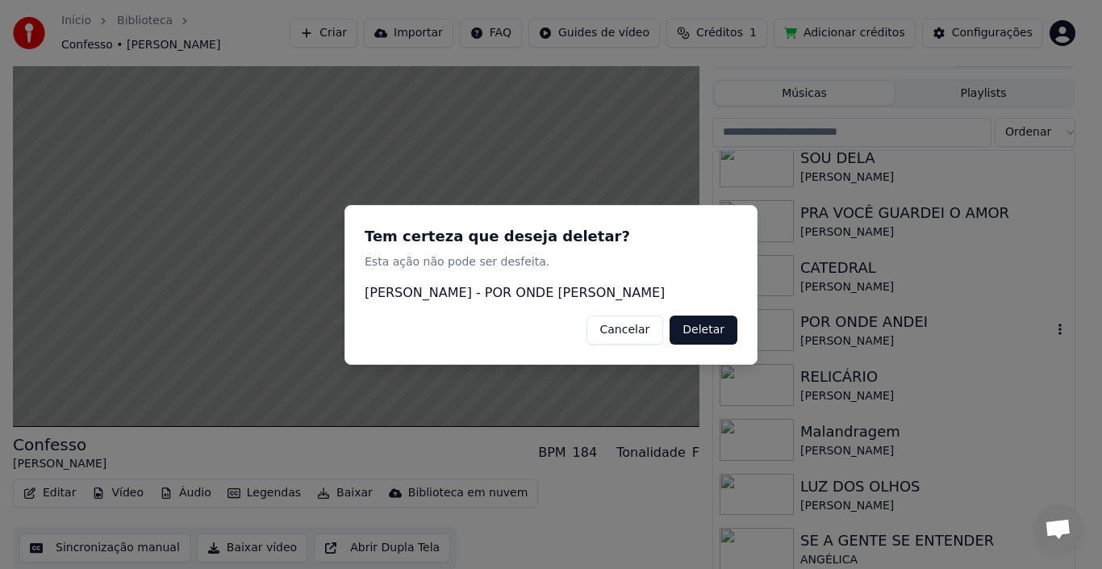
click at [720, 333] on button "Deletar" at bounding box center [703, 329] width 68 height 29
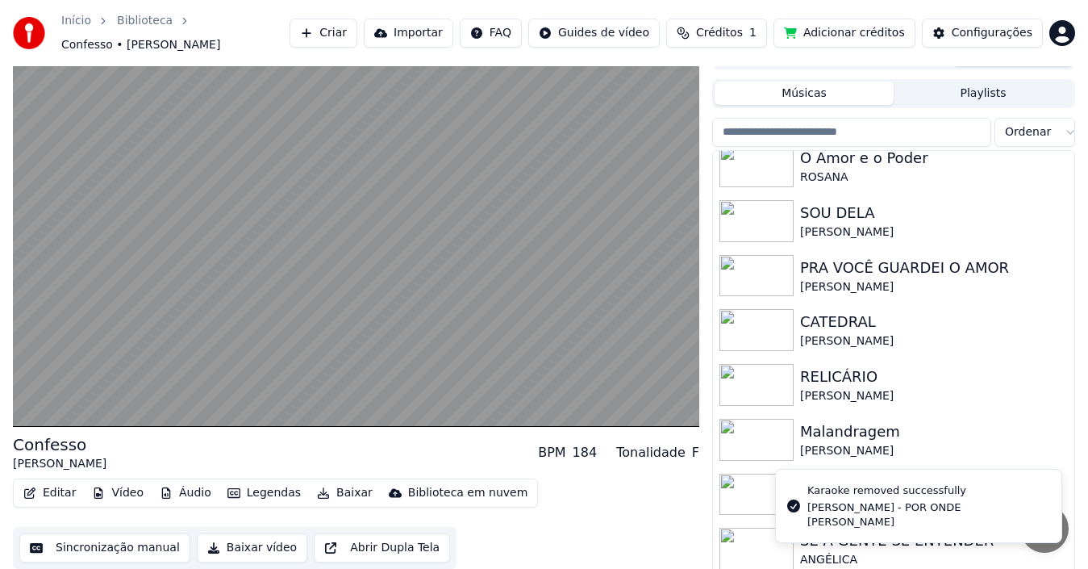
scroll to position [231, 0]
click at [1052, 219] on icon "button" at bounding box center [1060, 220] width 16 height 13
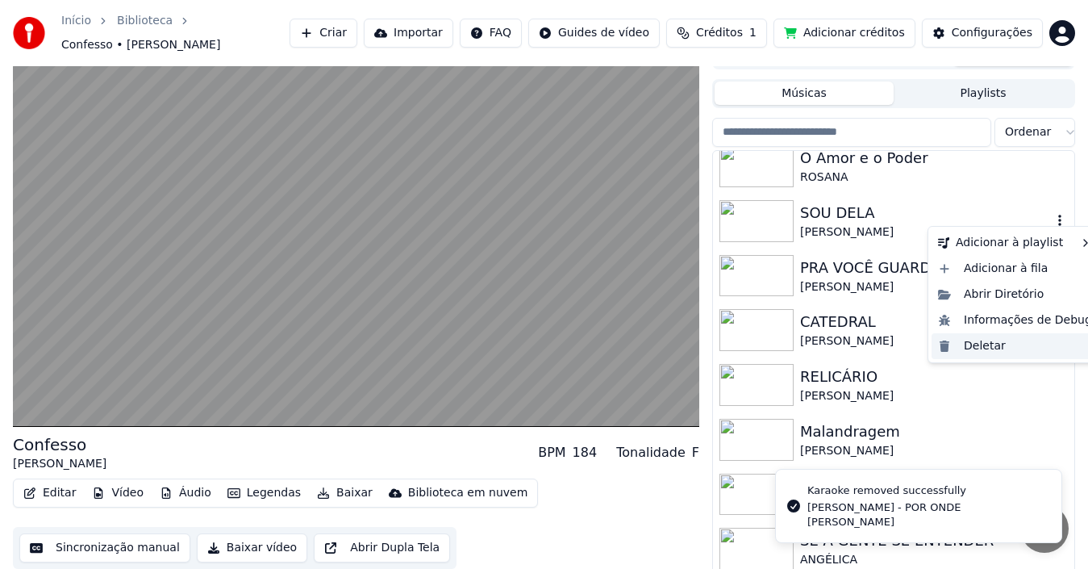
click at [1007, 345] on div "Deletar" at bounding box center [1015, 346] width 167 height 26
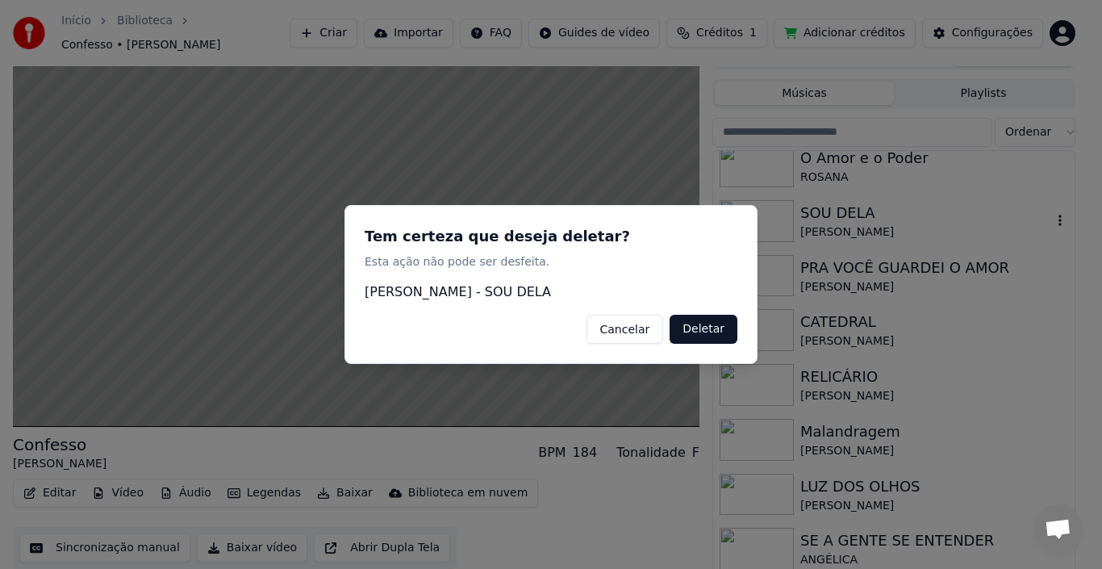
click at [723, 335] on button "Deletar" at bounding box center [703, 329] width 68 height 29
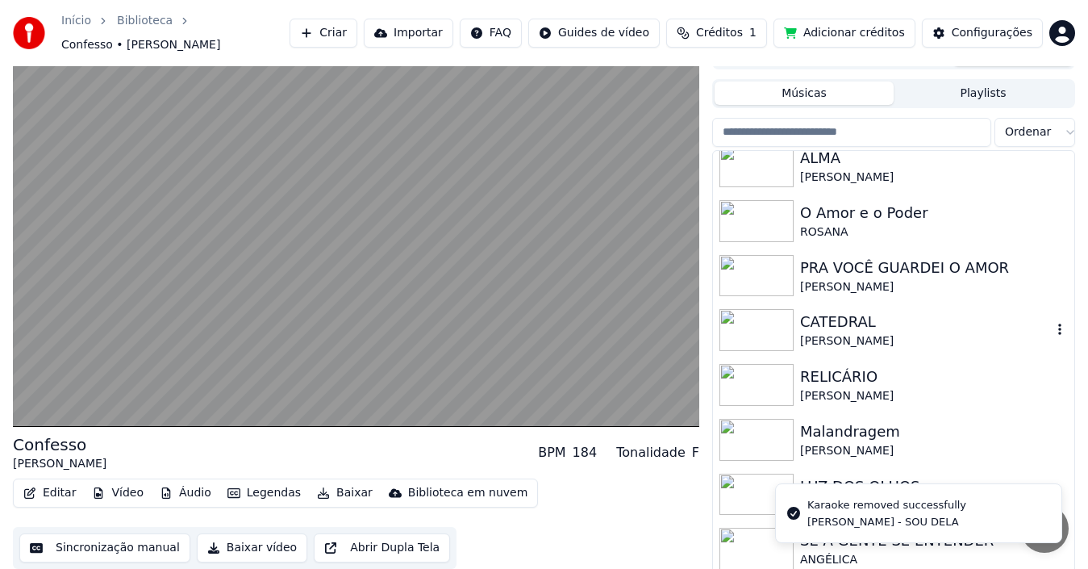
scroll to position [176, 0]
click at [1052, 323] on icon "button" at bounding box center [1060, 329] width 16 height 13
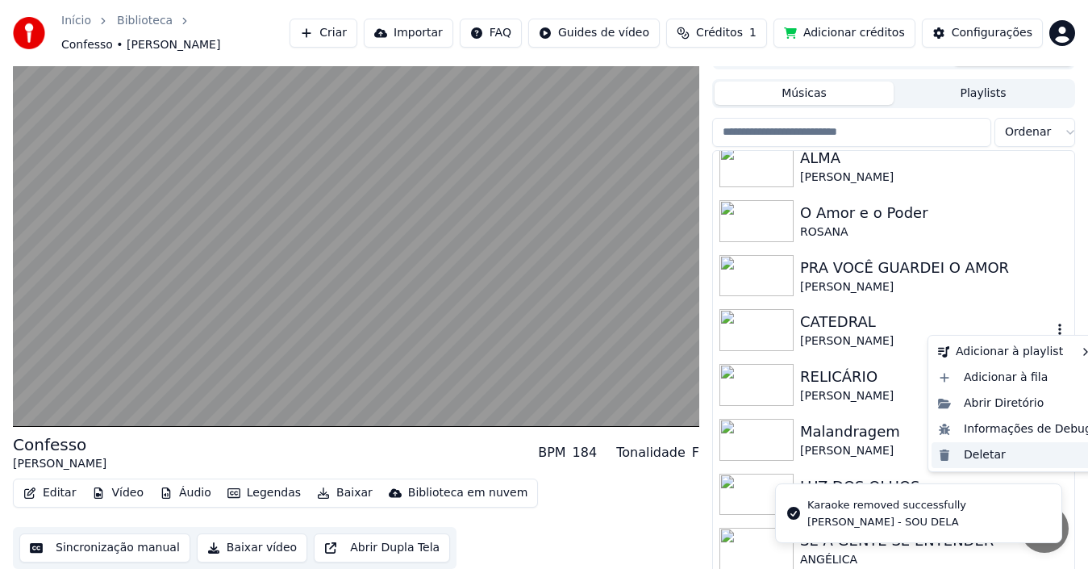
click at [968, 458] on div "Deletar" at bounding box center [1015, 455] width 167 height 26
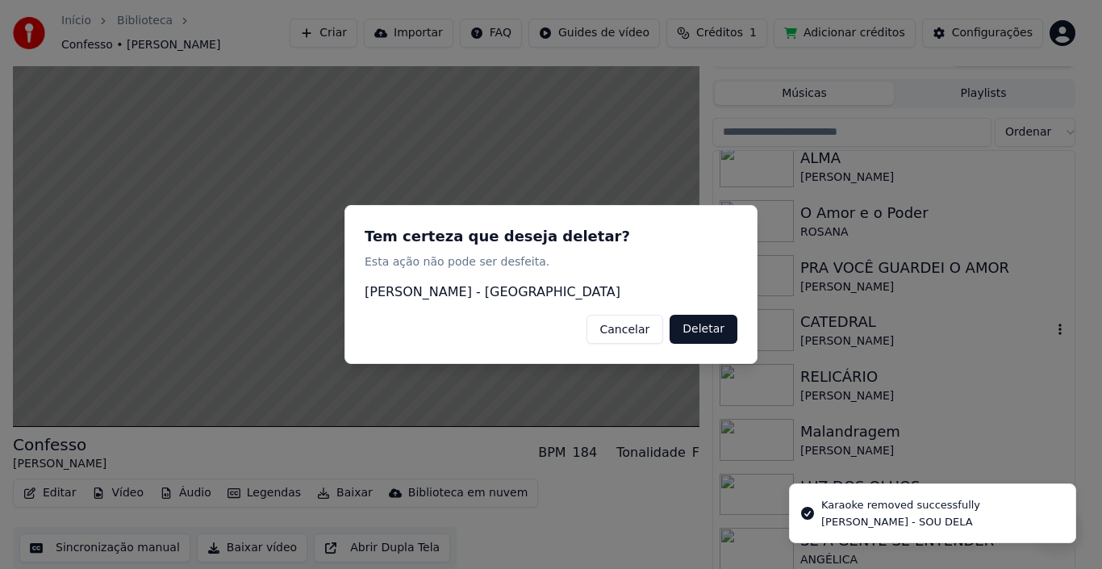
click at [736, 332] on button "Deletar" at bounding box center [703, 329] width 68 height 29
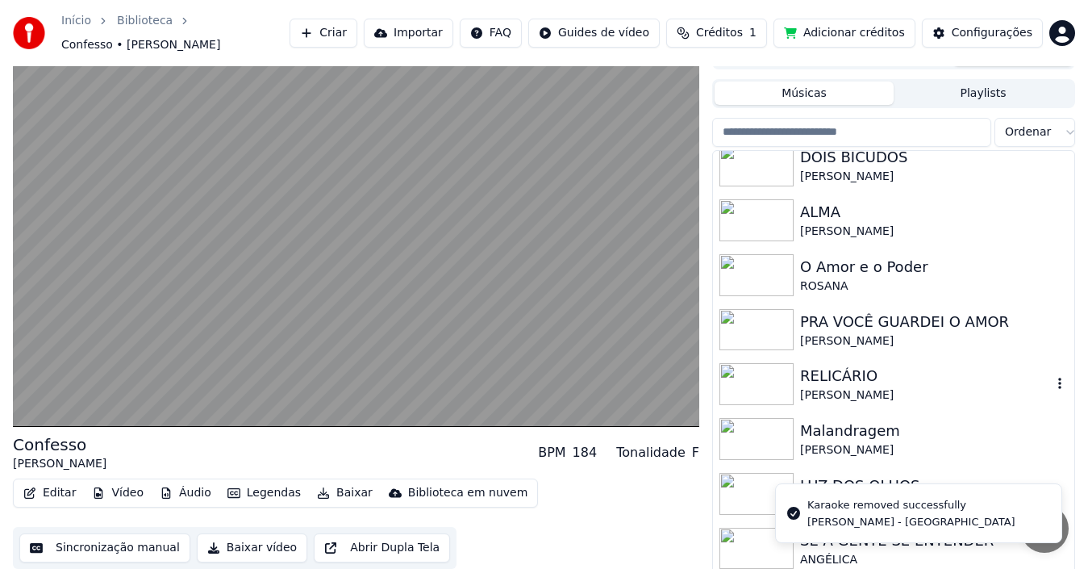
scroll to position [122, 0]
click at [1052, 379] on icon "button" at bounding box center [1060, 383] width 16 height 13
click at [1058, 324] on icon "button" at bounding box center [1059, 328] width 3 height 11
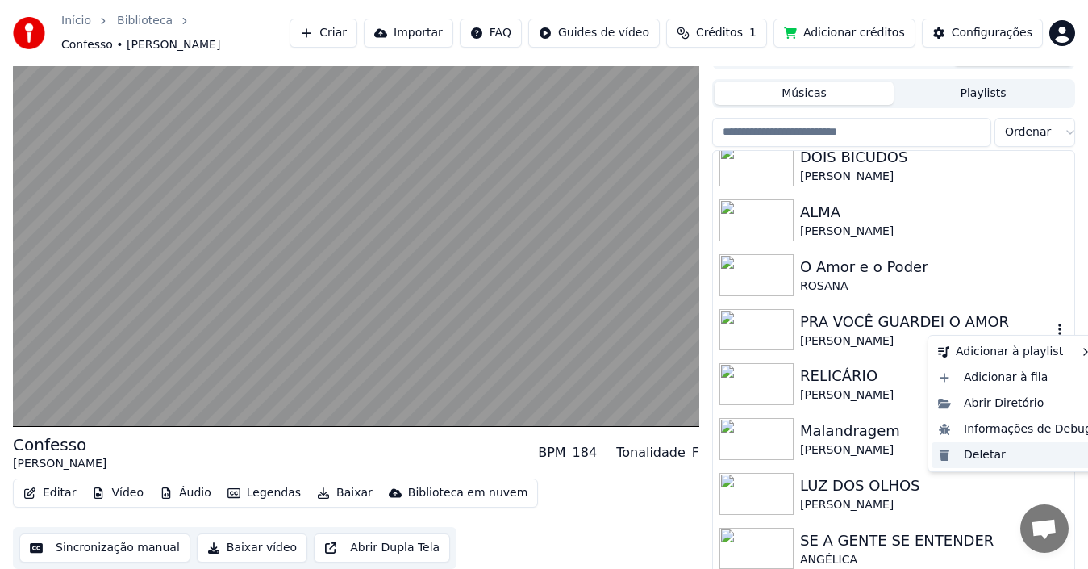
click at [982, 452] on div "Deletar" at bounding box center [1015, 455] width 167 height 26
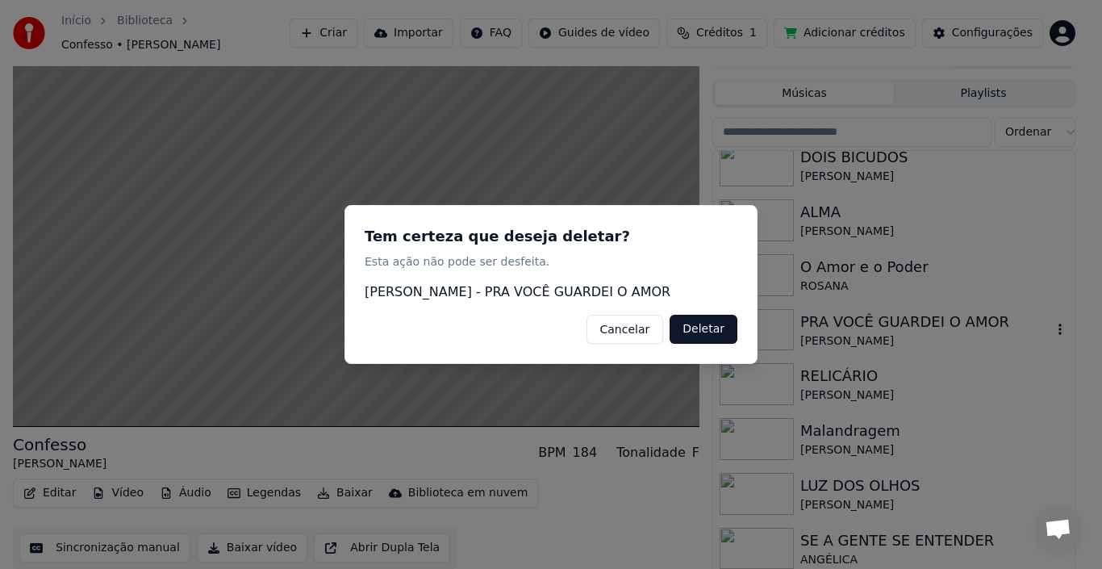
click at [726, 327] on button "Deletar" at bounding box center [703, 329] width 68 height 29
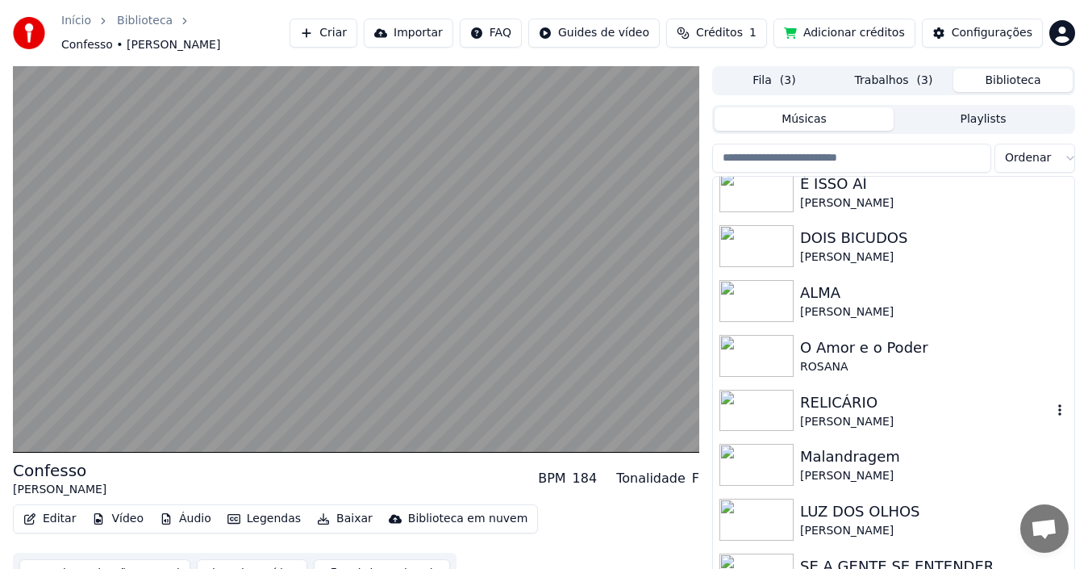
scroll to position [26, 0]
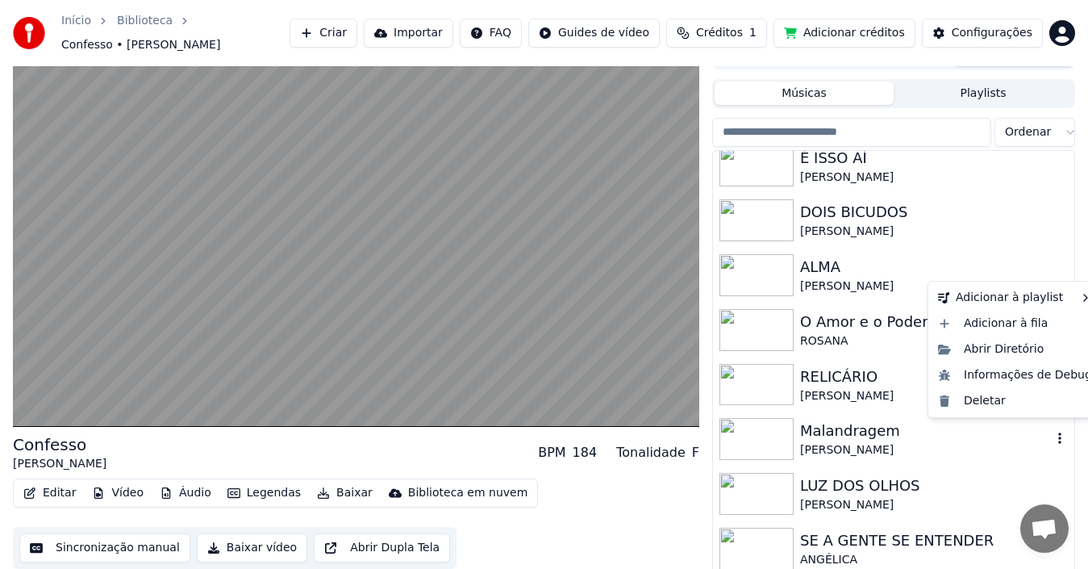
click at [1052, 433] on icon "button" at bounding box center [1060, 437] width 16 height 13
click at [980, 404] on div "Deletar" at bounding box center [1015, 401] width 167 height 26
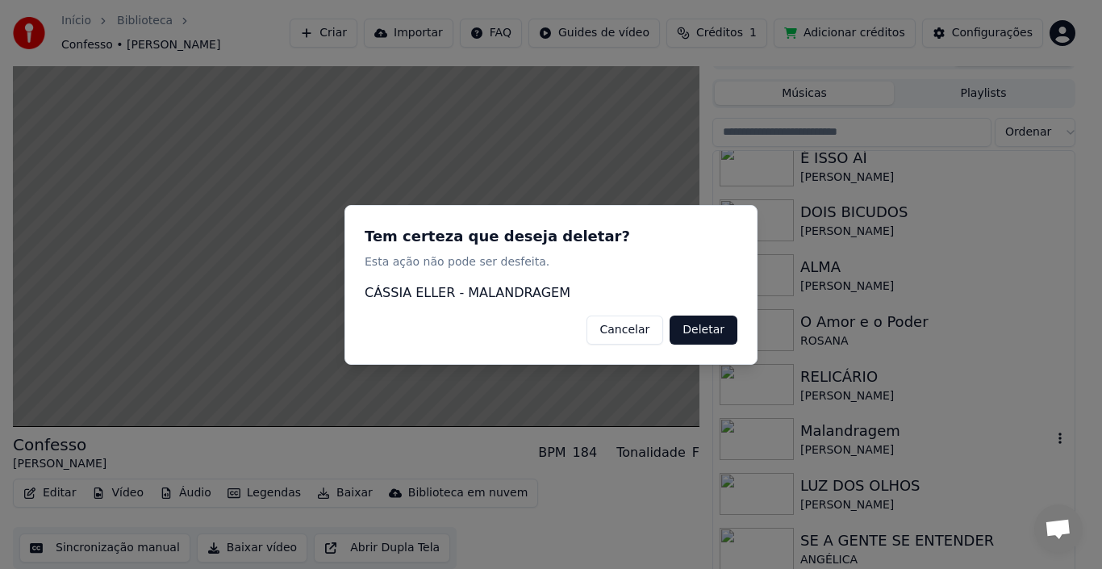
click at [714, 333] on button "Deletar" at bounding box center [703, 329] width 68 height 29
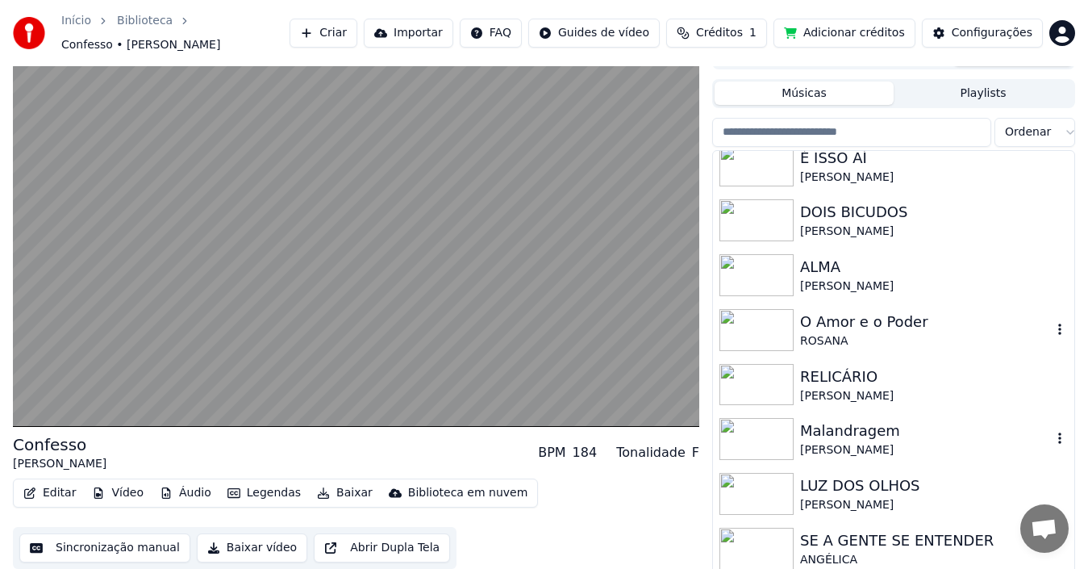
scroll to position [12, 0]
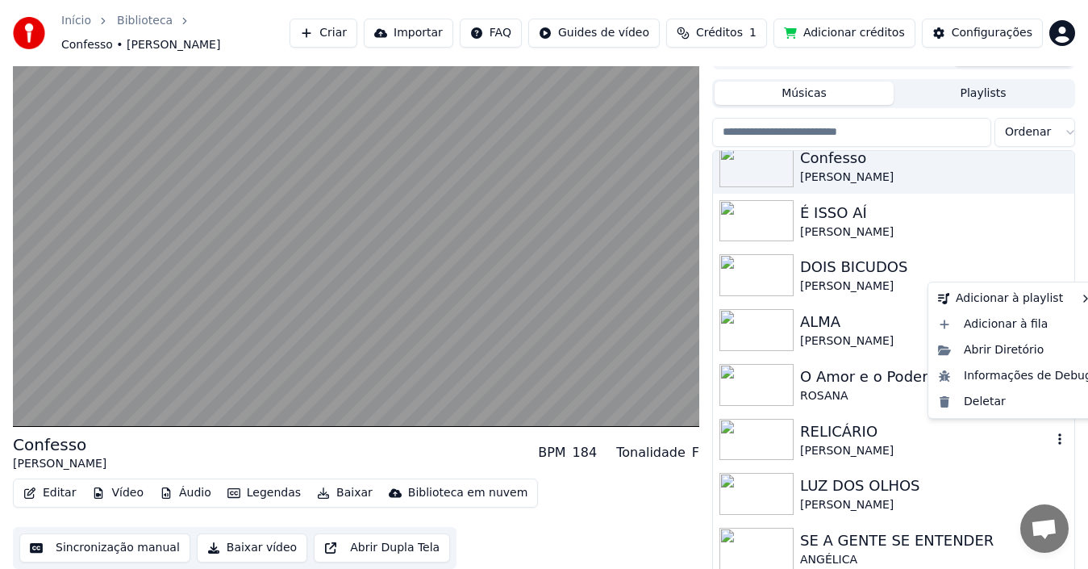
click at [1058, 436] on icon "button" at bounding box center [1059, 438] width 3 height 11
click at [1014, 411] on div "Deletar" at bounding box center [1015, 402] width 167 height 26
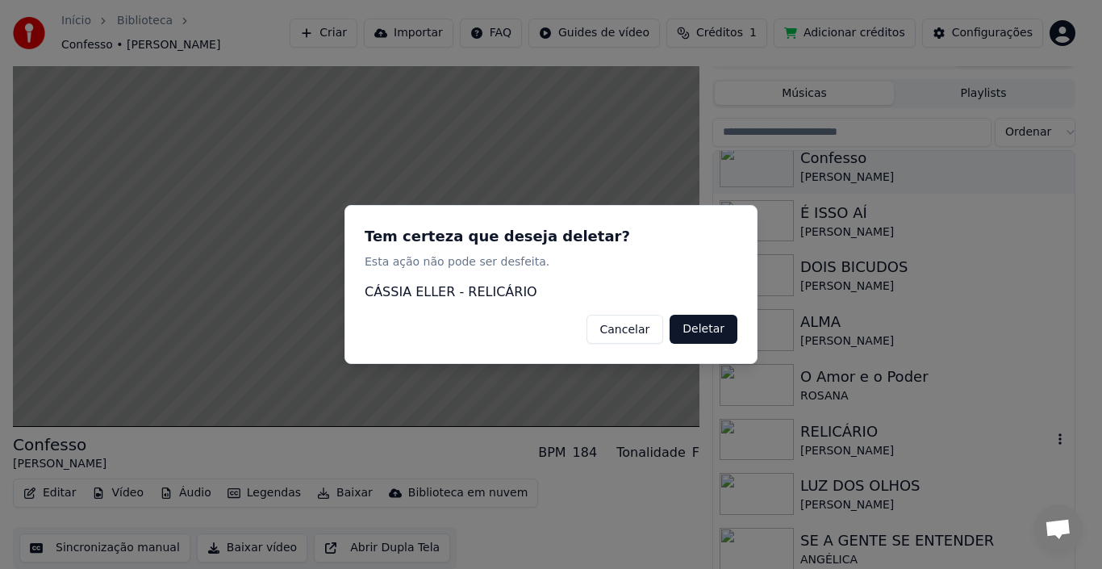
click at [711, 331] on button "Deletar" at bounding box center [703, 329] width 68 height 29
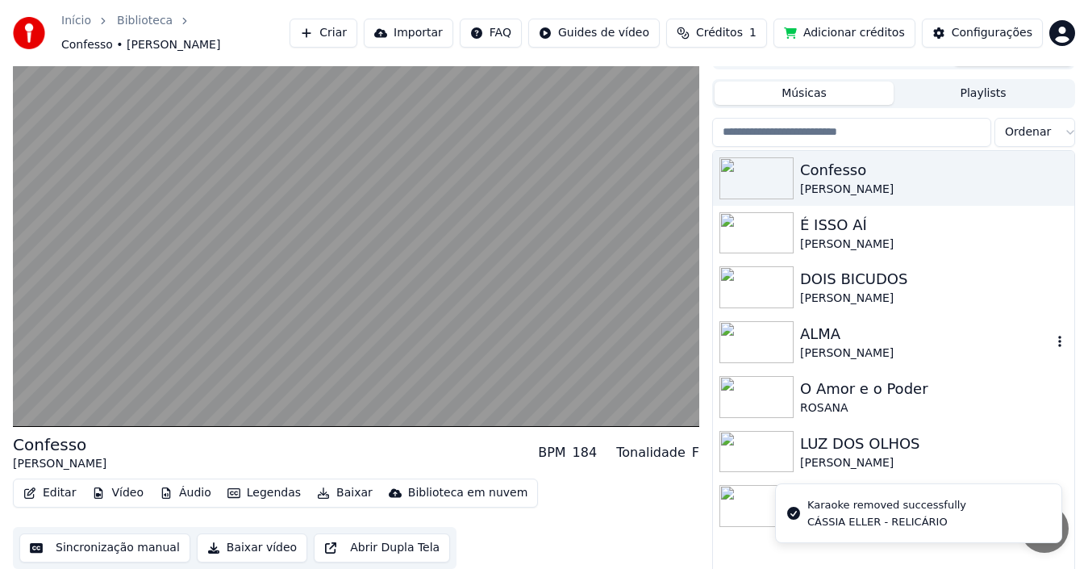
scroll to position [0, 0]
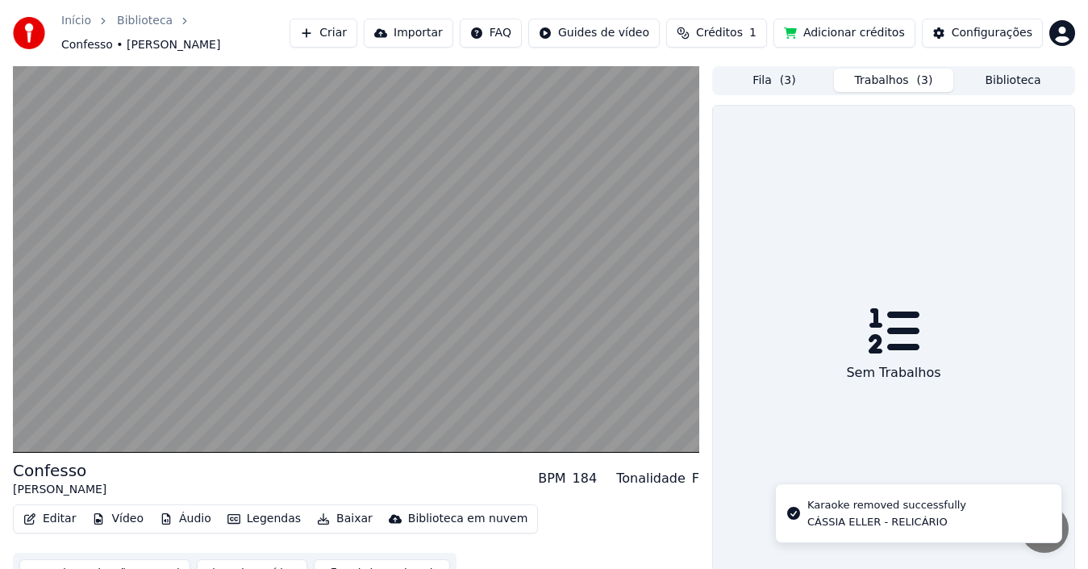
click at [859, 77] on button "Trabalhos ( 3 )" at bounding box center [893, 80] width 119 height 23
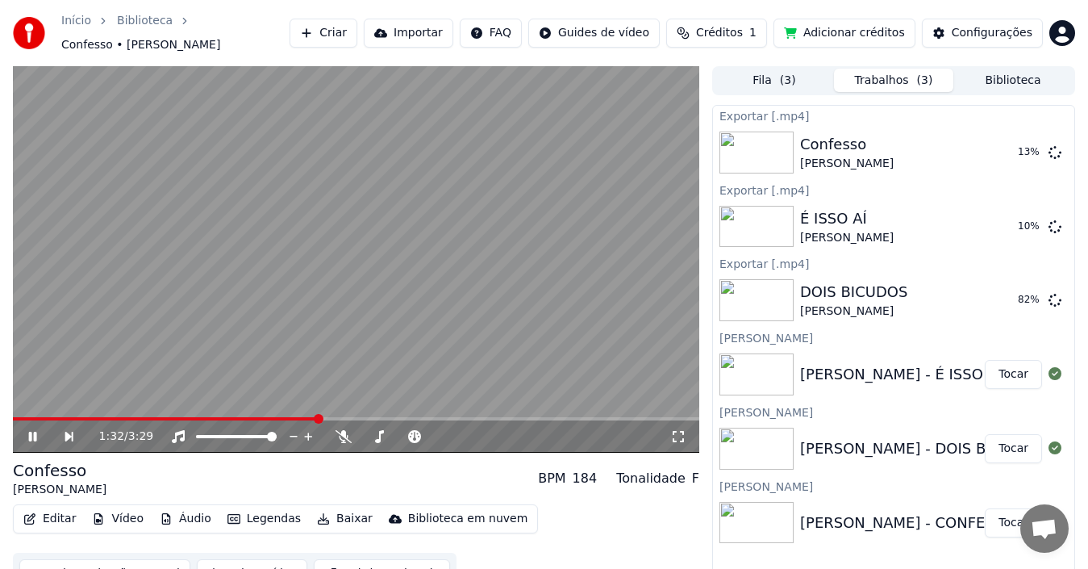
click at [39, 430] on icon at bounding box center [44, 436] width 36 height 13
click at [1000, 74] on button "Biblioteca" at bounding box center [1012, 80] width 119 height 23
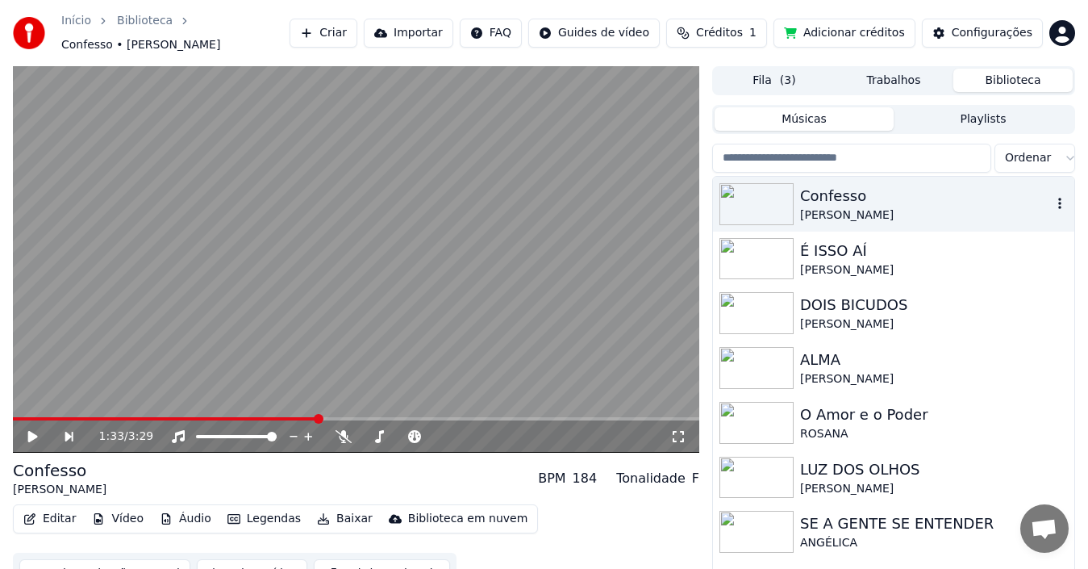
click at [1059, 198] on icon "button" at bounding box center [1060, 203] width 16 height 13
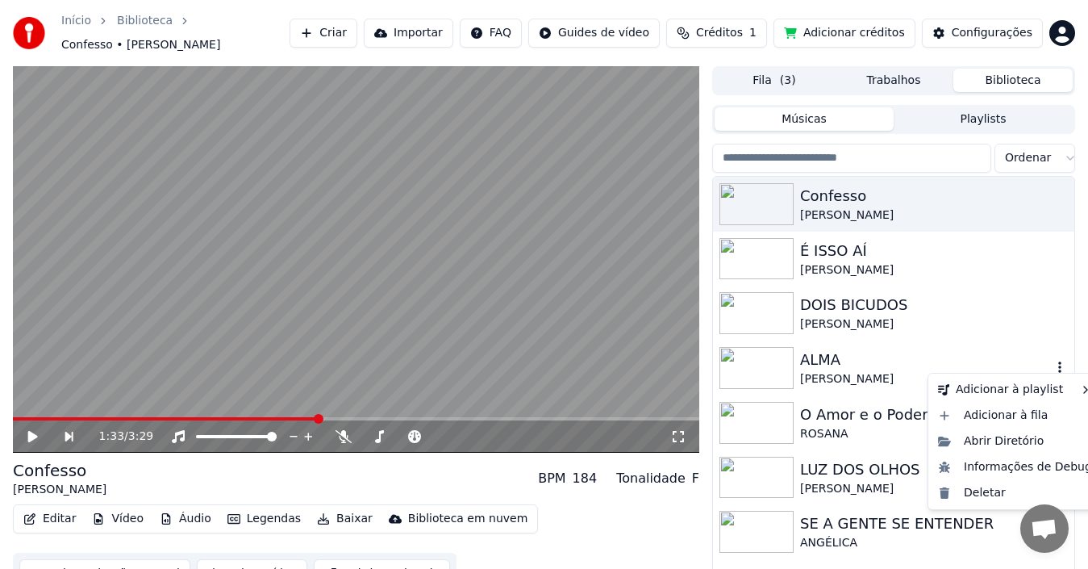
click at [1060, 358] on button "button" at bounding box center [1060, 367] width 16 height 19
click at [977, 491] on div "Deletar" at bounding box center [1015, 493] width 167 height 26
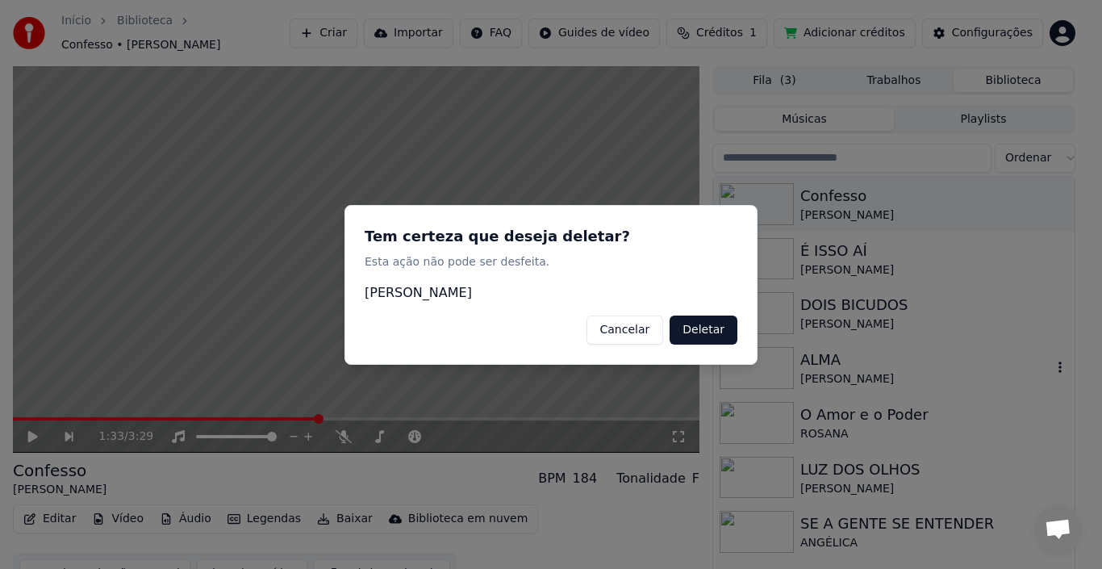
click at [727, 335] on button "Deletar" at bounding box center [703, 329] width 68 height 29
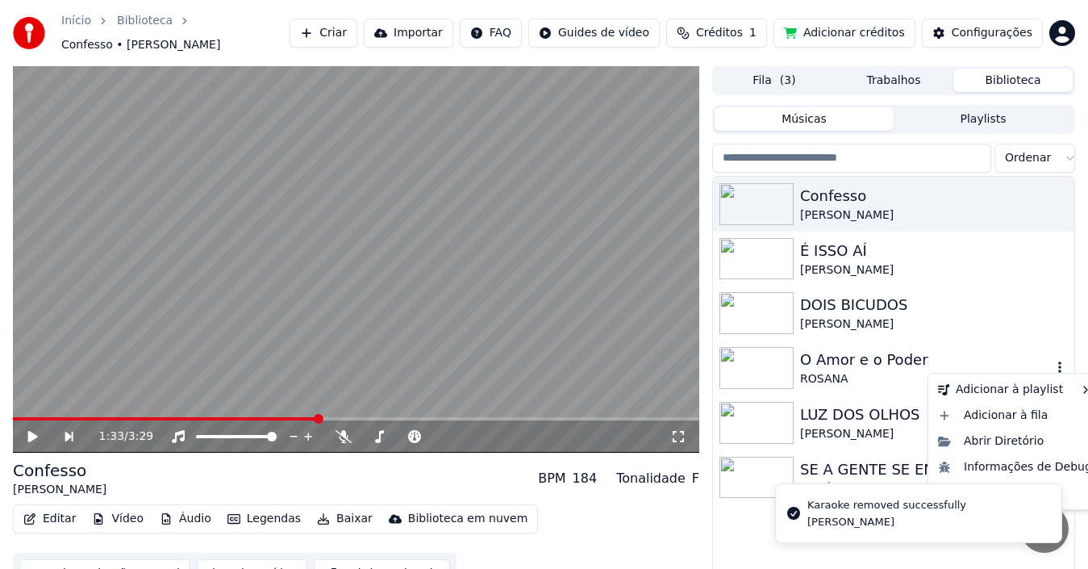
click at [1056, 361] on icon "button" at bounding box center [1060, 367] width 16 height 13
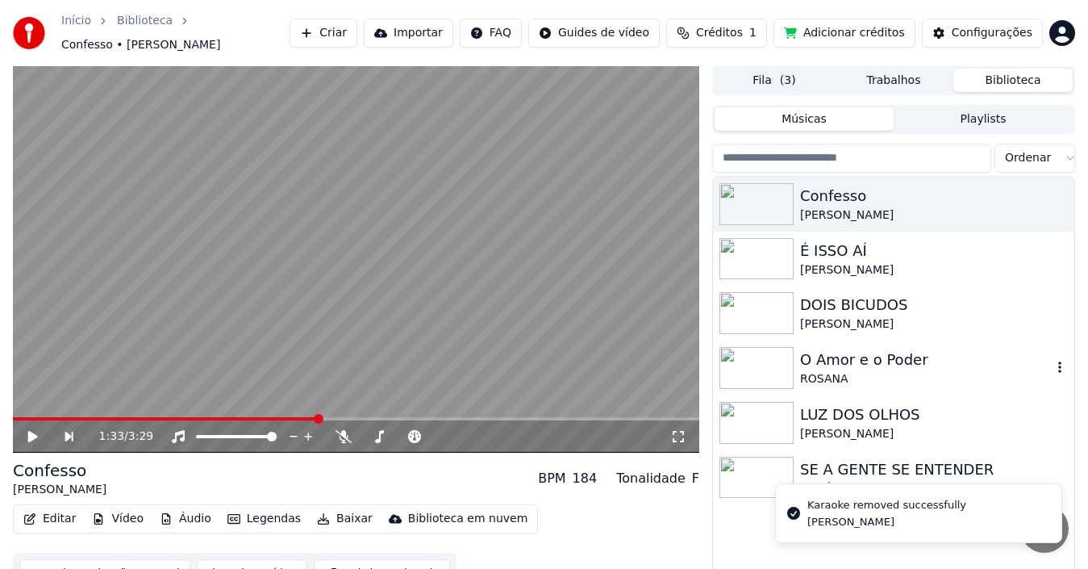
click at [1059, 361] on icon "button" at bounding box center [1060, 367] width 16 height 13
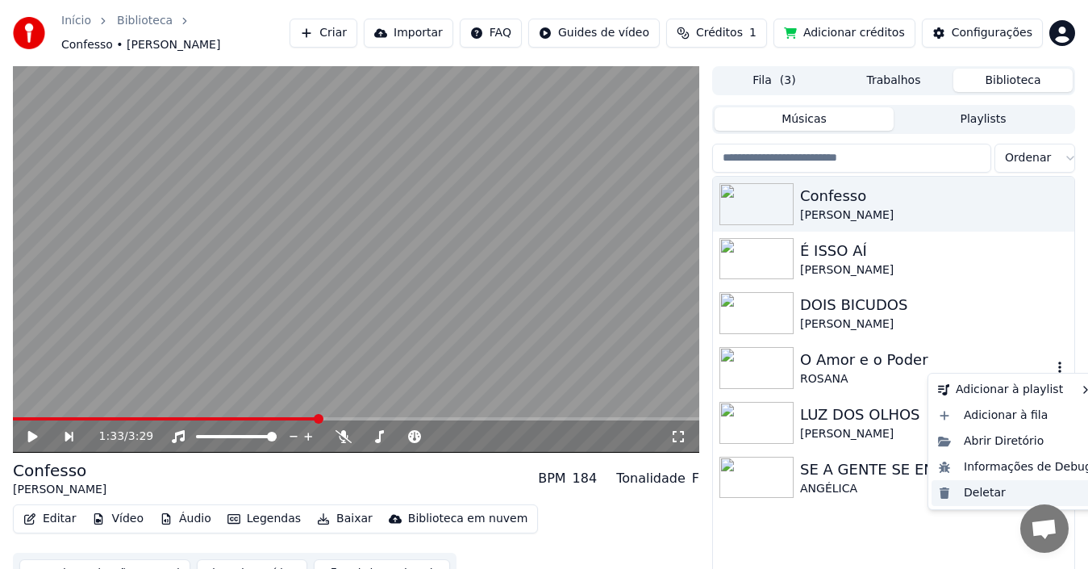
click at [986, 492] on div "Deletar" at bounding box center [1015, 493] width 167 height 26
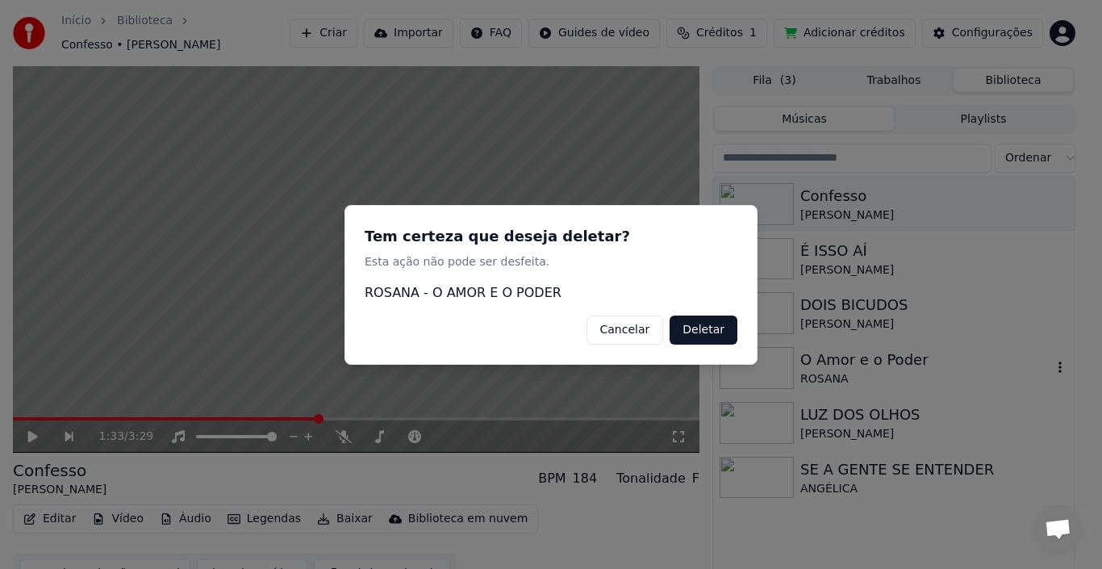
click at [698, 332] on button "Deletar" at bounding box center [703, 329] width 68 height 29
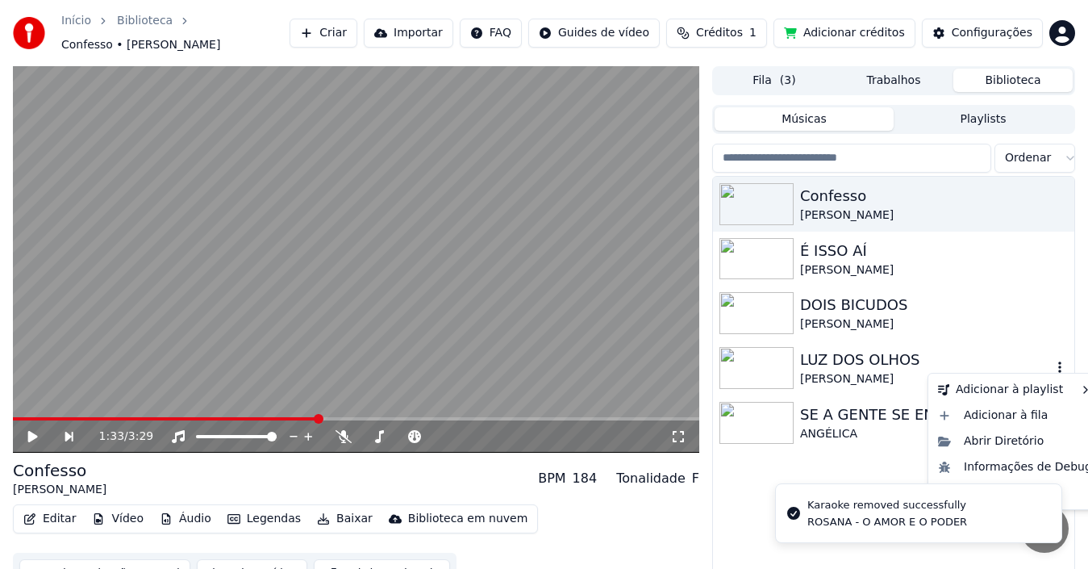
click at [1058, 361] on icon "button" at bounding box center [1060, 367] width 16 height 13
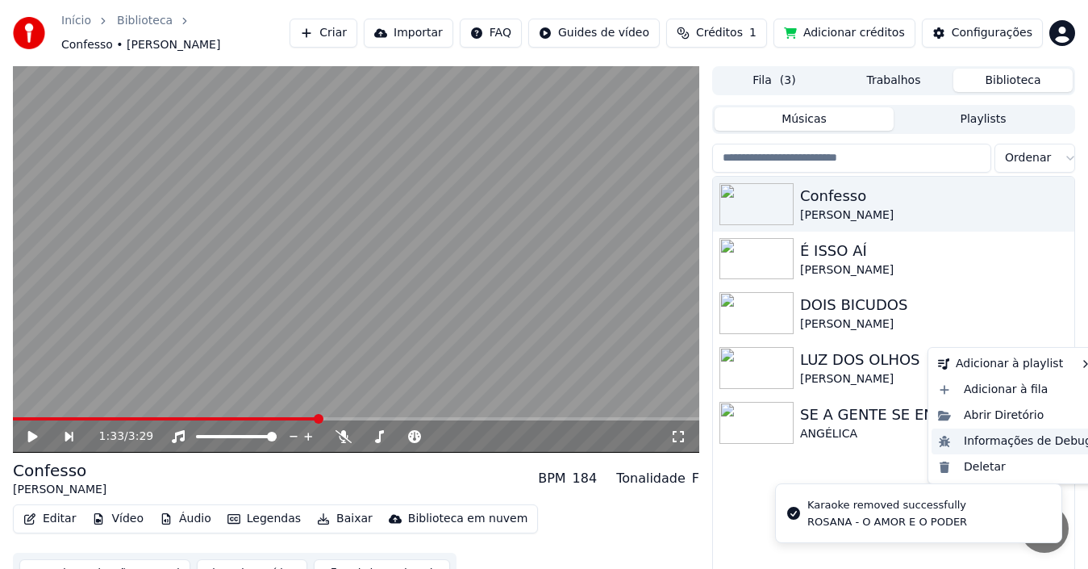
scroll to position [26, 0]
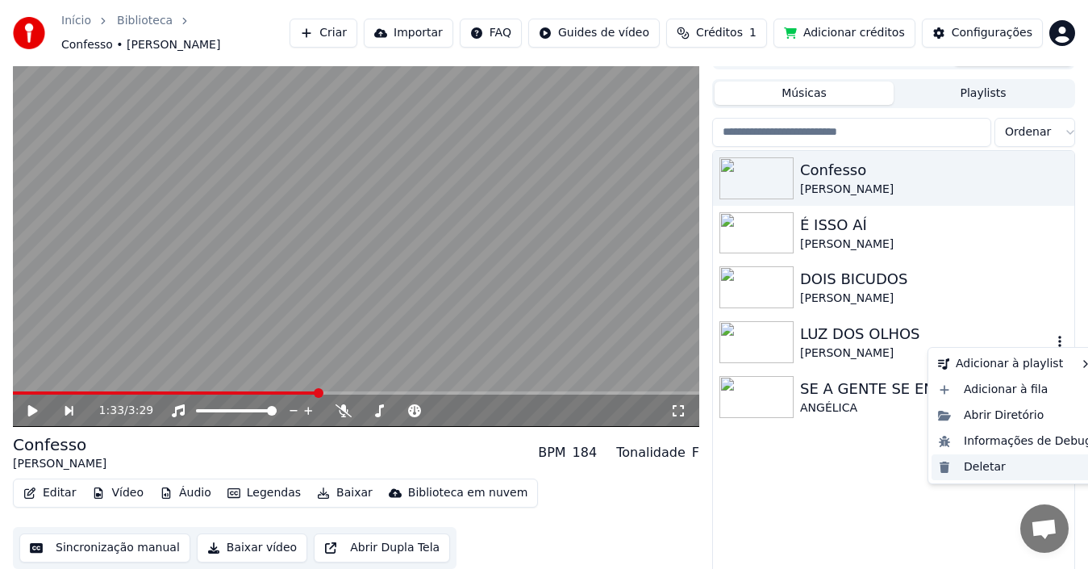
click at [974, 461] on div "Deletar" at bounding box center [1015, 467] width 167 height 26
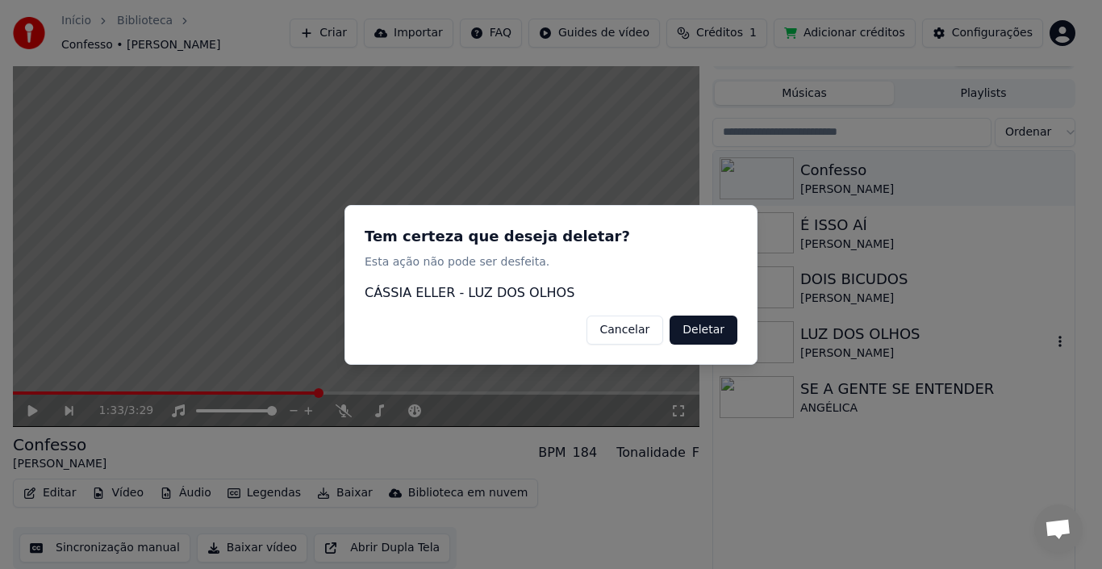
click at [720, 327] on button "Deletar" at bounding box center [703, 329] width 68 height 29
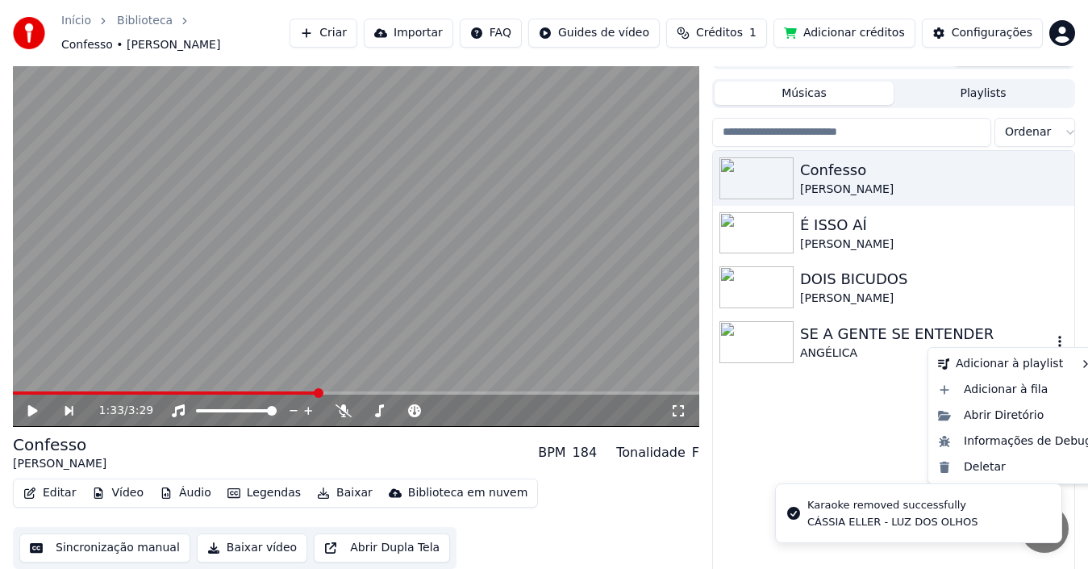
click at [1059, 336] on icon "button" at bounding box center [1060, 341] width 16 height 13
click at [982, 461] on div "Deletar" at bounding box center [1015, 467] width 167 height 26
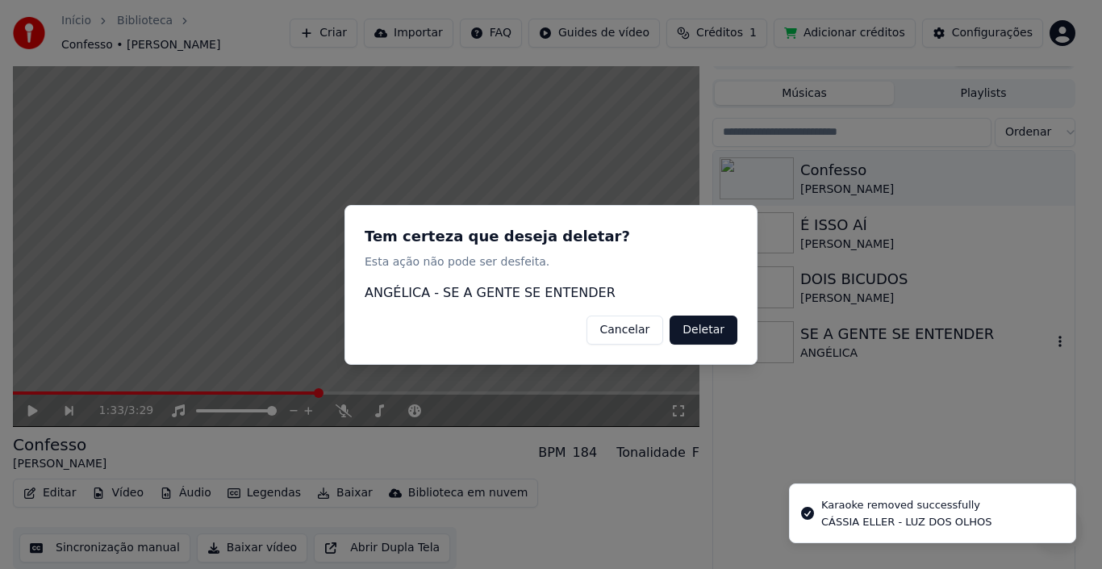
click at [712, 325] on button "Deletar" at bounding box center [703, 329] width 68 height 29
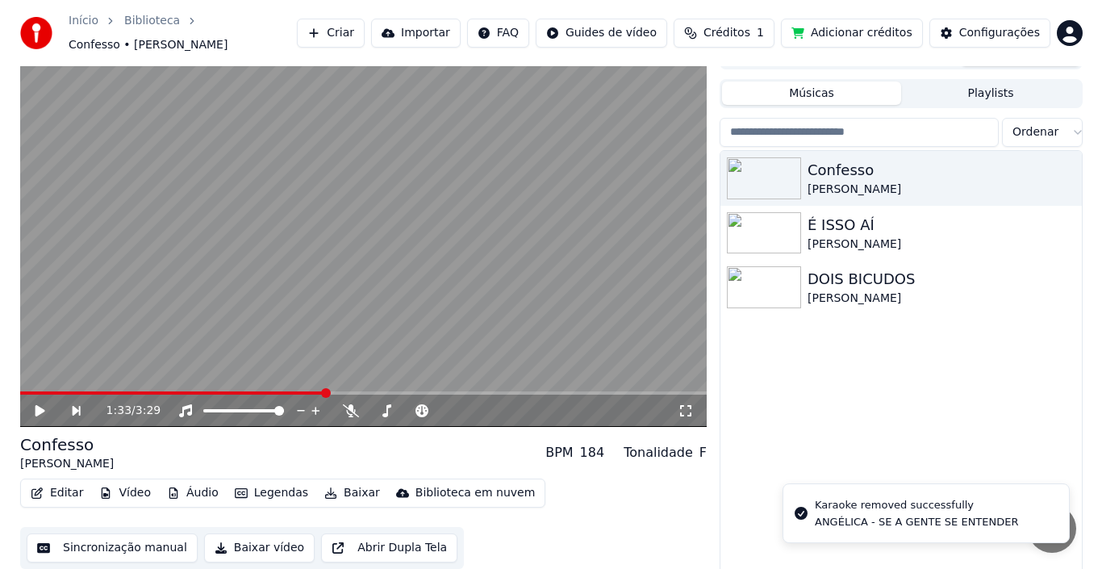
scroll to position [0, 0]
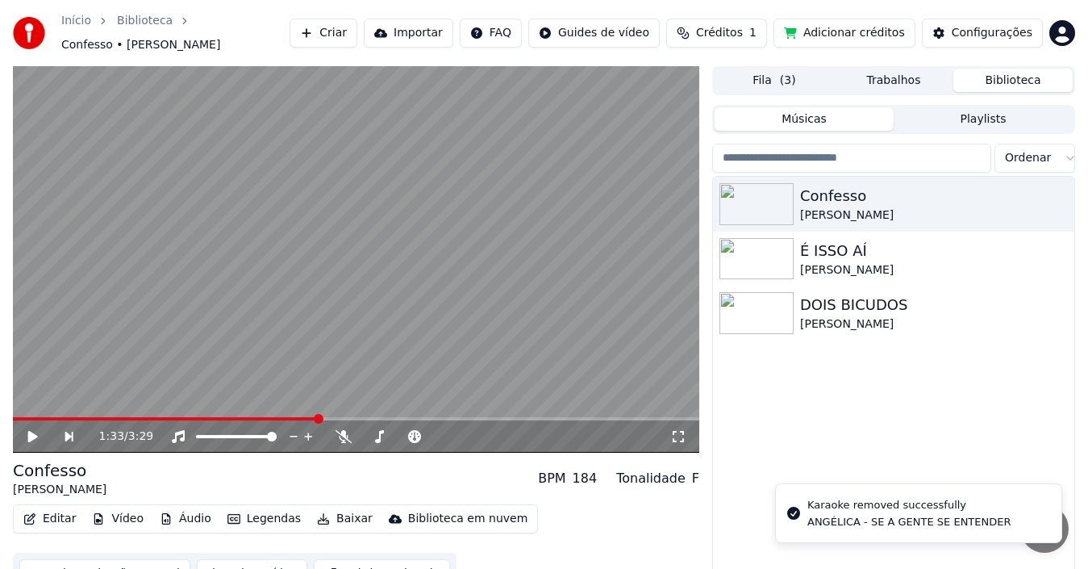
click at [1064, 30] on html "Início Biblioteca Confesso • [PERSON_NAME] Importar FAQ Guides de vídeo Crédito…" at bounding box center [544, 284] width 1088 height 569
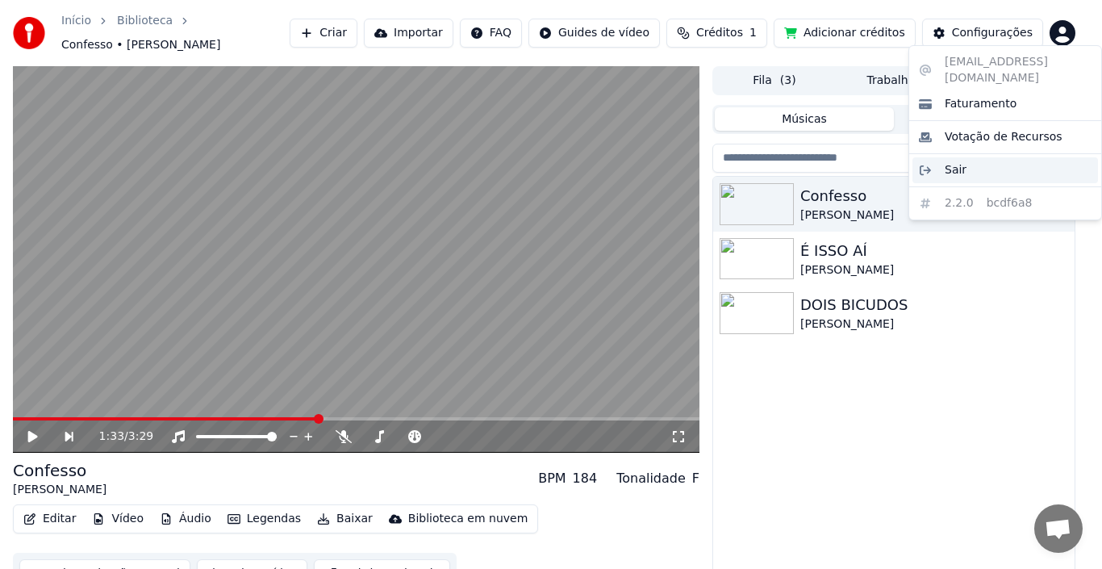
click at [963, 157] on div "Sair" at bounding box center [1004, 170] width 185 height 26
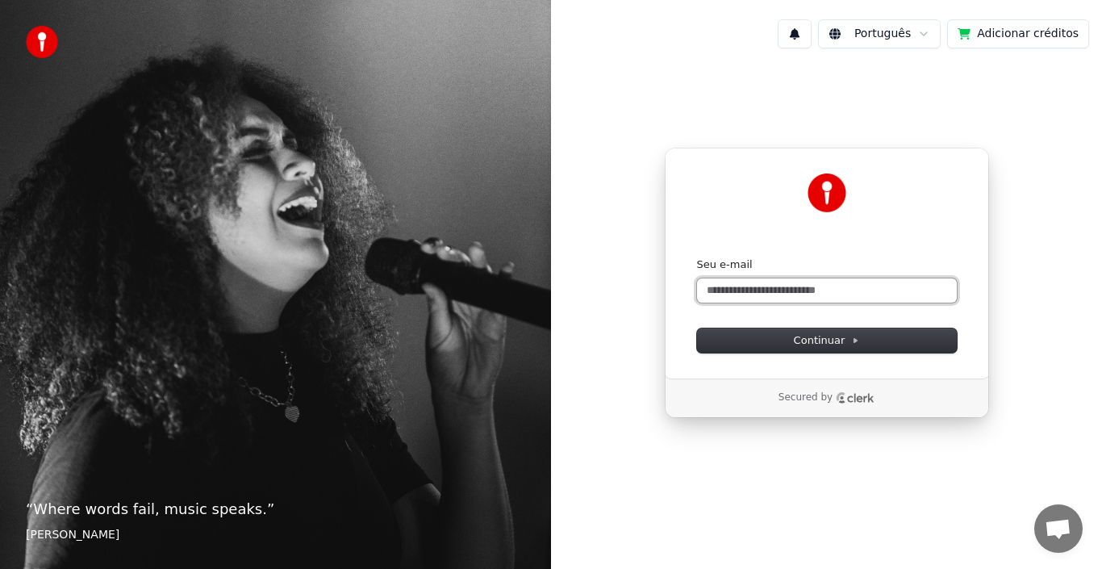
click at [719, 294] on input "Seu e-mail" at bounding box center [827, 290] width 260 height 24
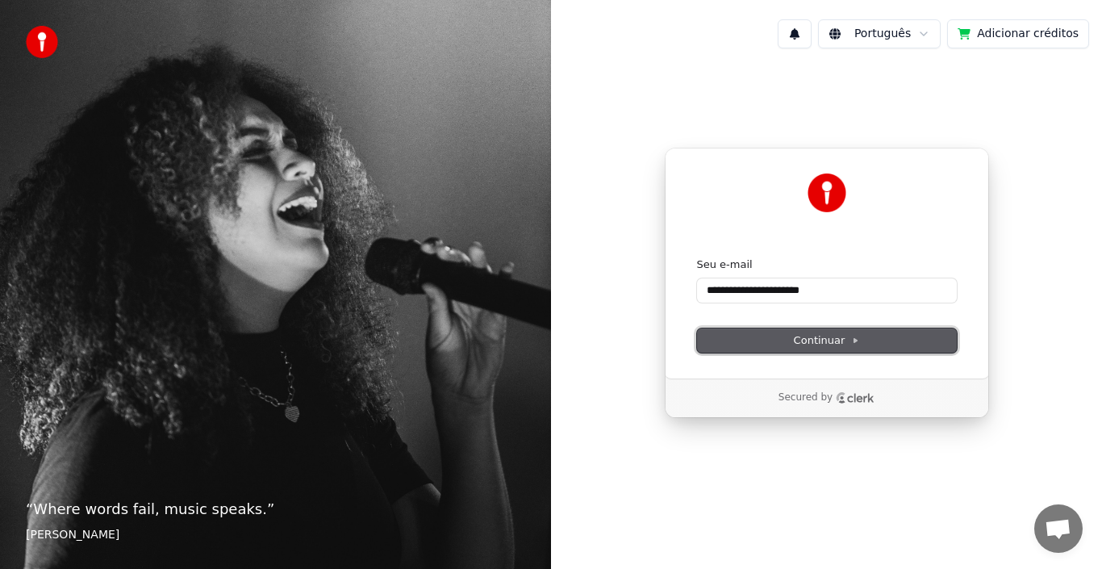
click at [745, 340] on button "Continuar" at bounding box center [827, 340] width 260 height 24
type input "**********"
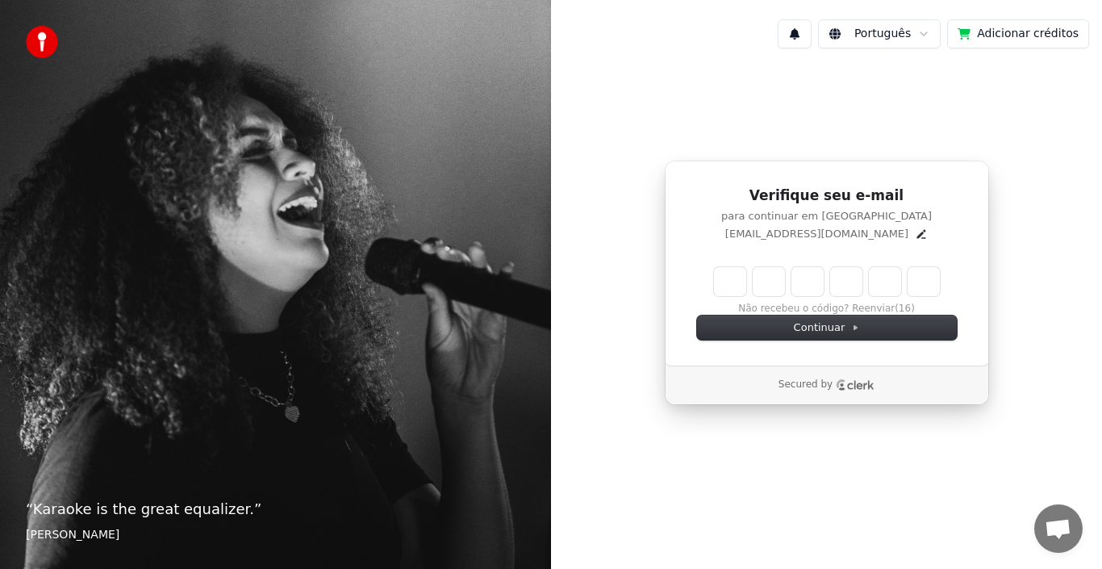
click at [723, 286] on input "Enter verification code" at bounding box center [827, 281] width 226 height 29
type input "******"
